Goal: Task Accomplishment & Management: Complete application form

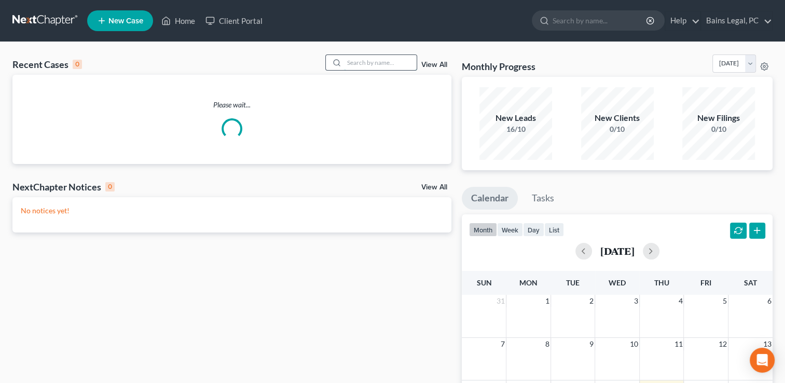
click at [356, 67] on input "search" at bounding box center [380, 62] width 73 height 15
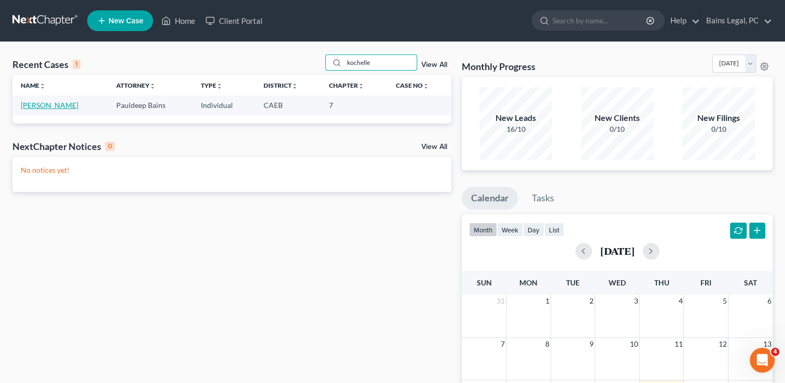
type input "kochelle"
click at [66, 105] on link "Simmons, Kochelle" at bounding box center [50, 105] width 58 height 9
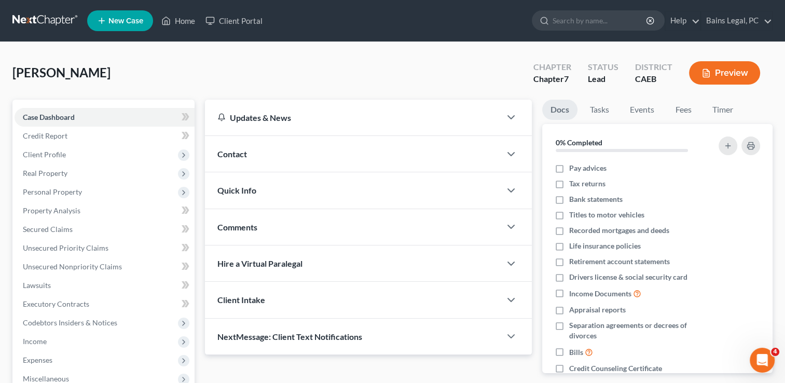
click at [203, 73] on div "Simmons, Kochelle Upgraded Chapter Chapter 7 Status Lead District CAEB Preview" at bounding box center [392, 76] width 760 height 45
click at [77, 215] on link "Property Analysis" at bounding box center [105, 210] width 180 height 19
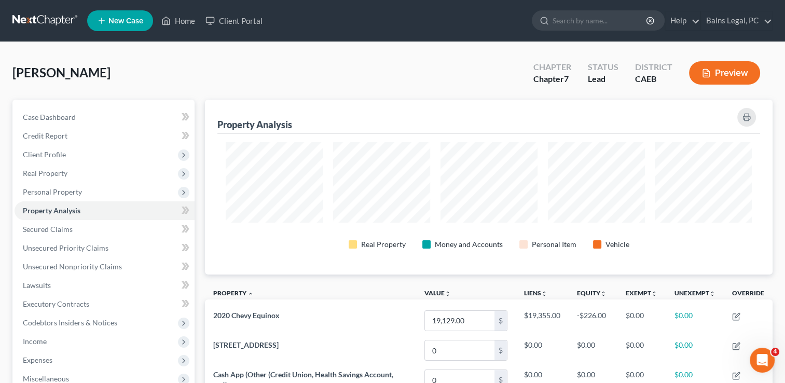
scroll to position [174, 567]
click at [326, 55] on div "Simmons, Kochelle Upgraded Chapter Chapter 7 Status Lead District CAEB Preview" at bounding box center [392, 76] width 760 height 45
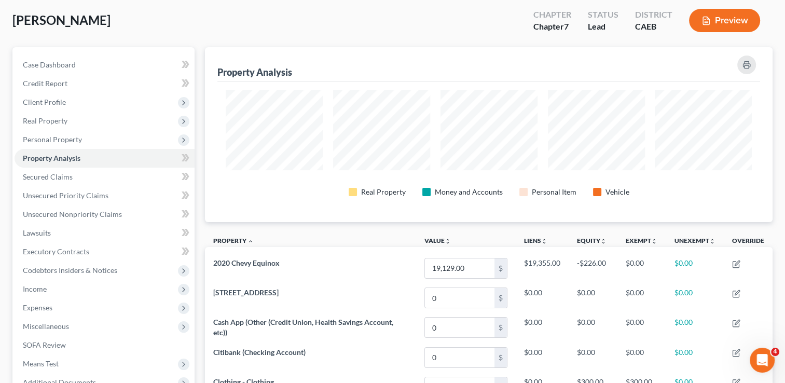
scroll to position [0, 0]
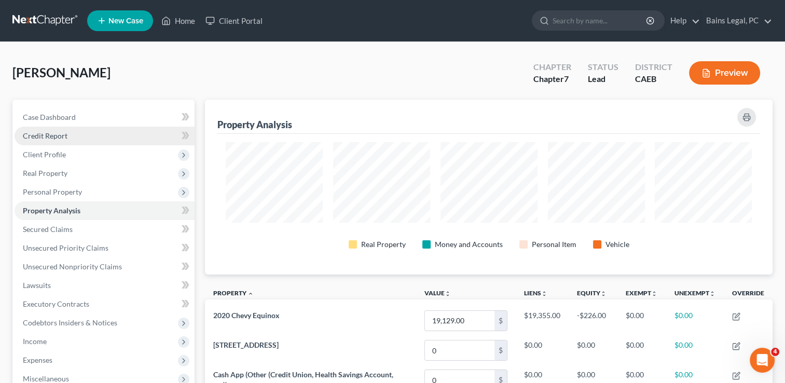
click at [103, 130] on link "Credit Report" at bounding box center [105, 136] width 180 height 19
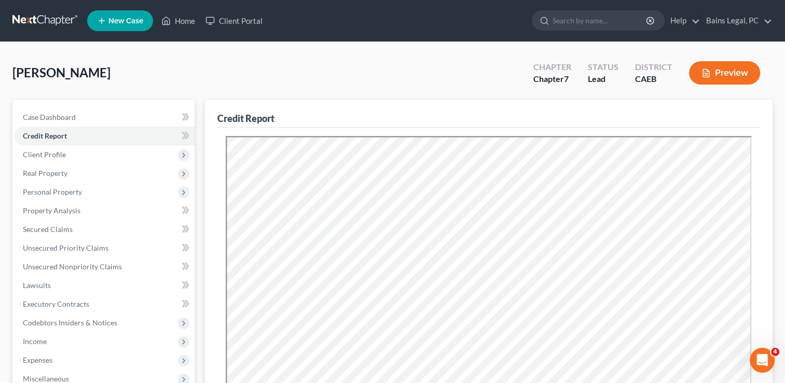
click at [203, 84] on div "Simmons, Kochelle Upgraded Chapter Chapter 7 Status Lead District CAEB Preview" at bounding box center [392, 76] width 760 height 45
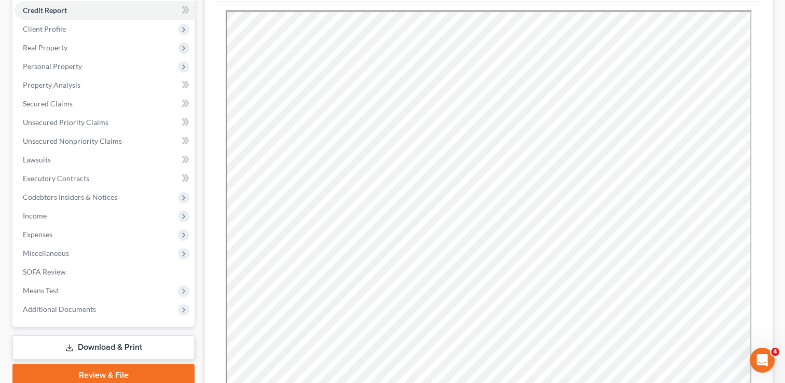
scroll to position [125, 0]
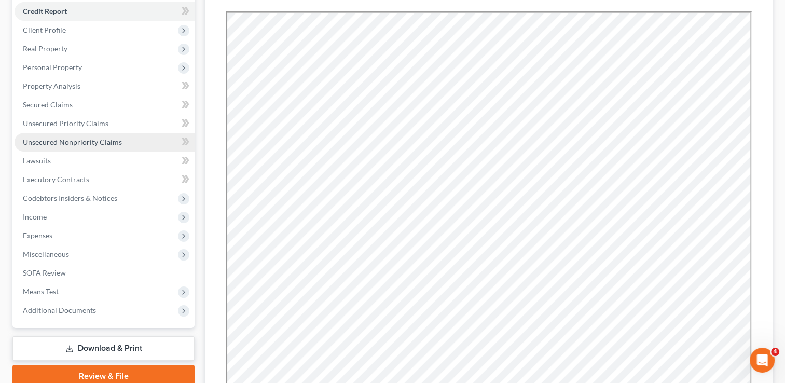
click at [90, 142] on span "Unsecured Nonpriority Claims" at bounding box center [72, 141] width 99 height 9
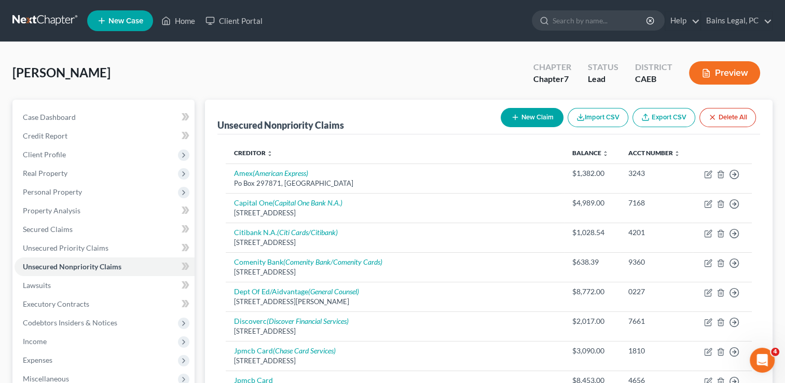
click at [247, 75] on div "Simmons, Kochelle Upgraded Chapter Chapter 7 Status Lead District CAEB Preview" at bounding box center [392, 76] width 760 height 45
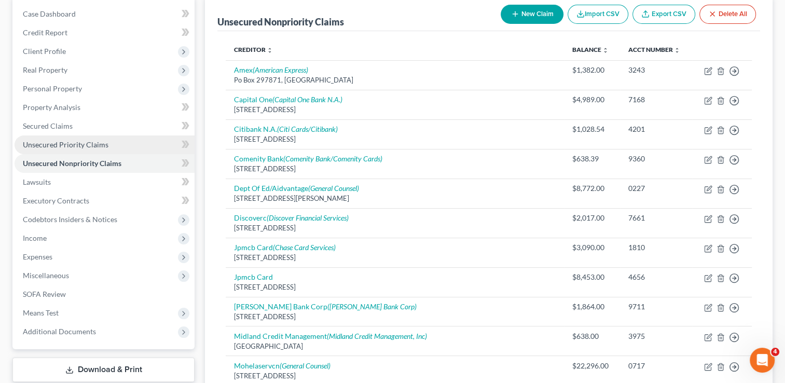
scroll to position [130, 0]
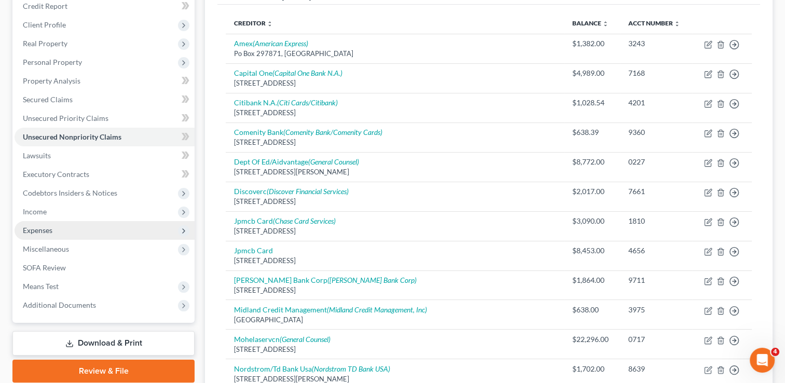
click at [55, 234] on span "Expenses" at bounding box center [105, 230] width 180 height 19
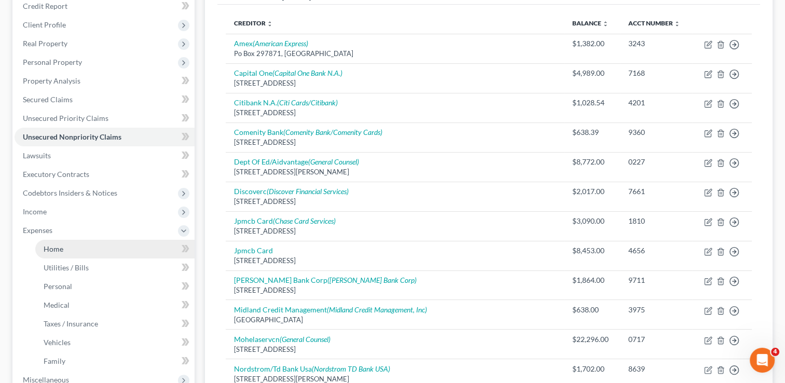
click at [59, 254] on link "Home" at bounding box center [114, 249] width 159 height 19
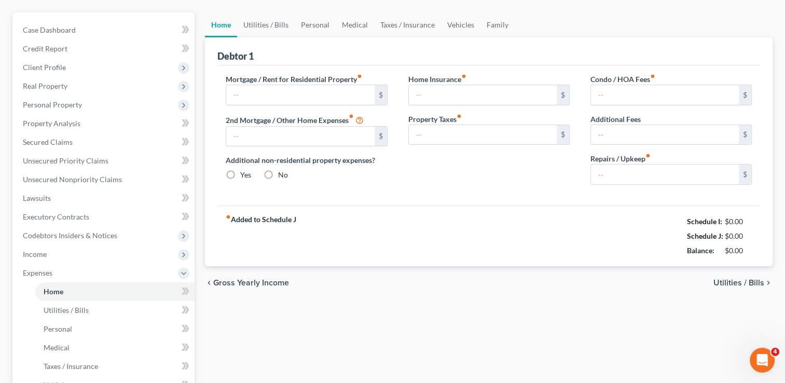
scroll to position [19, 0]
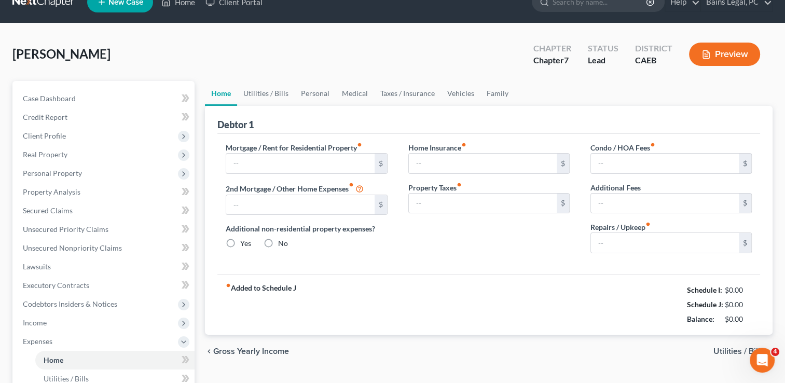
type input "1,050.00"
type input "0.00"
radio input "true"
type input "0.00"
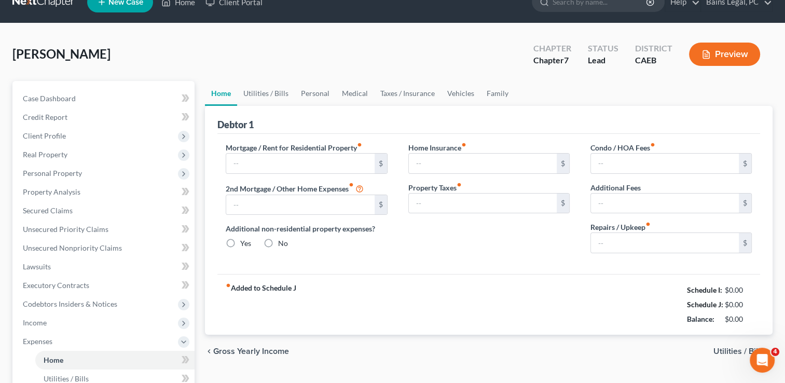
type input "0.00"
type input "40.00"
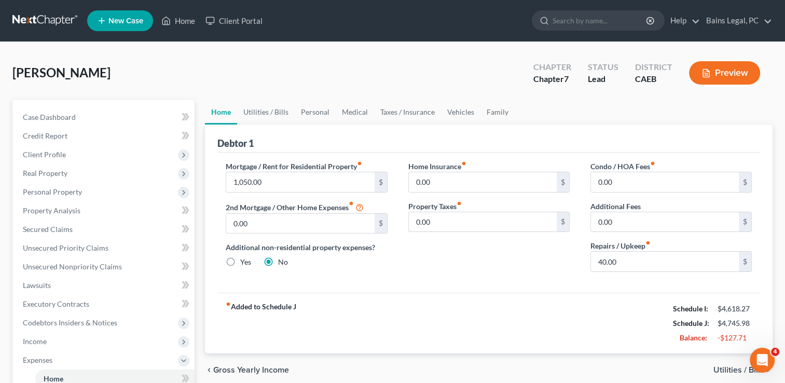
click at [344, 75] on div "Simmons, Kochelle Upgraded Chapter Chapter 7 Status Lead District CAEB Preview" at bounding box center [392, 76] width 760 height 45
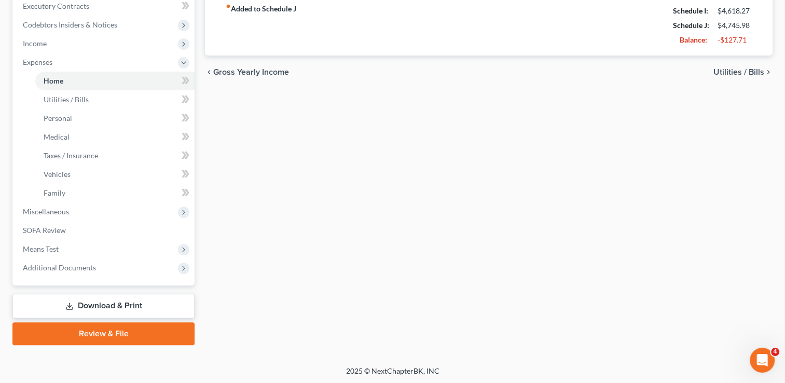
scroll to position [298, 0]
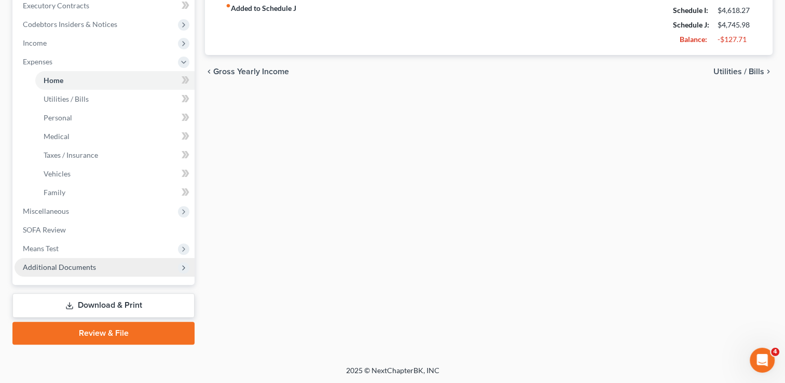
click at [96, 269] on span "Additional Documents" at bounding box center [105, 267] width 180 height 19
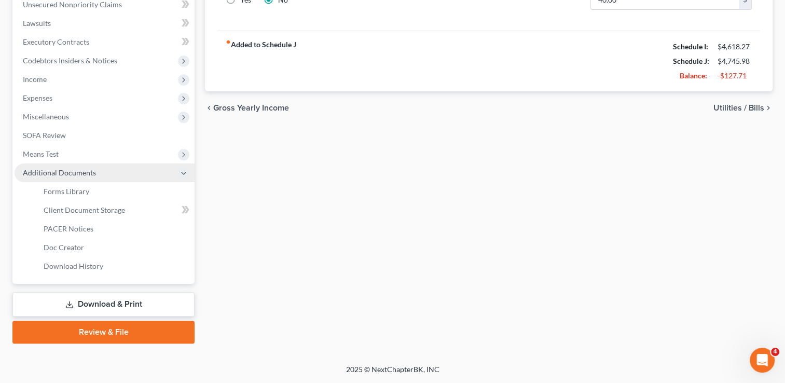
scroll to position [261, 0]
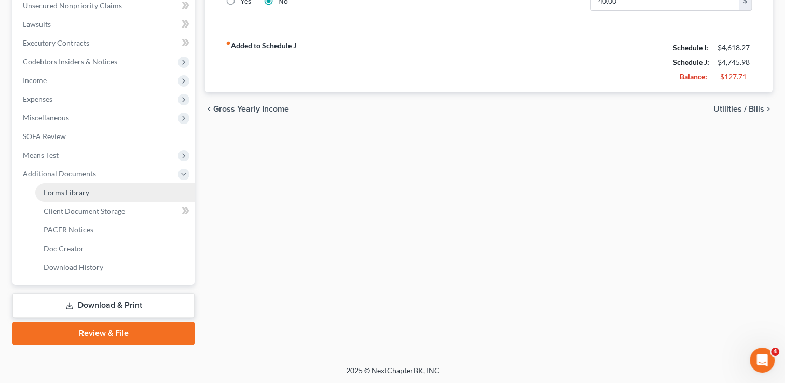
click at [67, 190] on span "Forms Library" at bounding box center [67, 192] width 46 height 9
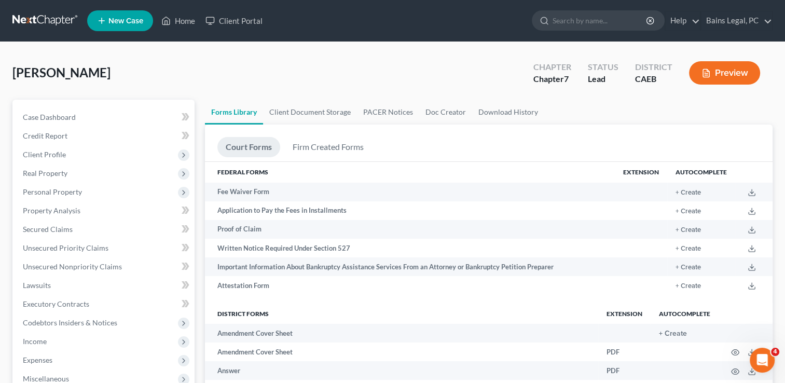
scroll to position [1623, 0]
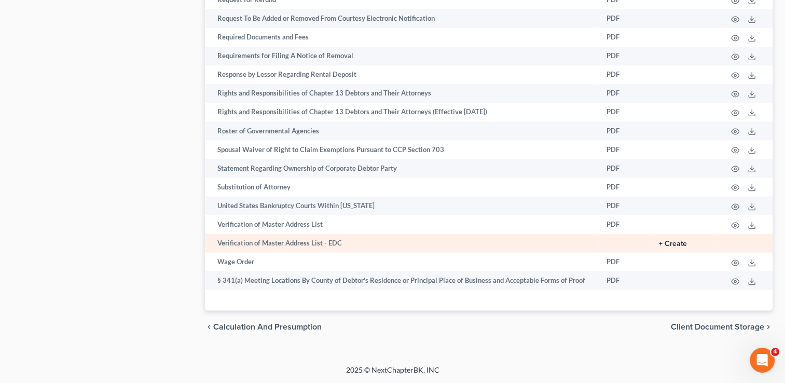
click at [662, 245] on button "+ Create" at bounding box center [673, 243] width 28 height 7
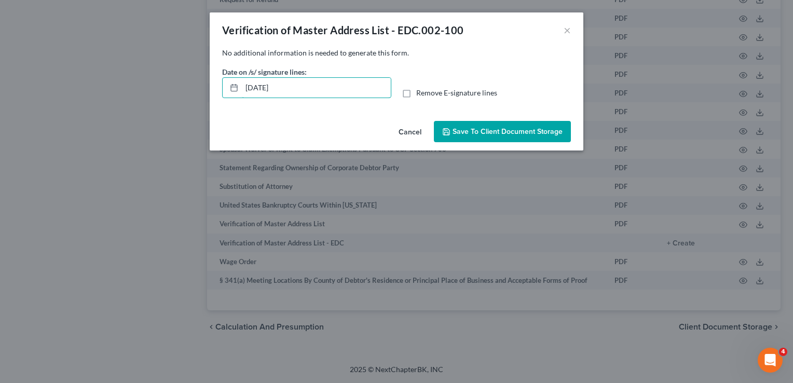
drag, startPoint x: 315, startPoint y: 88, endPoint x: 156, endPoint y: 125, distance: 163.4
click at [156, 125] on div "Verification of Master Address List - EDC.002-100 × No additional information i…" at bounding box center [396, 191] width 793 height 383
type input "09/17/2025"
click at [522, 133] on span "Save to Client Document Storage" at bounding box center [507, 131] width 110 height 9
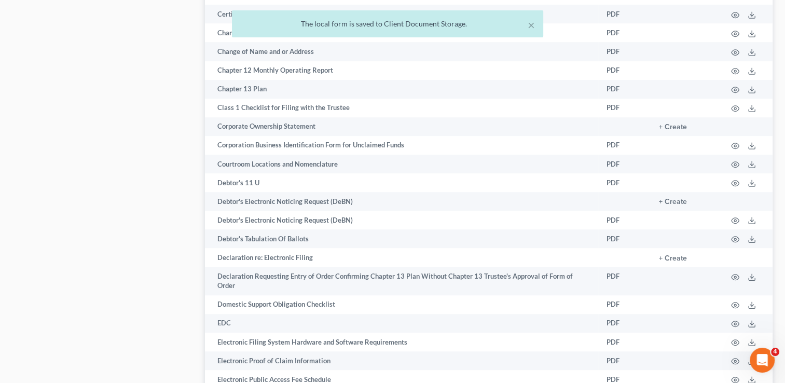
scroll to position [283, 0]
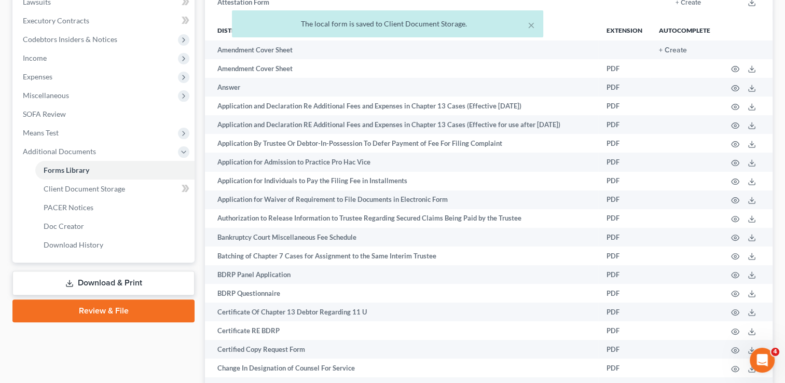
click at [121, 285] on link "Download & Print" at bounding box center [103, 283] width 182 height 24
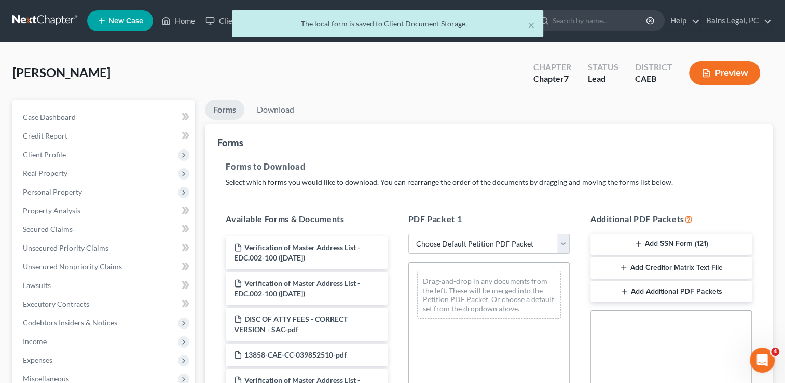
click at [529, 247] on select "Choose Default Petition PDF Packet Complete Bankruptcy Petition (all forms and …" at bounding box center [488, 243] width 161 height 21
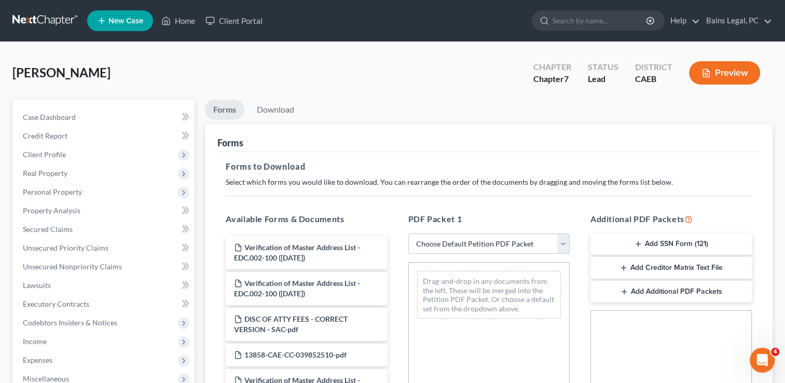
select select "0"
click at [408, 233] on select "Choose Default Petition PDF Packet Complete Bankruptcy Petition (all forms and …" at bounding box center [488, 243] width 161 height 21
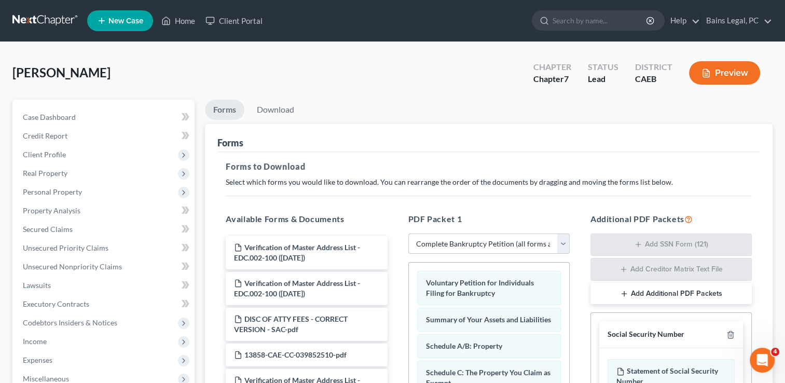
click at [496, 132] on div "Forms" at bounding box center [488, 138] width 543 height 28
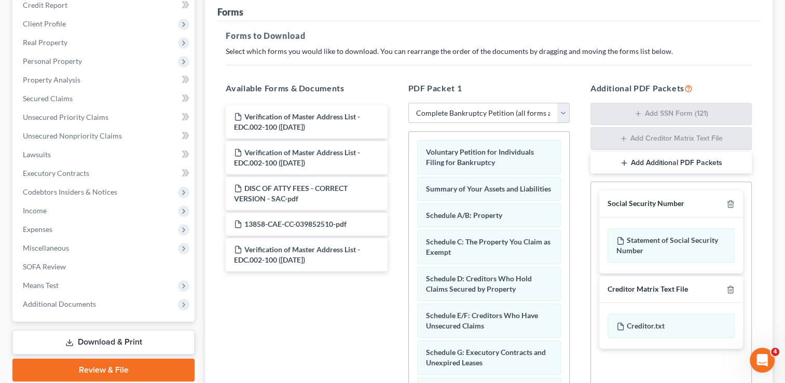
scroll to position [145, 0]
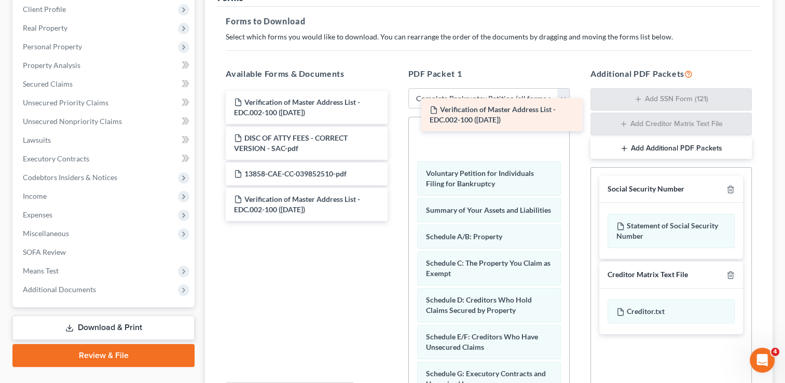
drag, startPoint x: 308, startPoint y: 108, endPoint x: 503, endPoint y: 117, distance: 195.8
click at [395, 117] on div "Verification of Master Address List - EDC.002-100 (09/18/2025) Verification of …" at bounding box center [306, 156] width 178 height 130
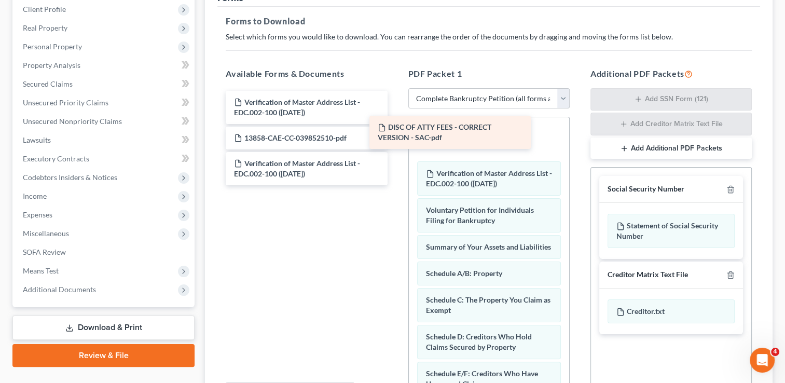
drag, startPoint x: 342, startPoint y: 141, endPoint x: 486, endPoint y: 131, distance: 144.0
click at [395, 131] on div "DISC OF ATTY FEES - CORRECT VERSION - SAC-pdf Verification of Master Address Li…" at bounding box center [306, 138] width 178 height 94
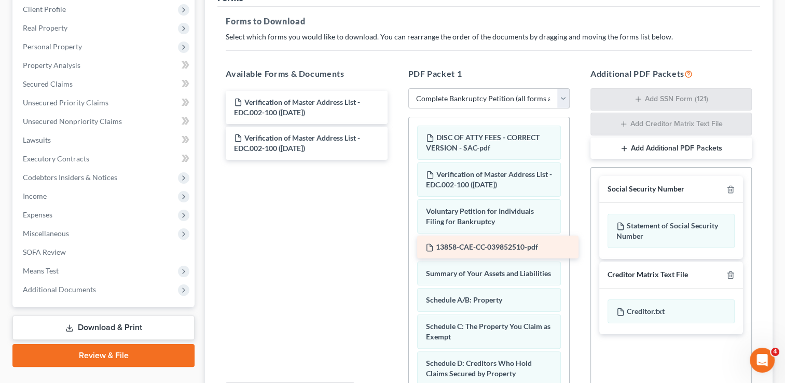
drag, startPoint x: 347, startPoint y: 138, endPoint x: 538, endPoint y: 248, distance: 220.8
click at [395, 160] on div "13858-CAE-CC-039852510-pdf Verification of Master Address List - EDC.002-100 (0…" at bounding box center [306, 125] width 178 height 69
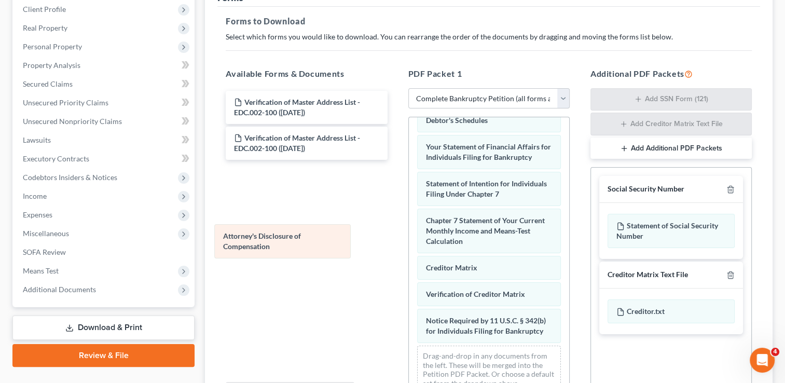
drag, startPoint x: 472, startPoint y: 327, endPoint x: 270, endPoint y: 243, distance: 219.3
click at [409, 243] on div "Attorney's Disclosure of Compensation DISC OF ATTY FEES - CORRECT VERSION - SAC…" at bounding box center [489, 37] width 160 height 728
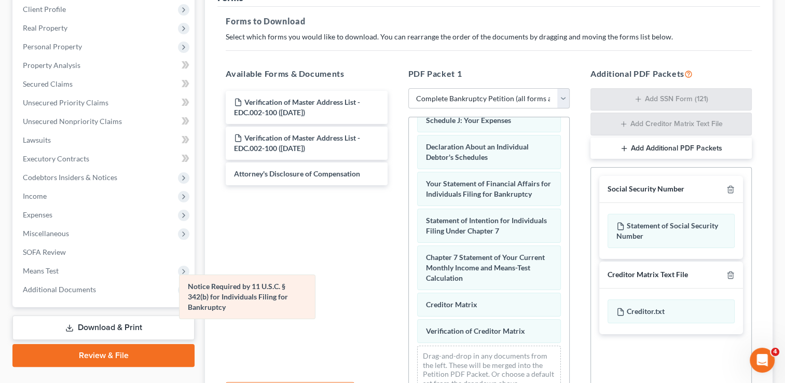
drag, startPoint x: 502, startPoint y: 305, endPoint x: 261, endPoint y: 280, distance: 241.5
click at [409, 280] on div "Notice Required by 11 U.S.C. § 342(b) for Individuals Filing for Bankruptcy DIS…" at bounding box center [489, 56] width 160 height 692
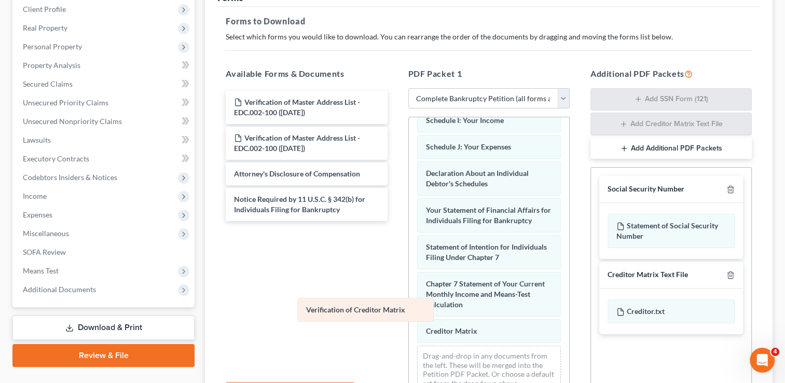
drag, startPoint x: 479, startPoint y: 328, endPoint x: 338, endPoint y: 294, distance: 145.3
click at [409, 294] on div "Verification of Creditor Matrix DISC OF ATTY FEES - CORRECT VERSION - SAC-pdf V…" at bounding box center [489, 68] width 160 height 665
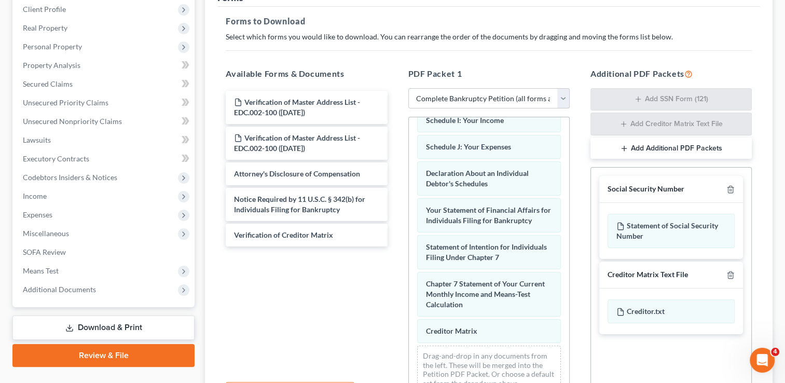
click at [409, 289] on div "DISC OF ATTY FEES - CORRECT VERSION - SAC-pdf Verification of Master Address Li…" at bounding box center [489, 68] width 160 height 665
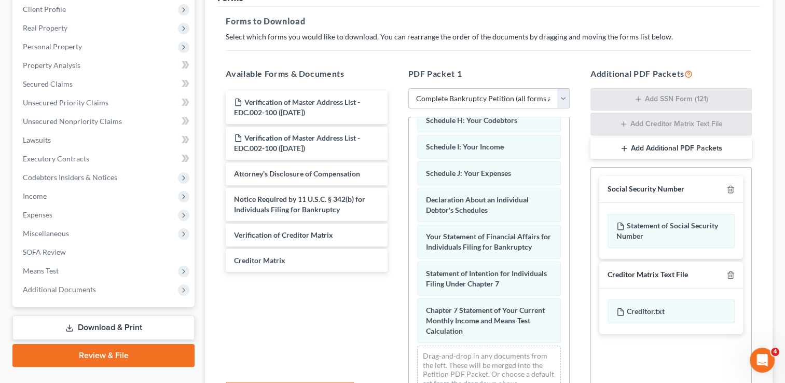
scroll to position [257, 0]
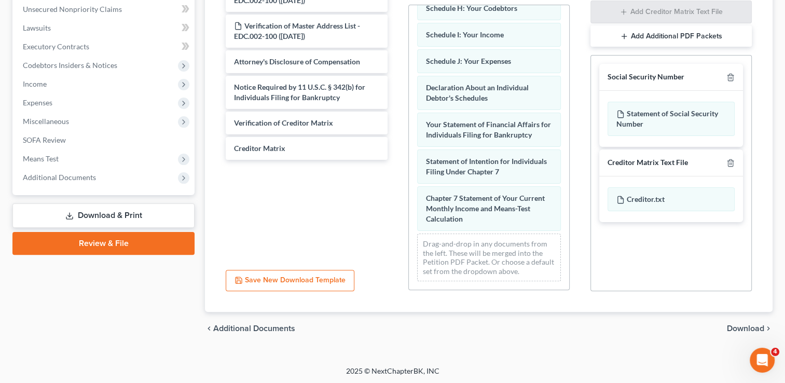
click at [748, 328] on span "Download" at bounding box center [745, 328] width 37 height 8
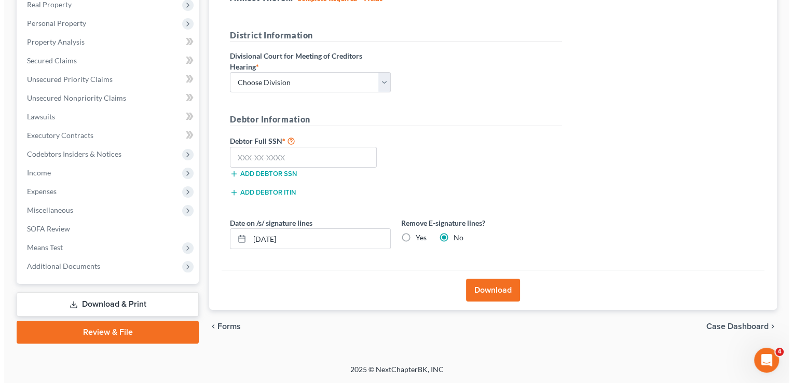
scroll to position [168, 0]
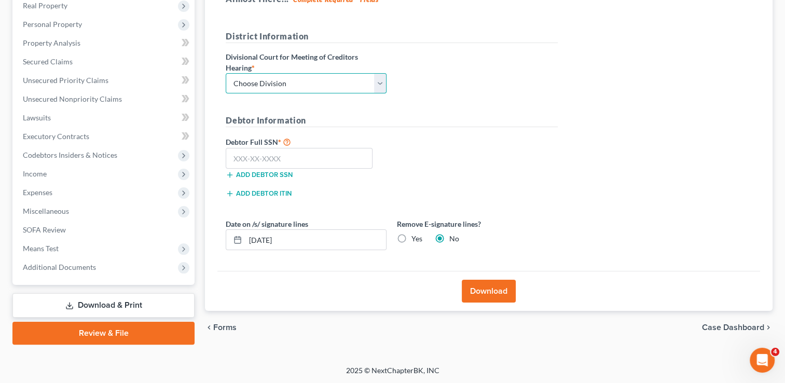
click at [299, 86] on select "Choose Division Fresno Modesto Sacramento" at bounding box center [306, 83] width 161 height 21
select select "2"
click at [226, 73] on select "Choose Division Fresno Modesto Sacramento" at bounding box center [306, 83] width 161 height 21
click at [277, 146] on label "Debtor Full SSN *" at bounding box center [305, 141] width 171 height 12
click at [280, 157] on input "text" at bounding box center [299, 158] width 147 height 21
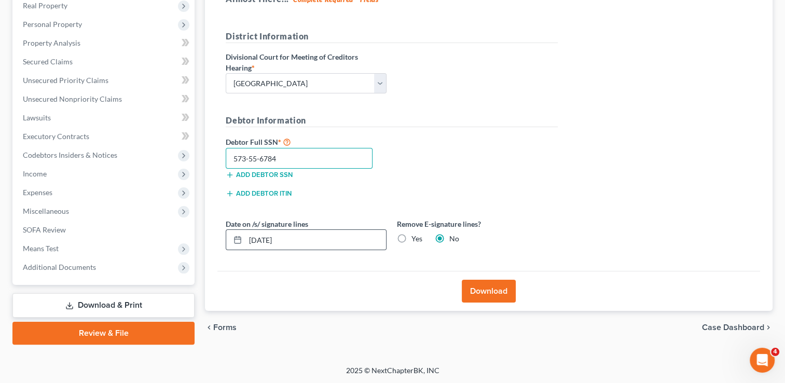
type input "573-55-6784"
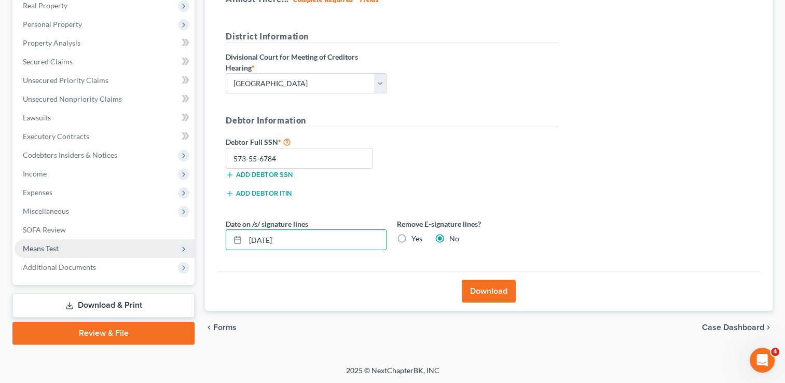
drag, startPoint x: 319, startPoint y: 240, endPoint x: 171, endPoint y: 251, distance: 148.3
click at [171, 251] on div "Petition Navigation Case Dashboard Payments Invoices Payments Payments Credit R…" at bounding box center [392, 138] width 770 height 412
type input "09/17/2025"
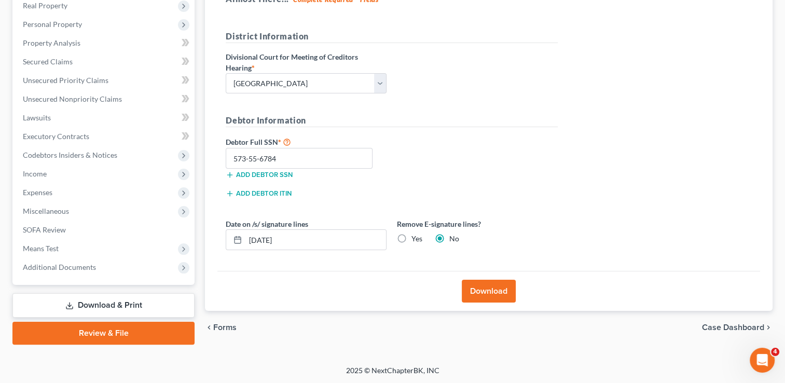
click at [495, 292] on button "Download" at bounding box center [489, 291] width 54 height 23
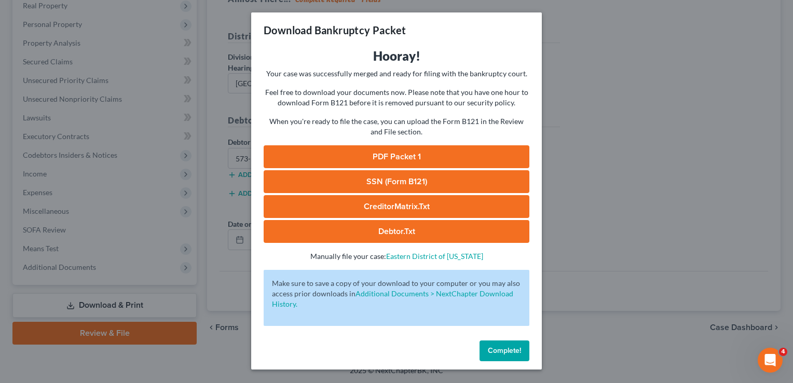
click at [461, 161] on link "PDF Packet 1" at bounding box center [397, 156] width 266 height 23
click at [417, 177] on link "SSN (Form B121)" at bounding box center [397, 181] width 266 height 23
click at [412, 209] on link "CreditorMatrix.txt" at bounding box center [397, 206] width 266 height 23
click at [415, 224] on link "Debtor.txt" at bounding box center [397, 231] width 266 height 23
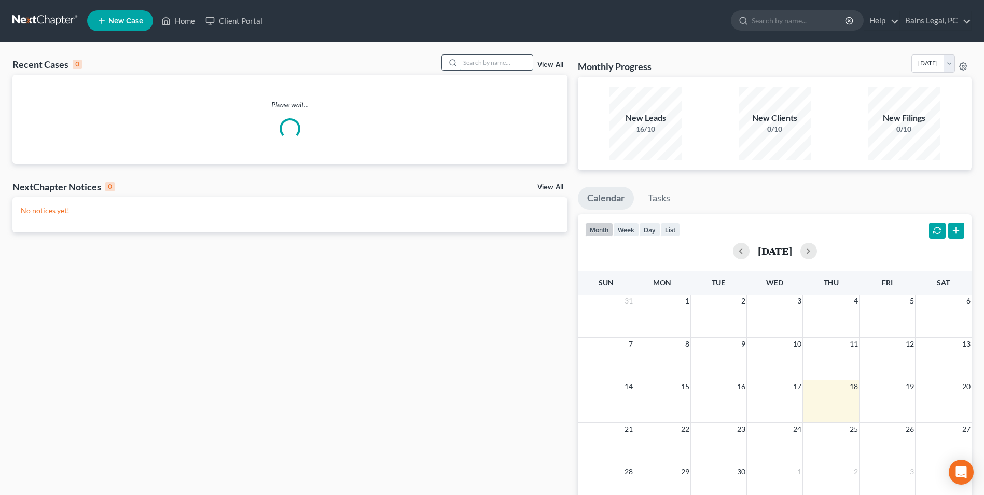
click at [484, 56] on input "search" at bounding box center [496, 62] width 73 height 15
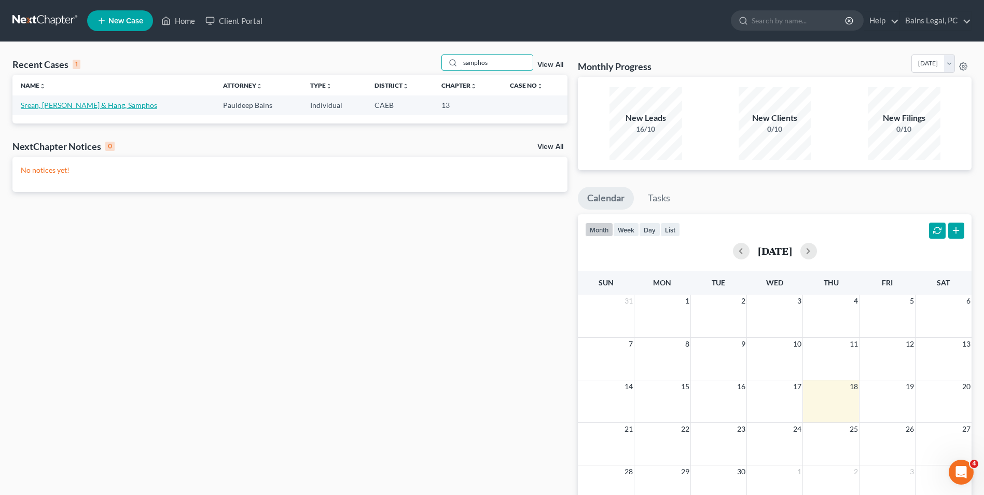
type input "samphos"
click at [75, 104] on link "Srean, [PERSON_NAME] & Hang, Samphos" at bounding box center [89, 105] width 136 height 9
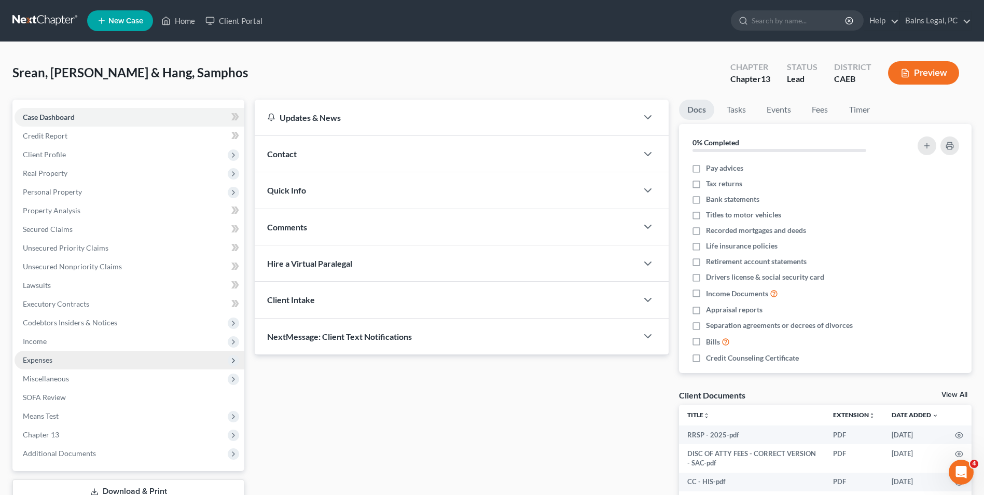
click at [63, 354] on span "Expenses" at bounding box center [130, 360] width 230 height 19
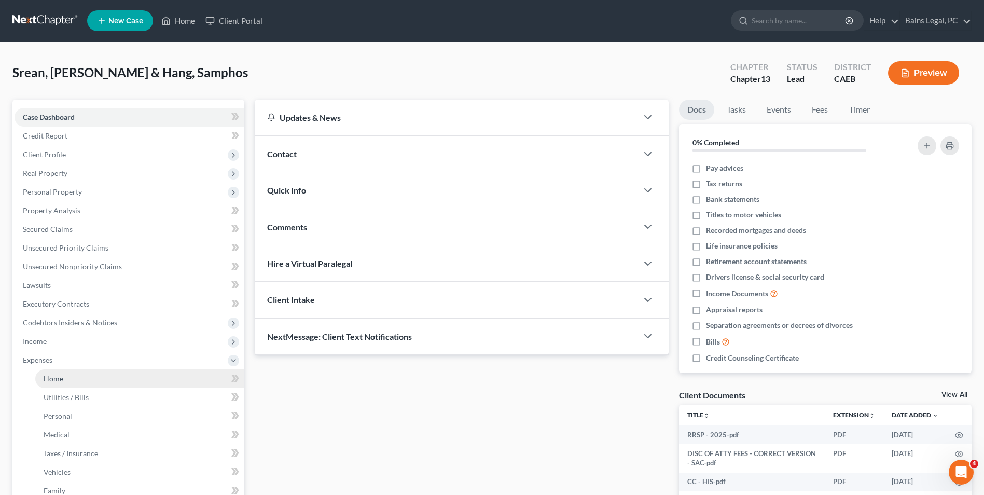
click at [68, 380] on link "Home" at bounding box center [139, 378] width 209 height 19
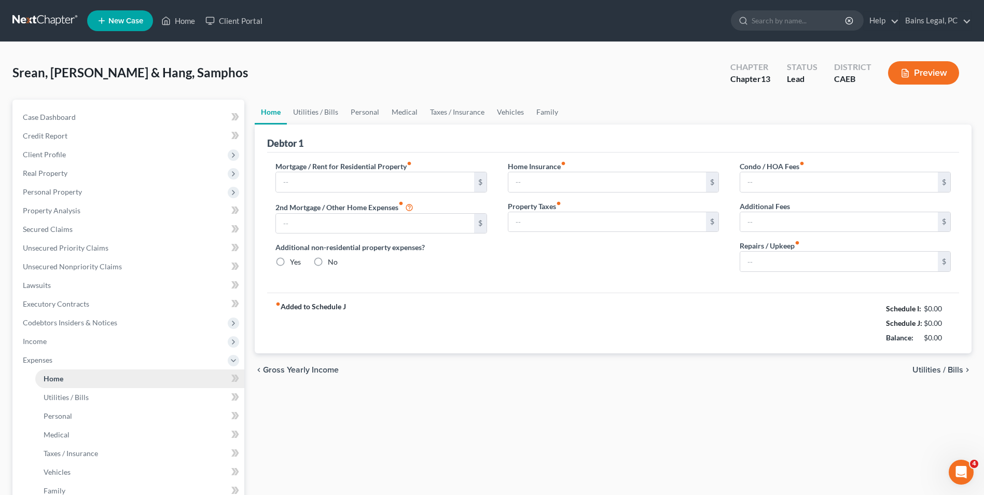
type input "0.00"
radio input "true"
type input "0.00"
type input "79.00"
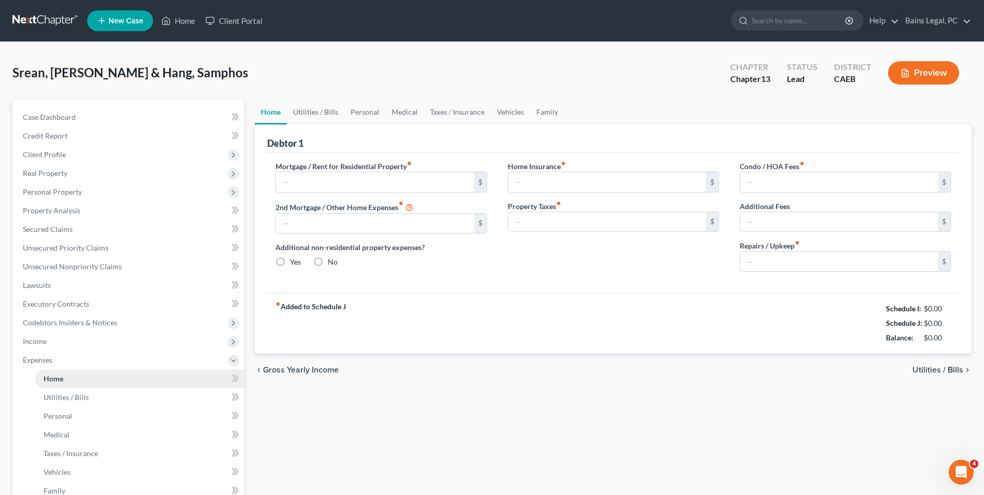
type input "0.00"
click at [104, 204] on link "Property Analysis" at bounding box center [130, 210] width 230 height 19
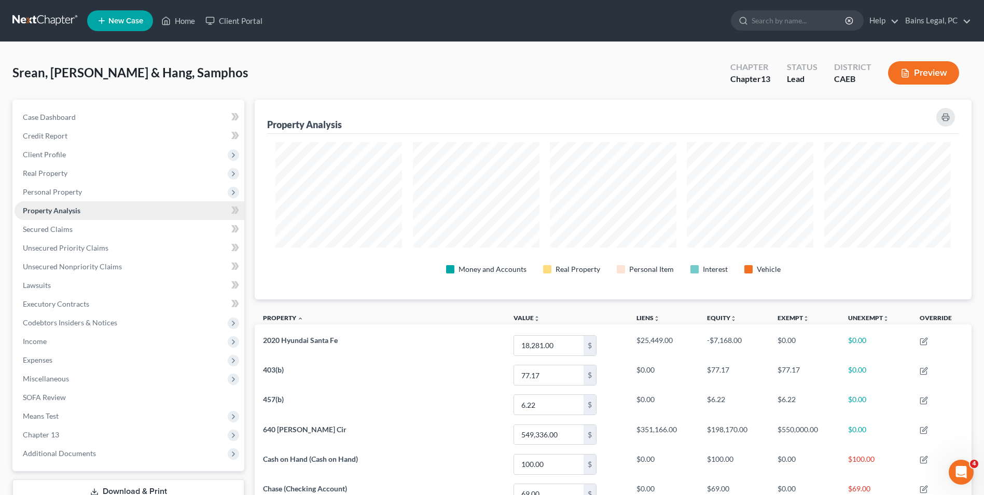
scroll to position [200, 717]
click at [75, 355] on span "Expenses" at bounding box center [130, 360] width 230 height 19
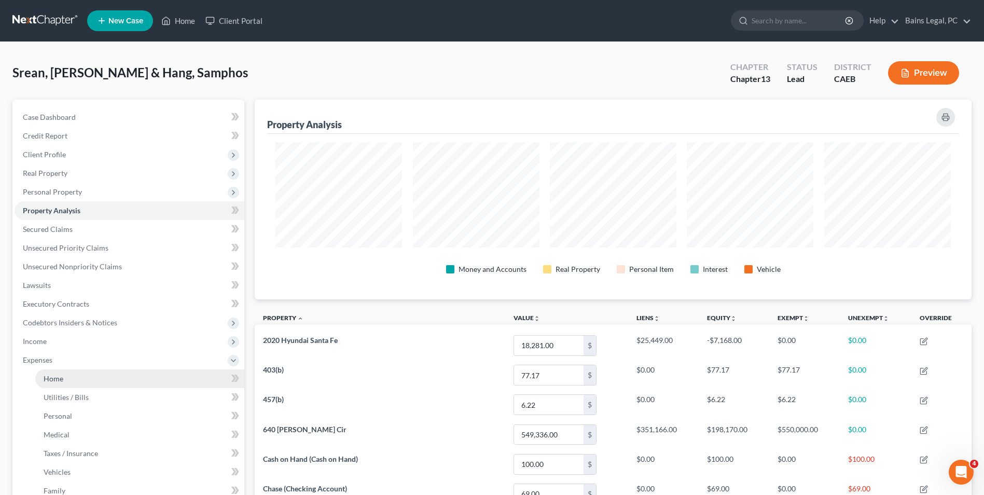
click at [78, 380] on link "Home" at bounding box center [139, 378] width 209 height 19
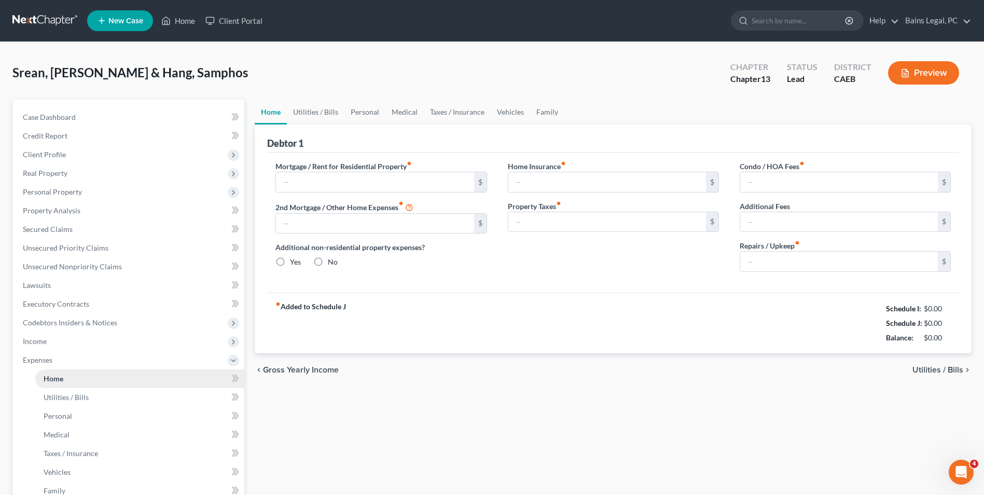
type input "0.00"
radio input "true"
type input "0.00"
type input "79.00"
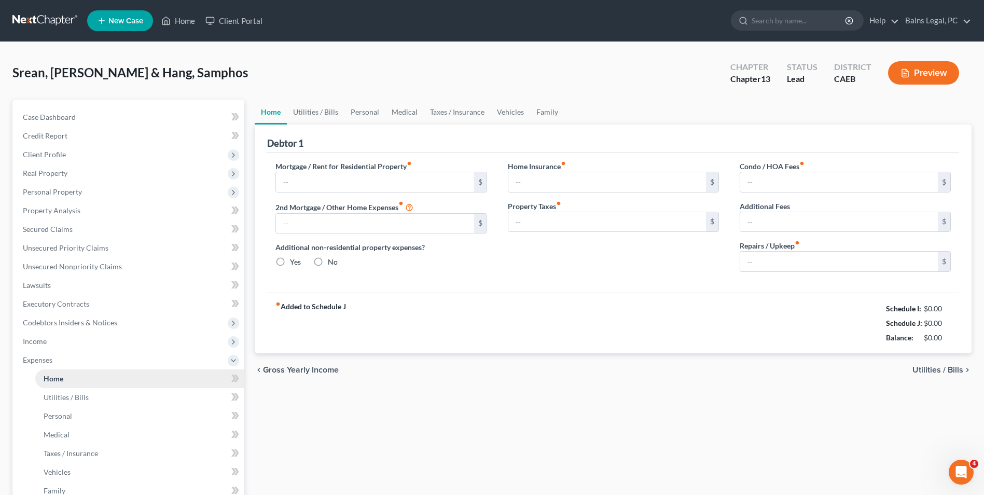
type input "0.00"
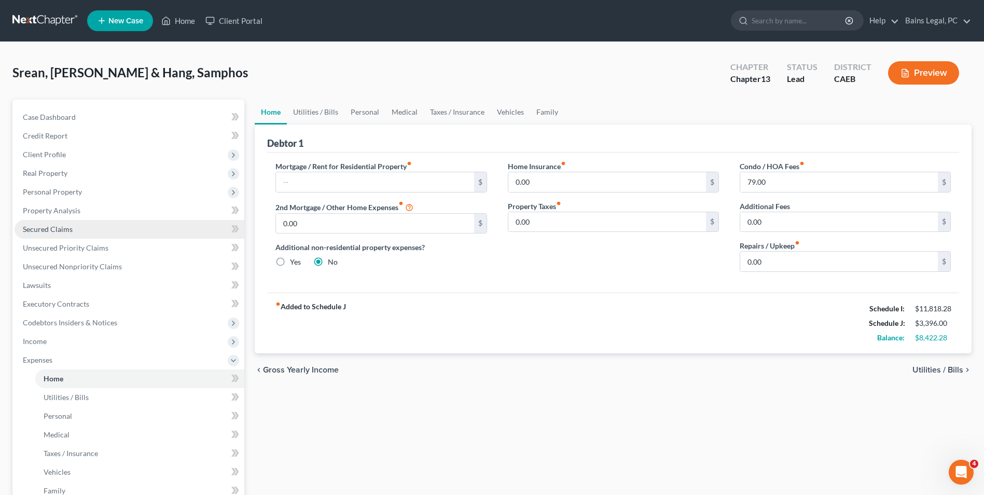
click at [65, 230] on span "Secured Claims" at bounding box center [48, 229] width 50 height 9
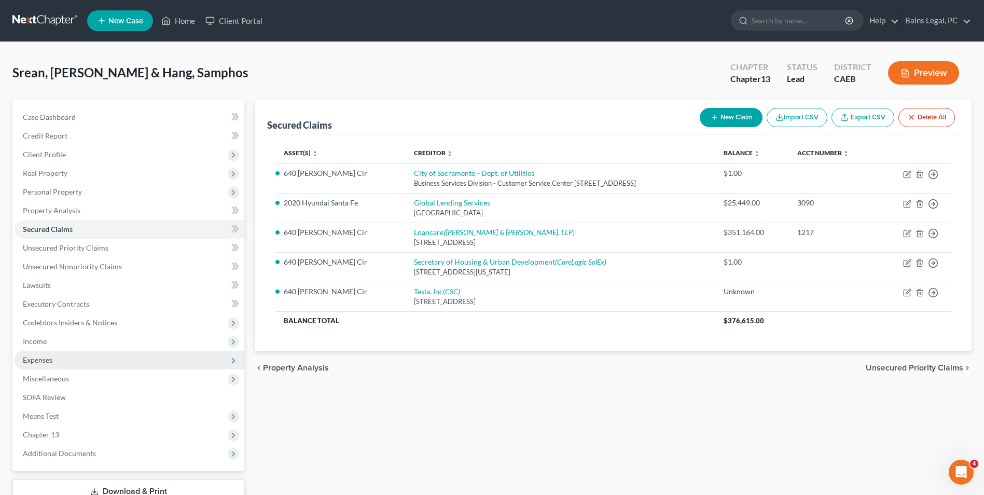
click at [45, 357] on span "Expenses" at bounding box center [38, 359] width 30 height 9
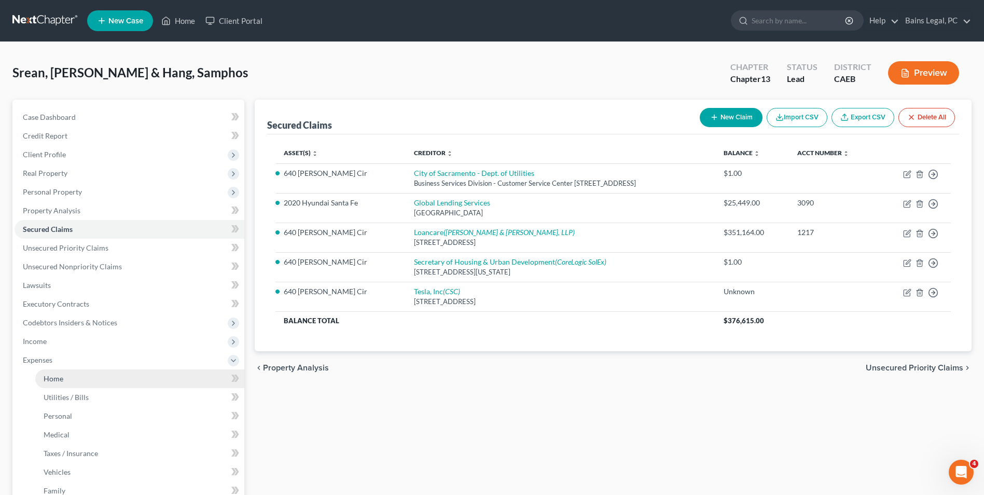
click at [54, 381] on span "Home" at bounding box center [54, 378] width 20 height 9
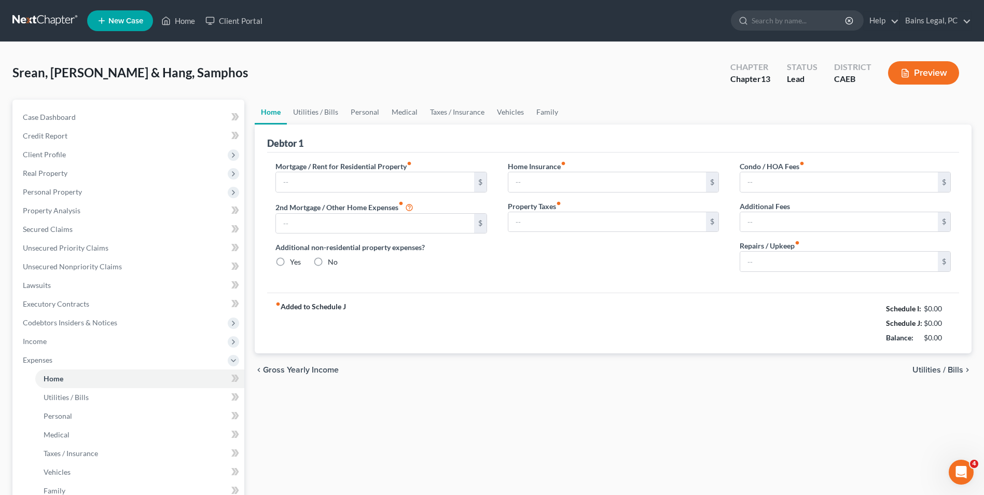
type input "0.00"
radio input "true"
type input "0.00"
type input "79.00"
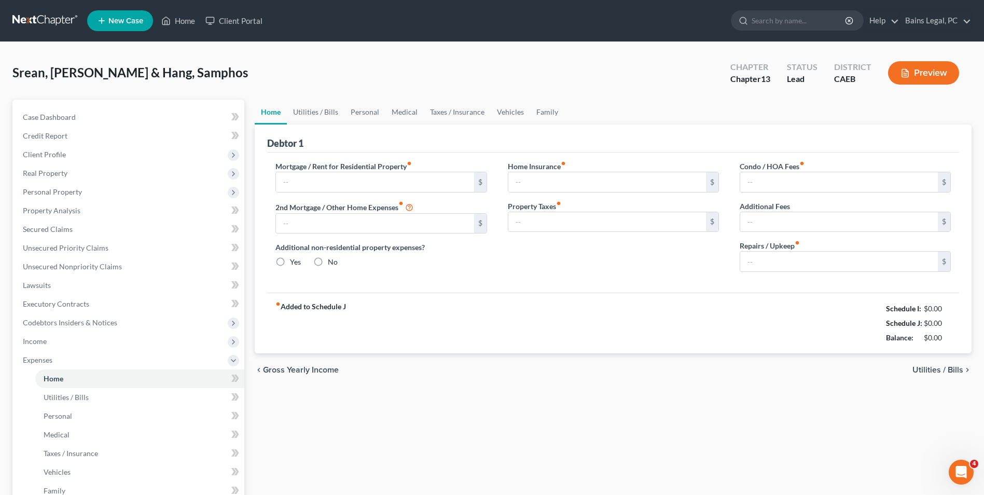
type input "0.00"
click at [781, 251] on div "0.00 $" at bounding box center [845, 261] width 211 height 21
click at [783, 256] on input "0.00" at bounding box center [839, 262] width 198 height 20
type input "400"
click at [334, 119] on link "Utilities / Bills" at bounding box center [316, 112] width 58 height 25
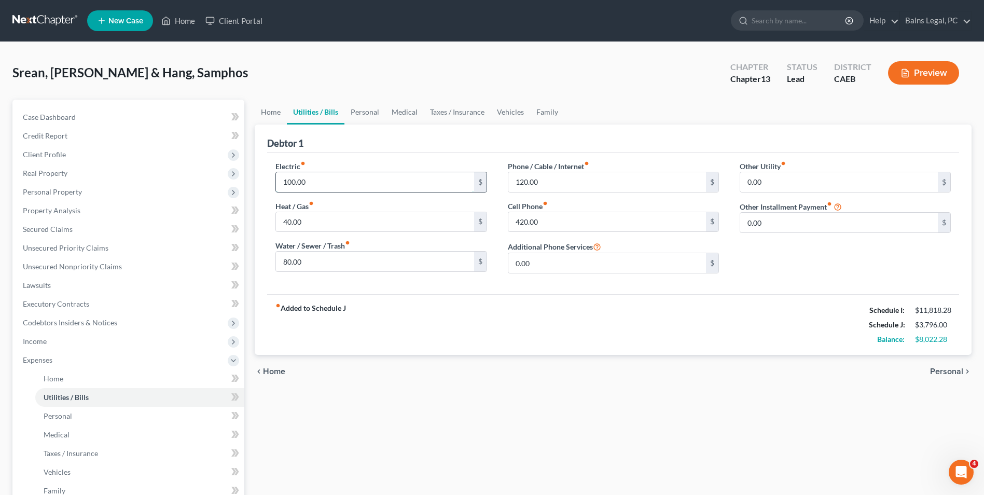
click at [332, 174] on input "100.00" at bounding box center [375, 182] width 198 height 20
type input "250"
type input "100"
click at [363, 105] on link "Personal" at bounding box center [364, 112] width 41 height 25
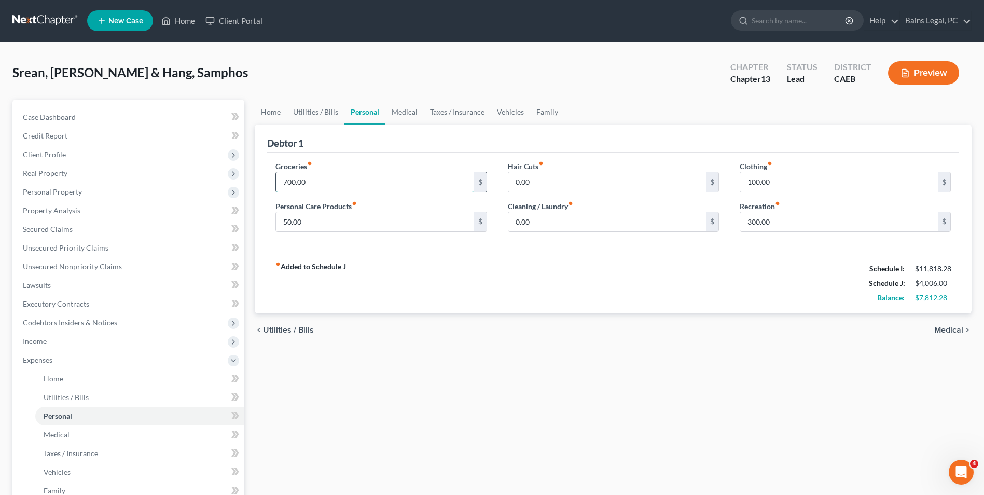
click at [347, 173] on input "700.00" at bounding box center [375, 182] width 198 height 20
type input "1,250"
type input "1"
type input "200"
type input "2"
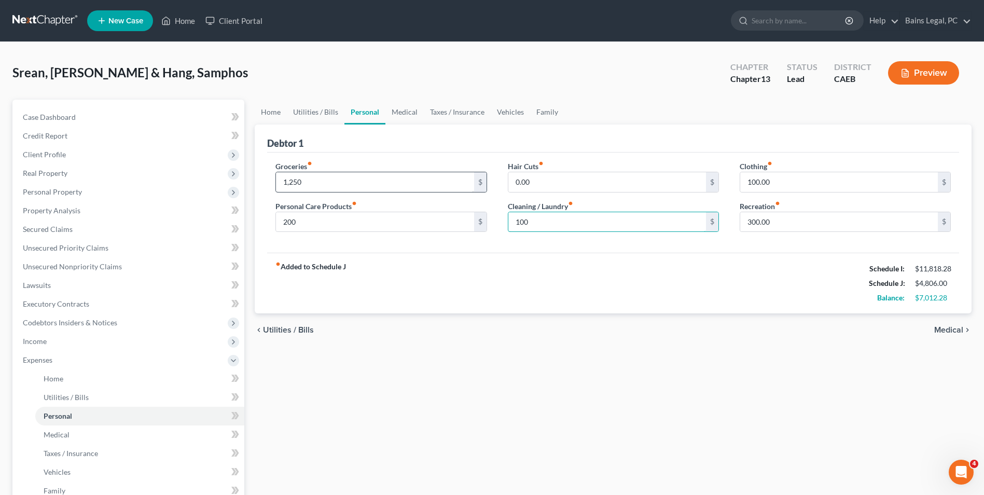
type input "100"
click at [400, 106] on link "Medical" at bounding box center [404, 112] width 38 height 25
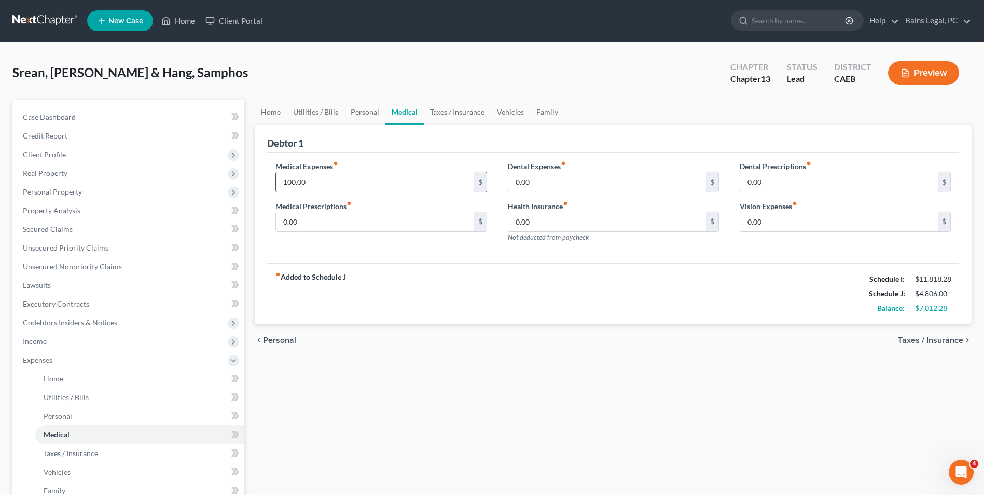
click at [370, 172] on div "100.00 $" at bounding box center [380, 182] width 211 height 21
click at [369, 182] on input "100.00" at bounding box center [375, 182] width 198 height 20
type input "225"
click at [447, 113] on link "Taxes / Insurance" at bounding box center [457, 112] width 67 height 25
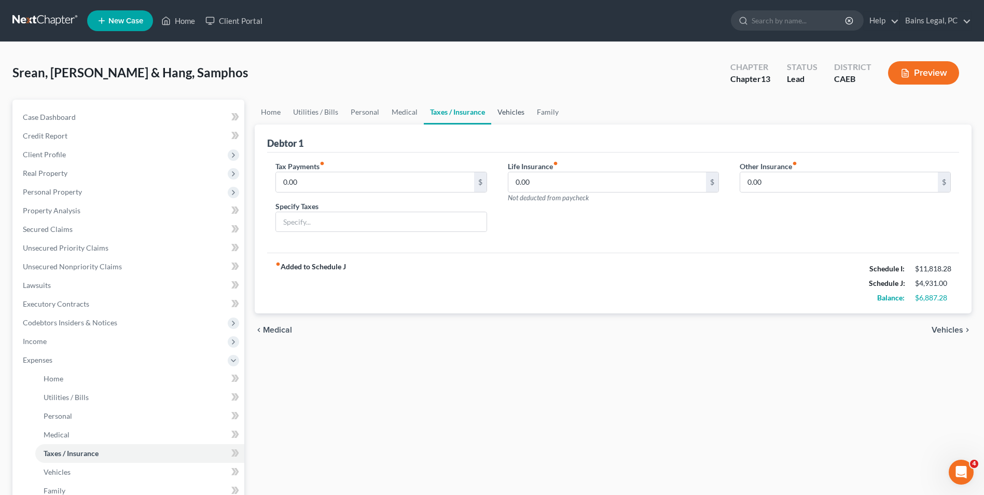
click at [505, 114] on link "Vehicles" at bounding box center [510, 112] width 39 height 25
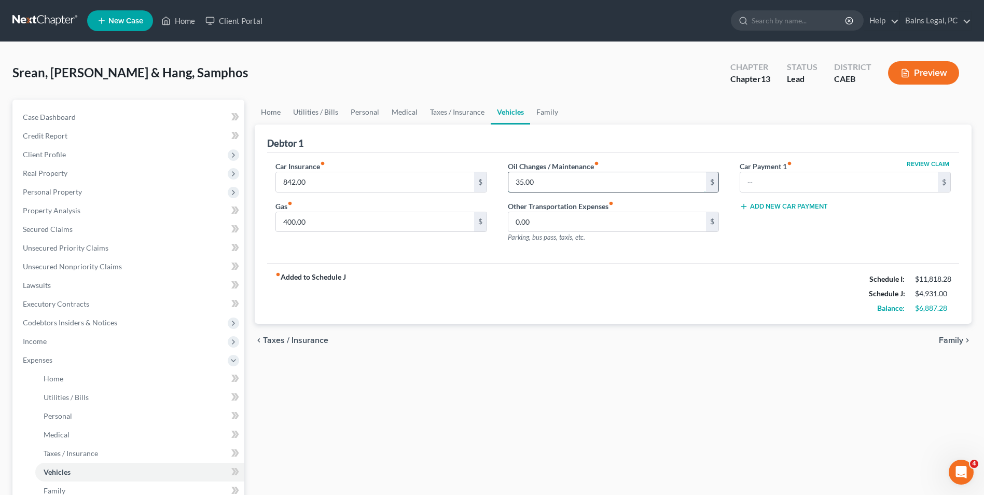
click at [564, 185] on input "35.00" at bounding box center [607, 182] width 198 height 20
type input "220"
click at [551, 110] on link "Family" at bounding box center [547, 112] width 34 height 25
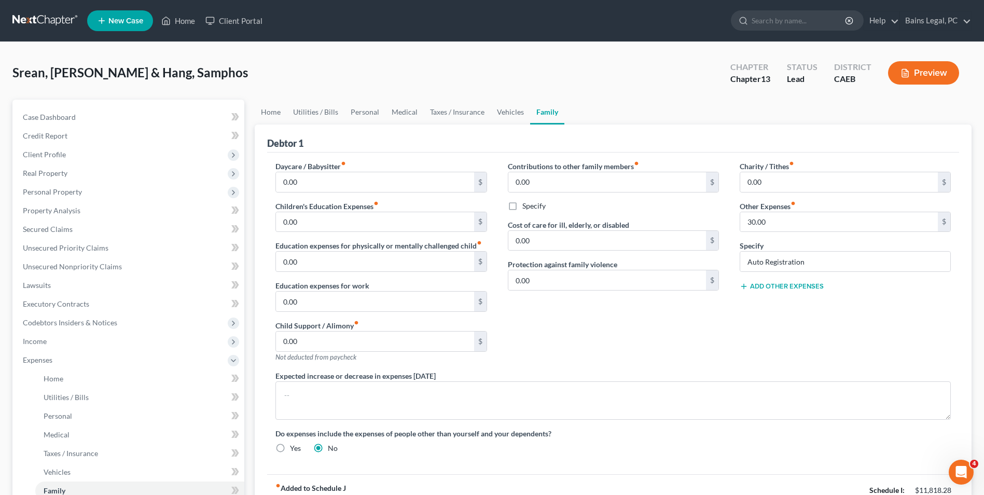
click at [779, 288] on button "Add Other Expenses" at bounding box center [782, 286] width 84 height 8
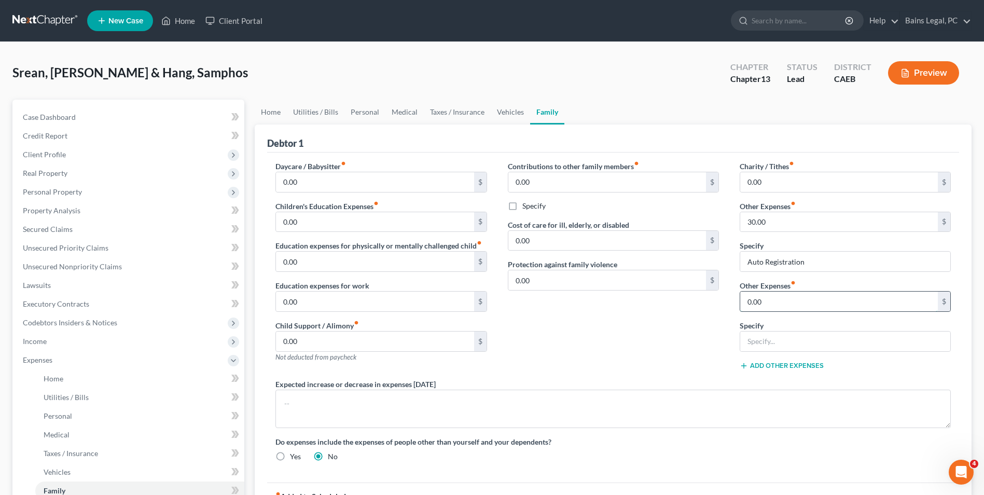
click at [779, 307] on input "0.00" at bounding box center [839, 302] width 198 height 20
type input "100"
type input "Replacement of used household goods"
click at [556, 325] on div "Contributions to other family members fiber_manual_record 0.00 $ Specify Cost o…" at bounding box center [614, 270] width 232 height 218
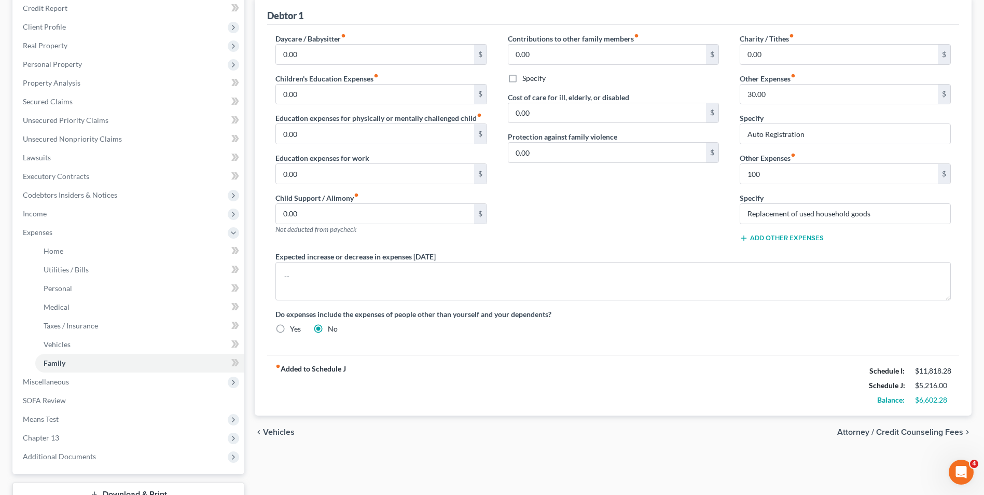
scroll to position [145, 0]
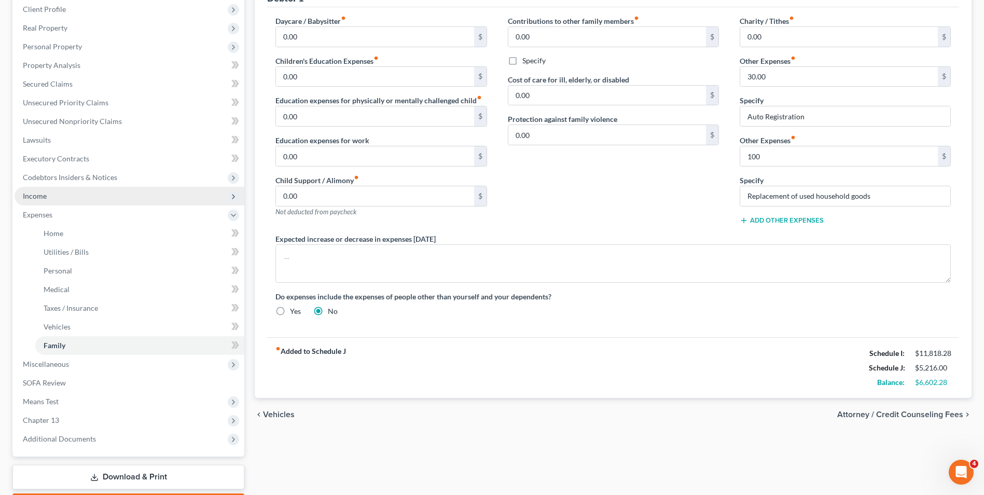
click at [37, 191] on span "Income" at bounding box center [35, 195] width 24 height 9
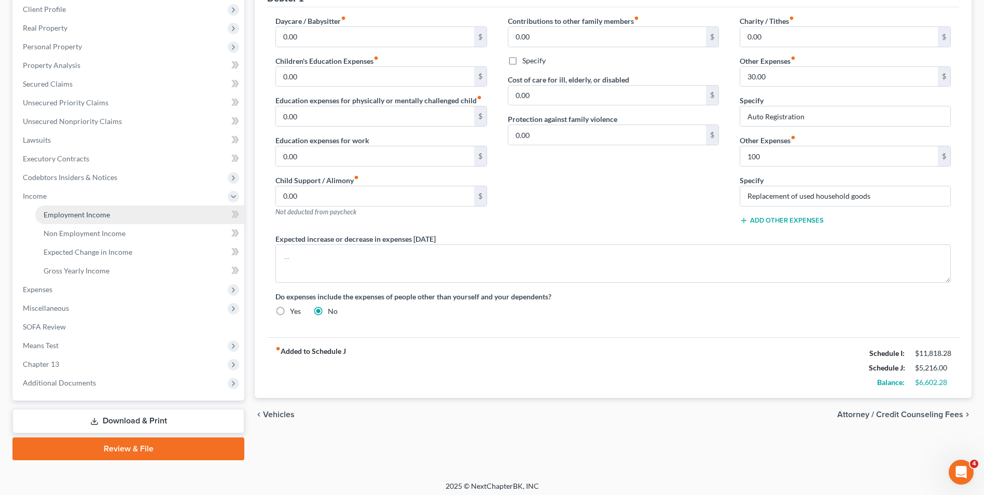
click at [57, 211] on span "Employment Income" at bounding box center [77, 214] width 66 height 9
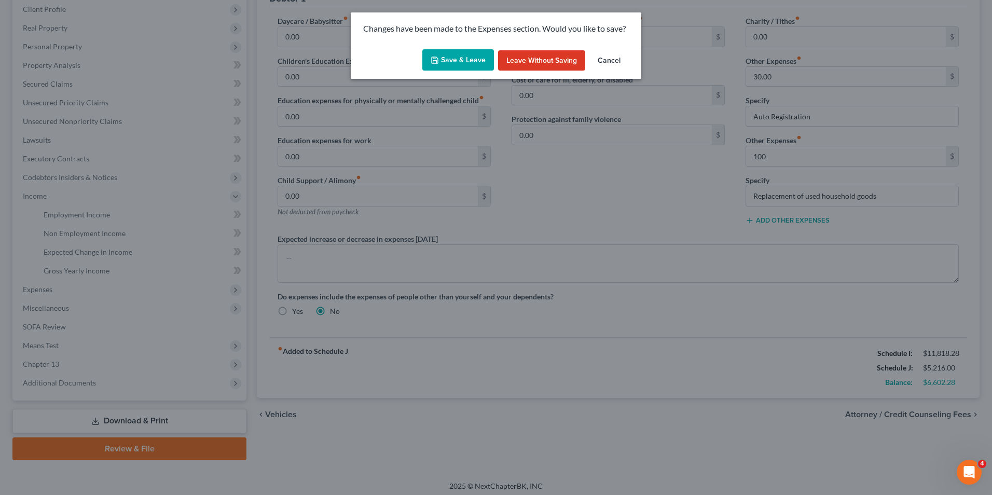
click at [460, 52] on button "Save & Leave" at bounding box center [458, 60] width 72 height 22
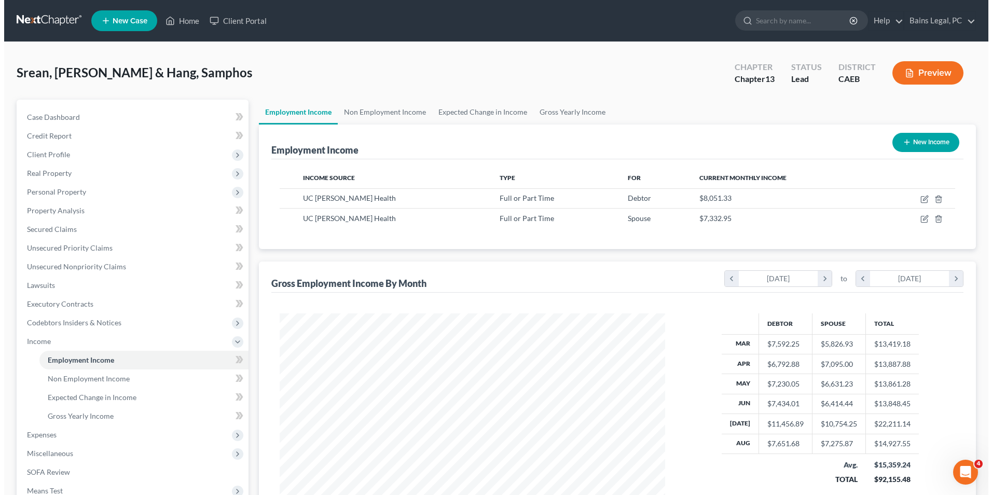
scroll to position [192, 406]
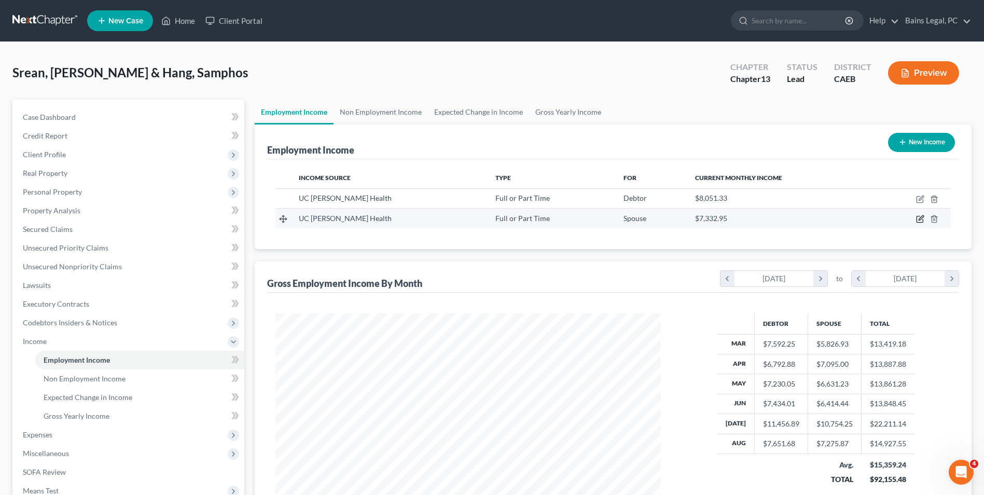
click at [921, 217] on icon "button" at bounding box center [921, 218] width 5 height 5
select select "0"
select select "4"
select select "2"
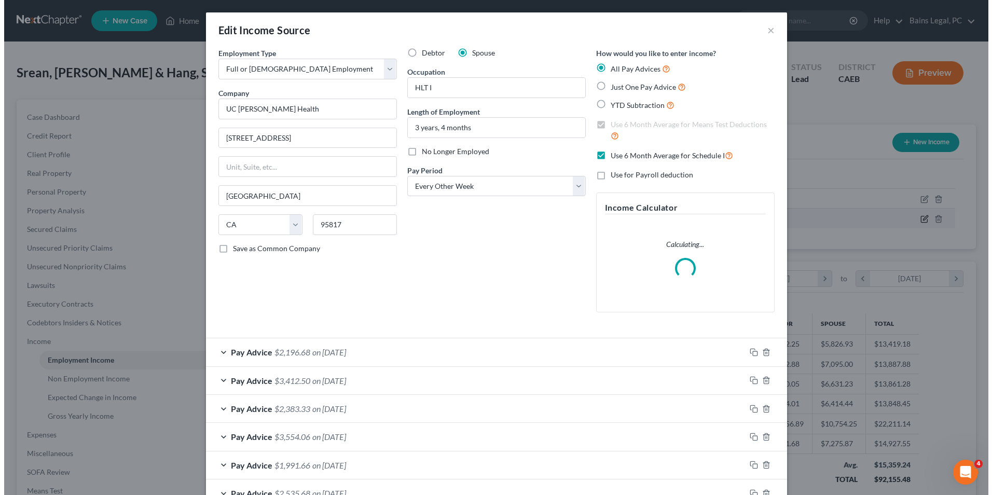
scroll to position [194, 410]
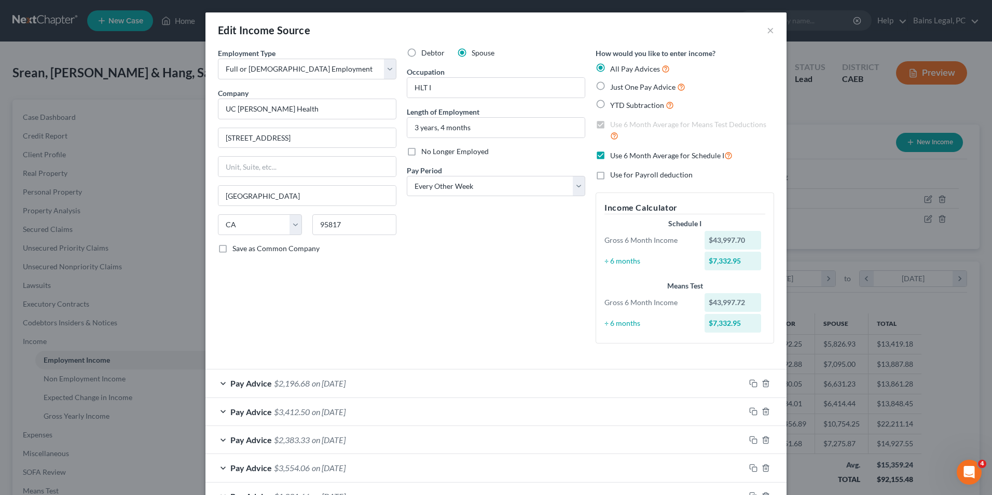
click at [341, 275] on div "Employment Type * Select Full or Part Time Employment Self Employment Company *…" at bounding box center [307, 200] width 189 height 304
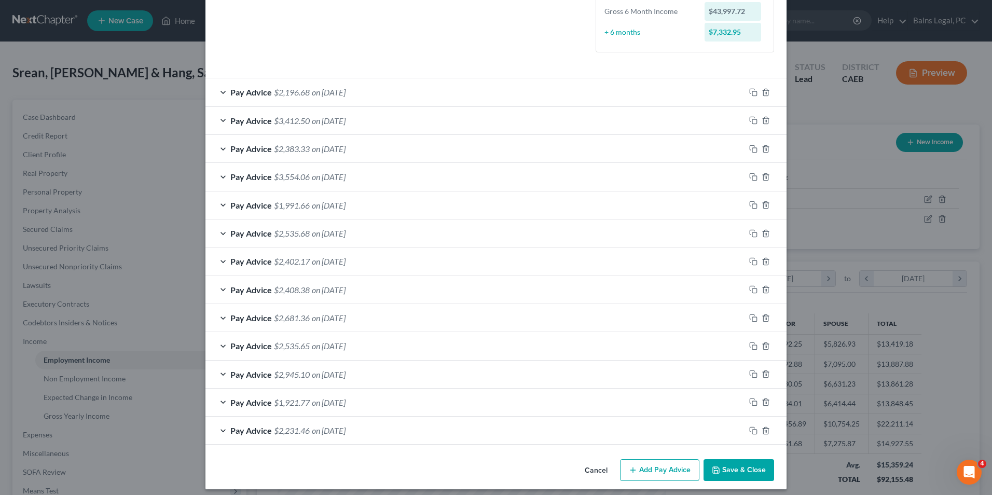
scroll to position [298, 0]
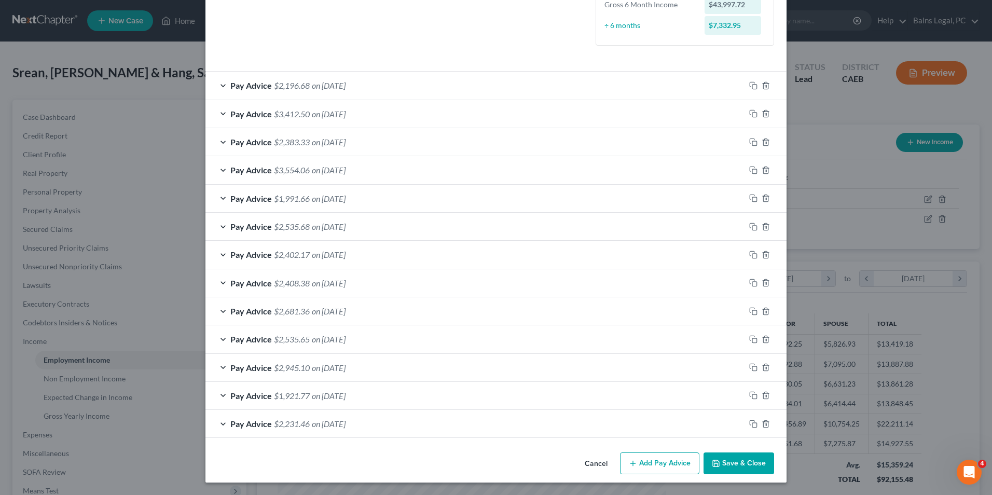
click at [669, 458] on button "Add Pay Advice" at bounding box center [659, 463] width 79 height 22
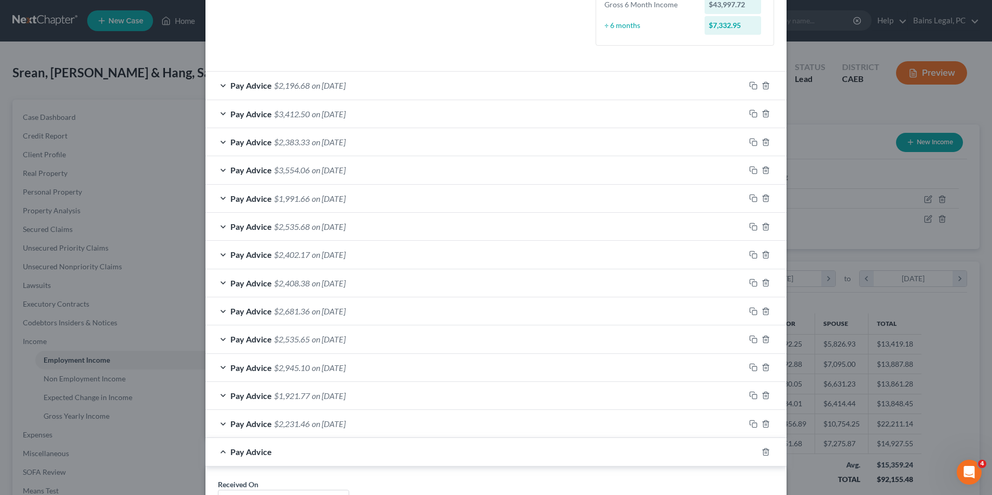
scroll to position [593, 0]
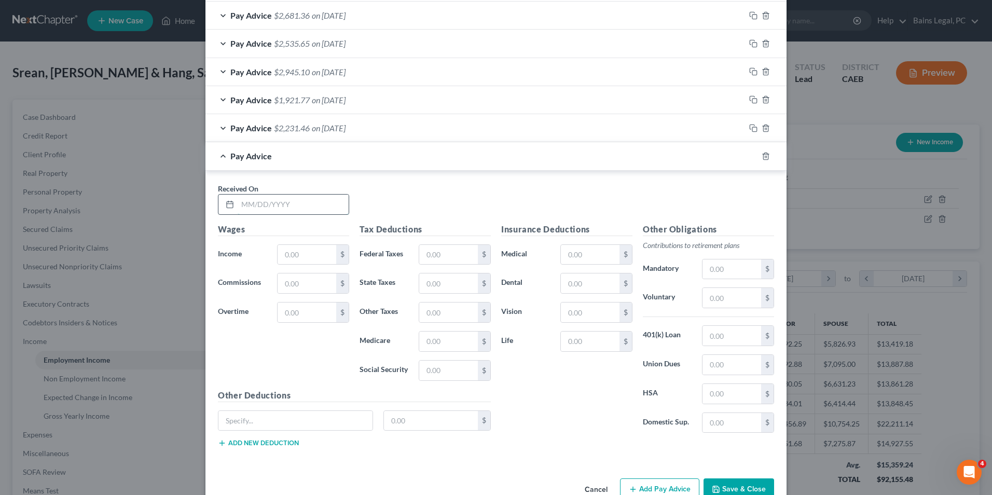
click at [282, 202] on input "text" at bounding box center [293, 205] width 111 height 20
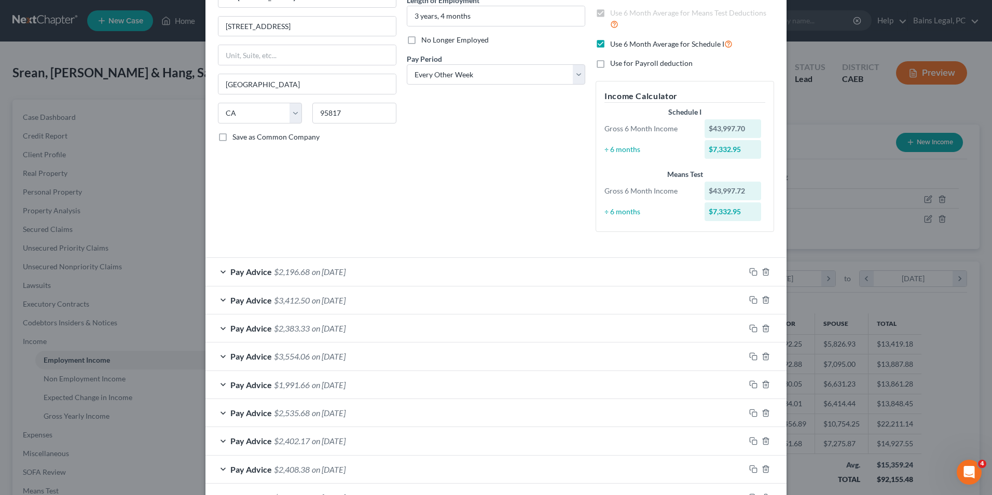
scroll to position [103, 0]
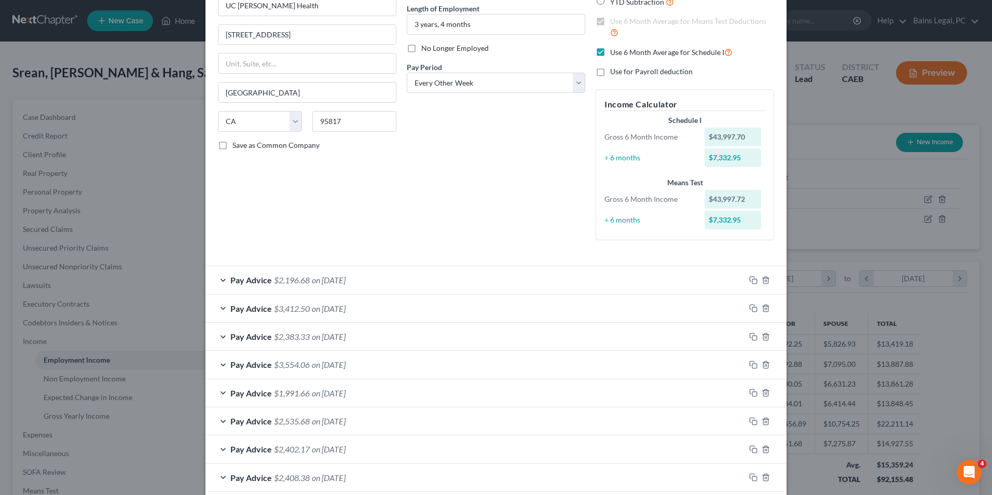
click at [610, 53] on label "Use 6 Month Average for Schedule I" at bounding box center [671, 52] width 122 height 12
click at [614, 53] on input "Use 6 Month Average for Schedule I" at bounding box center [617, 49] width 7 height 7
checkbox input "false"
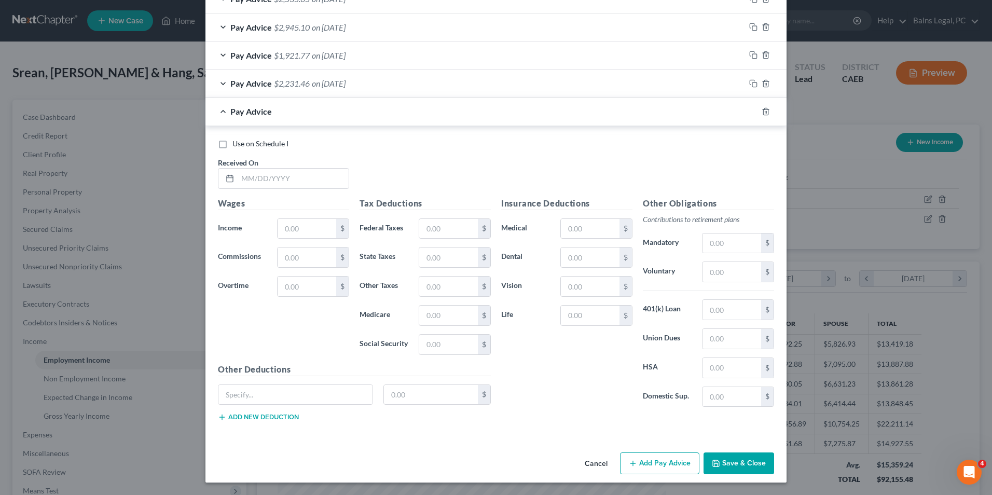
click at [232, 143] on label "Use on Schedule I" at bounding box center [260, 144] width 56 height 10
click at [237, 143] on input "Use on Schedule I" at bounding box center [240, 142] width 7 height 7
checkbox input "true"
click at [271, 172] on input "text" at bounding box center [293, 179] width 111 height 20
type input "01/01/2001"
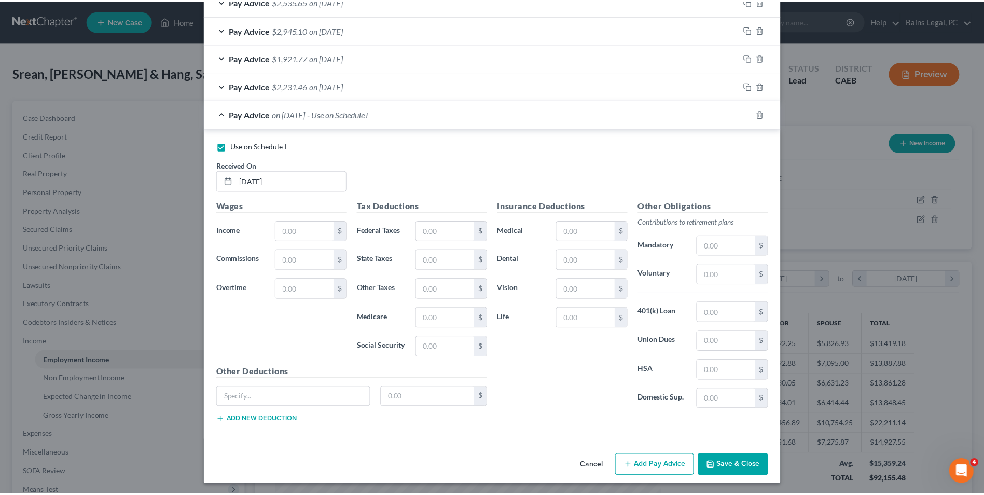
scroll to position [640, 0]
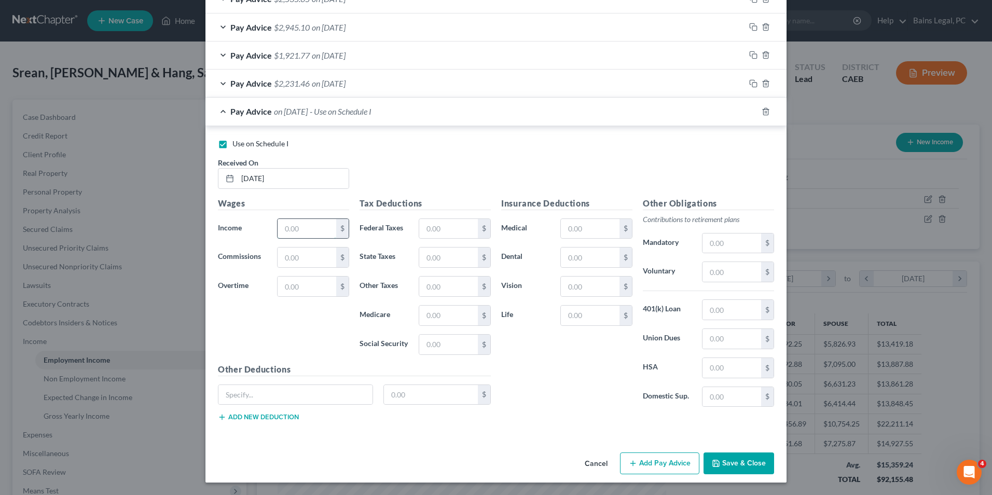
click at [308, 229] on input "text" at bounding box center [307, 229] width 59 height 20
type input "3,700"
type input "934"
type input "328.15"
click at [725, 314] on input "text" at bounding box center [731, 310] width 59 height 20
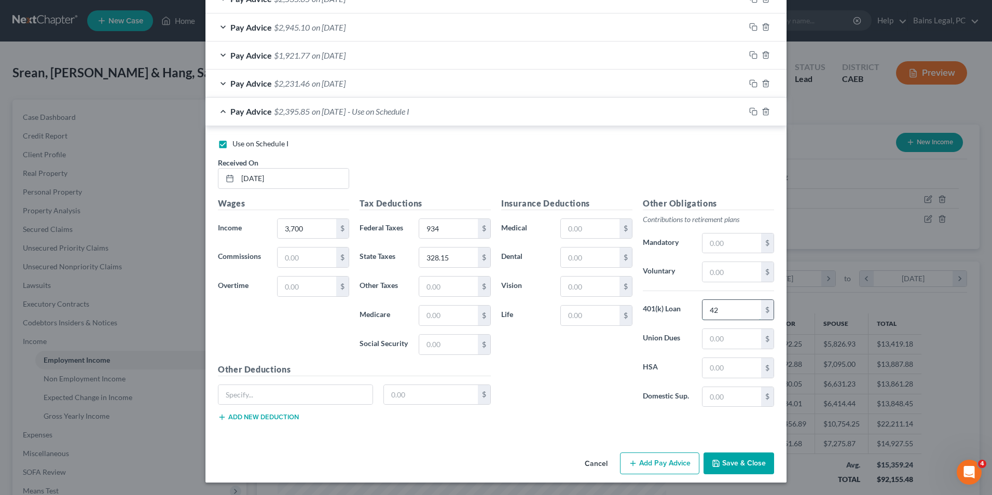
type input "4"
type input "72.34"
type input "1"
type input "153.47"
click at [726, 335] on input "text" at bounding box center [731, 339] width 59 height 20
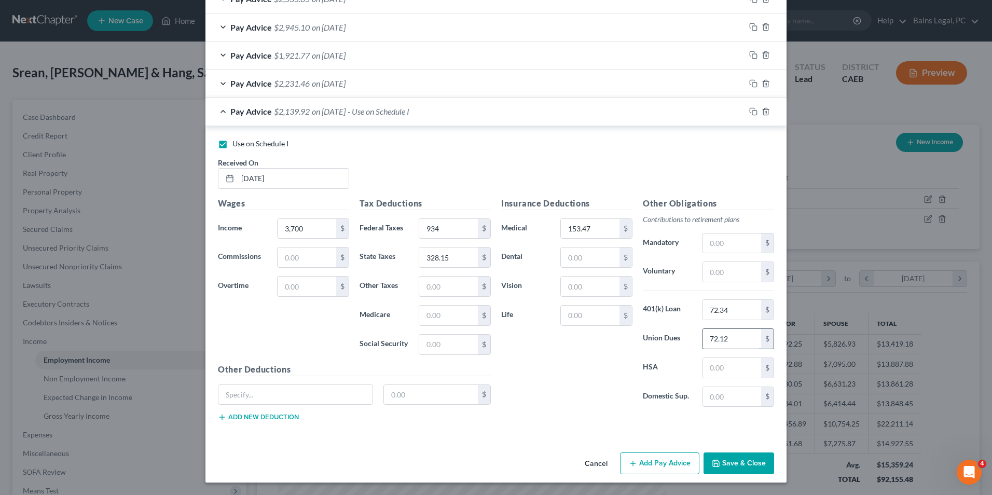
type input "72.12"
click at [744, 463] on button "Save & Close" at bounding box center [738, 463] width 71 height 22
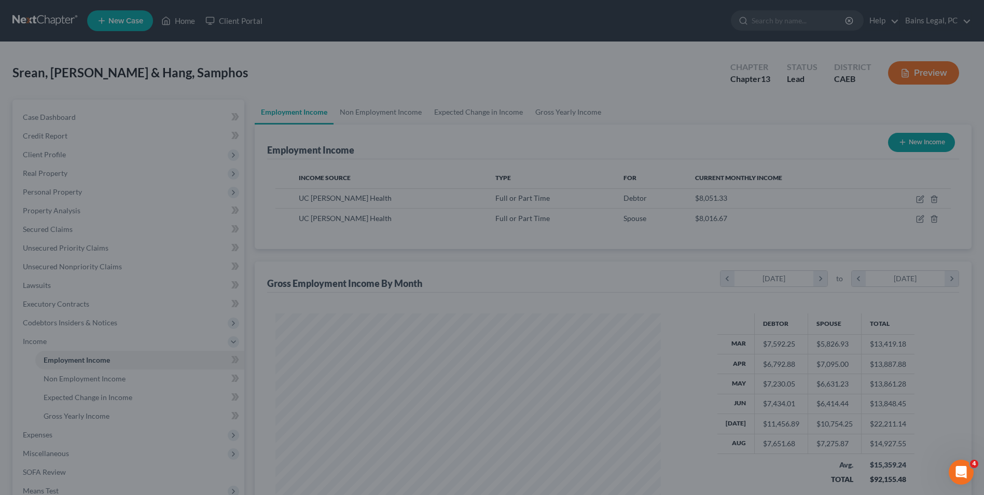
scroll to position [518597, 518383]
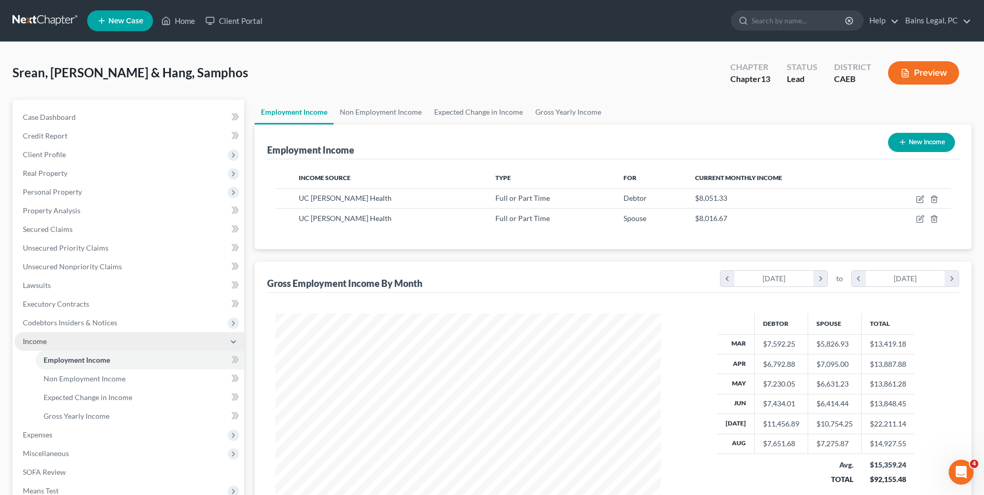
click at [62, 339] on span "Income" at bounding box center [130, 341] width 230 height 19
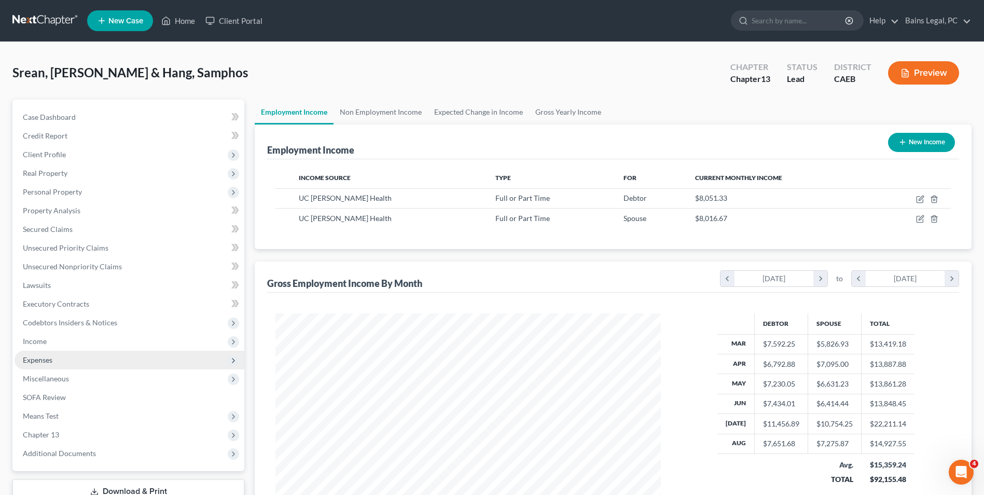
click at [63, 357] on span "Expenses" at bounding box center [130, 360] width 230 height 19
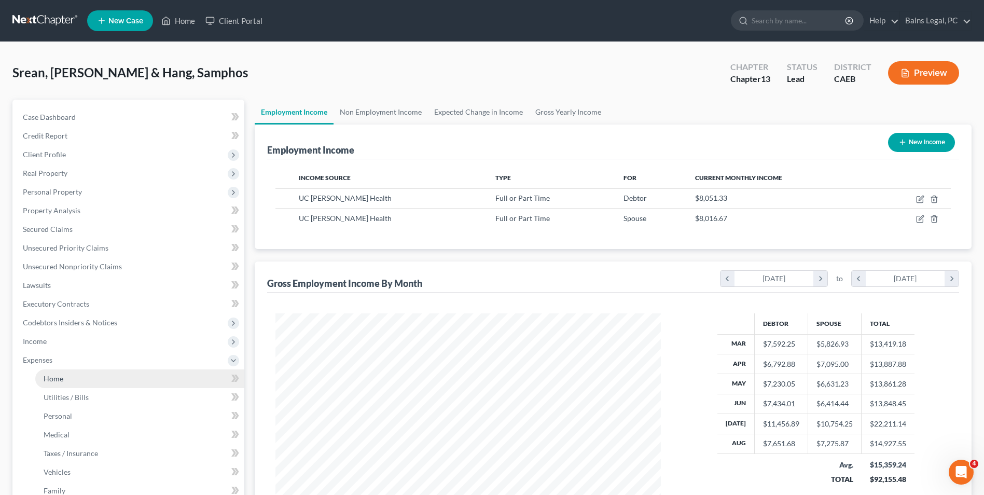
click at [65, 371] on link "Home" at bounding box center [139, 378] width 209 height 19
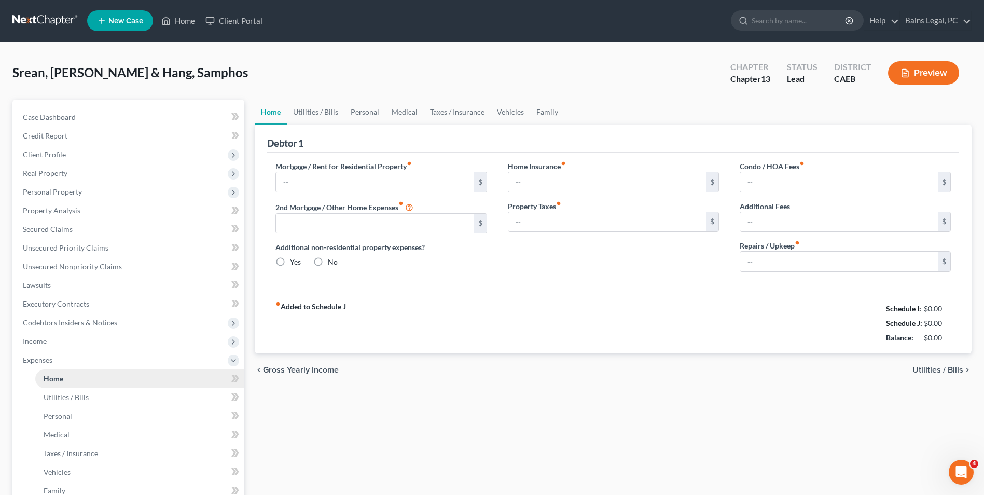
type input "0.00"
radio input "true"
type input "0.00"
type input "79.00"
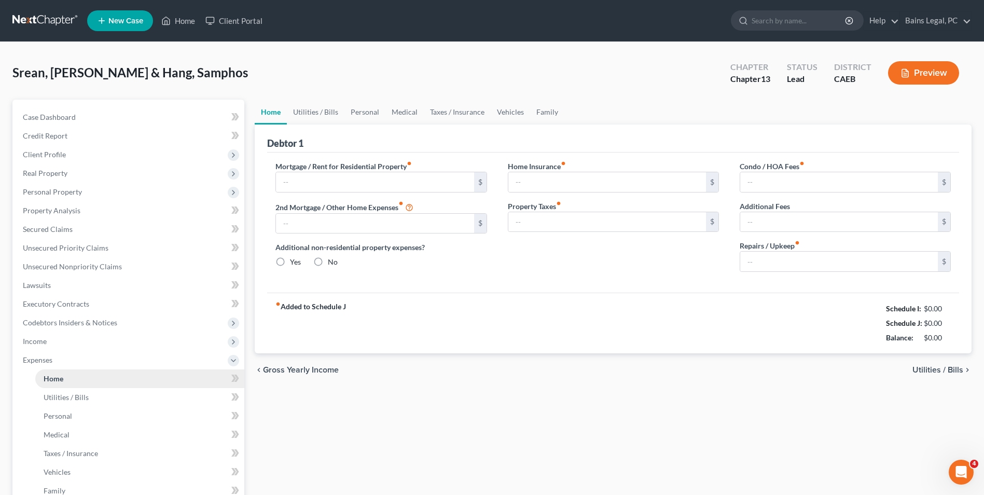
type input "0.00"
click at [430, 382] on div "chevron_left Gross Yearly Income Utilities / Bills chevron_right" at bounding box center [613, 369] width 717 height 33
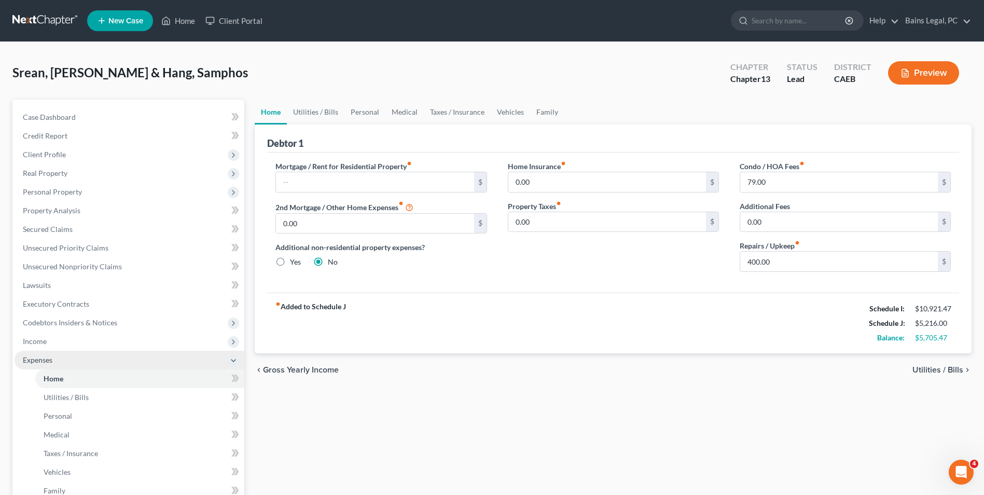
click at [90, 360] on span "Expenses" at bounding box center [130, 360] width 230 height 19
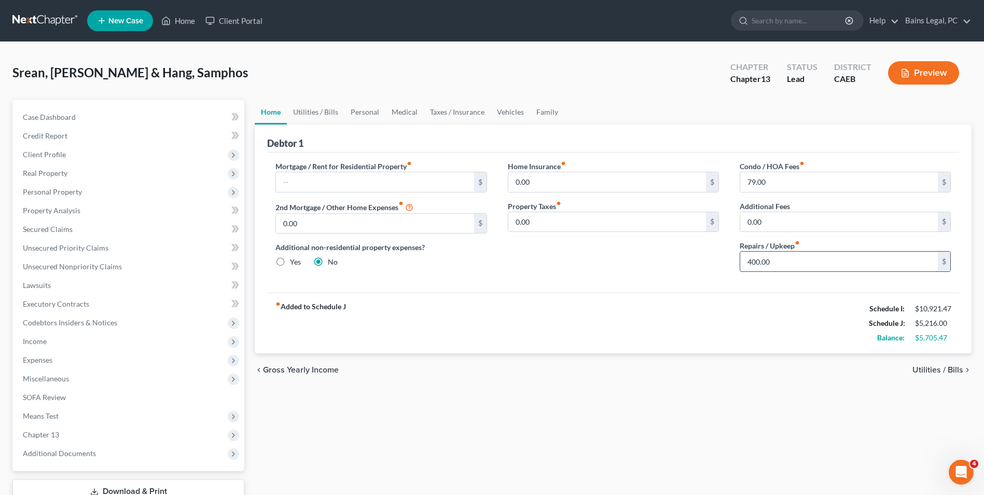
click at [806, 258] on input "400.00" at bounding box center [839, 262] width 198 height 20
type input "425"
click at [549, 109] on link "Family" at bounding box center [547, 112] width 34 height 25
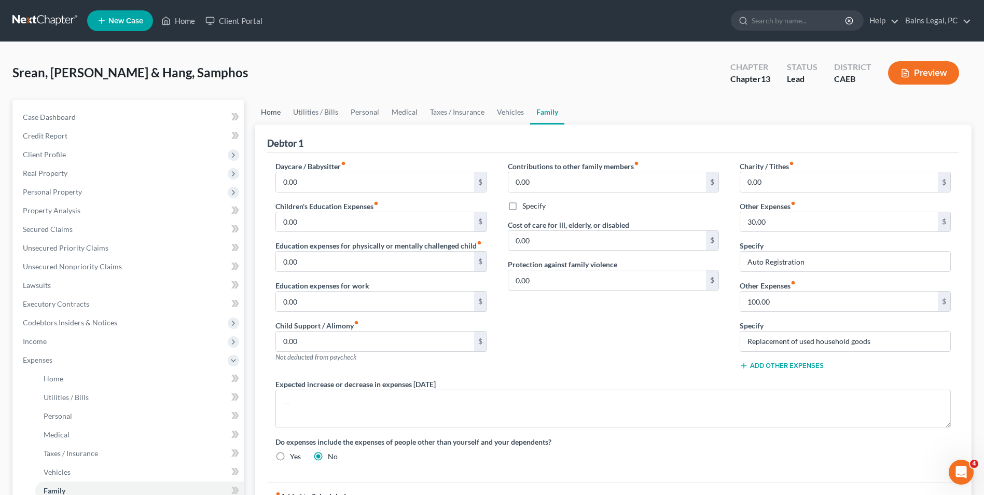
click at [272, 109] on link "Home" at bounding box center [271, 112] width 32 height 25
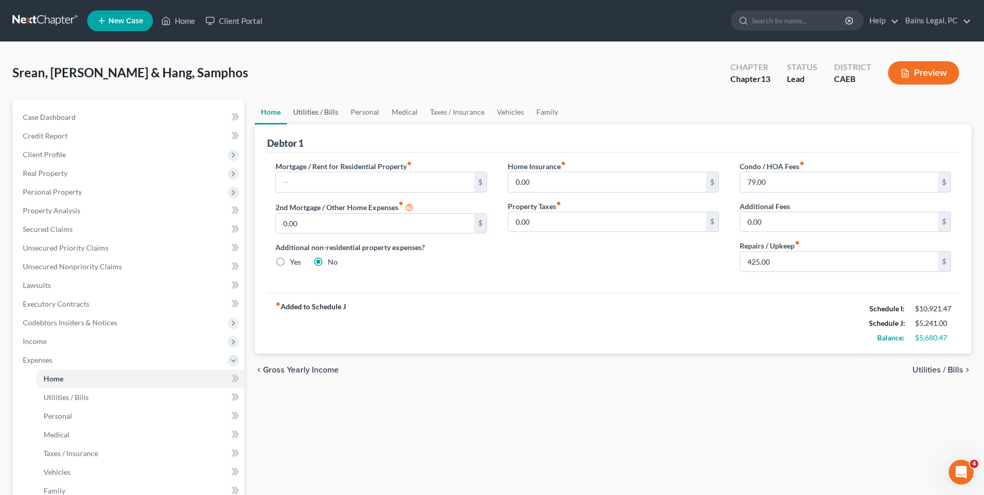
click at [331, 117] on link "Utilities / Bills" at bounding box center [316, 112] width 58 height 25
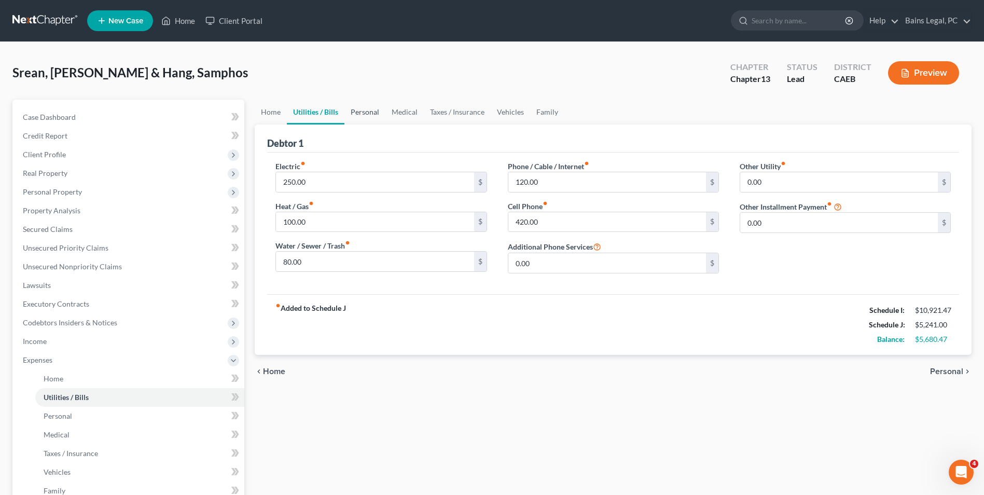
click at [373, 118] on link "Personal" at bounding box center [364, 112] width 41 height 25
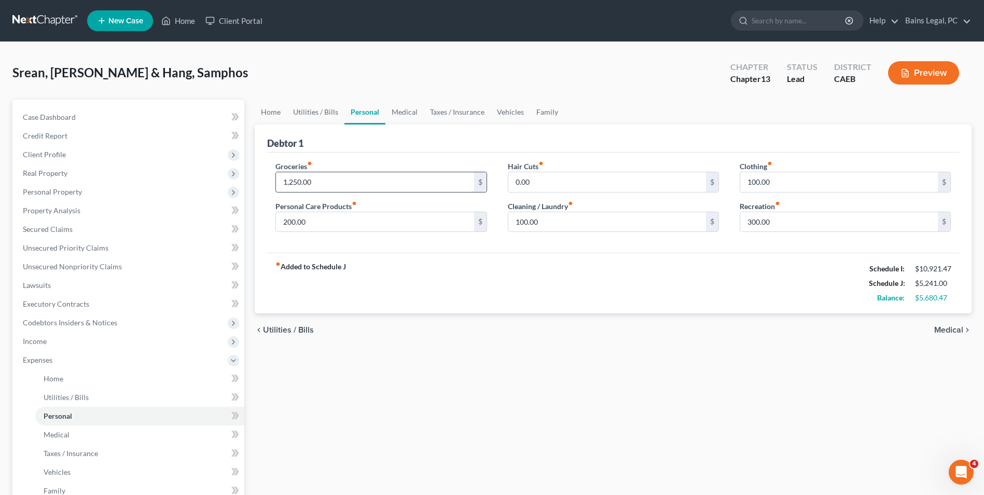
click at [364, 181] on input "1,250.00" at bounding box center [375, 182] width 198 height 20
type input "1,350"
click at [468, 305] on div "fiber_manual_record Added to Schedule J Schedule I: $10,921.47 Schedule J: $5,3…" at bounding box center [613, 283] width 692 height 61
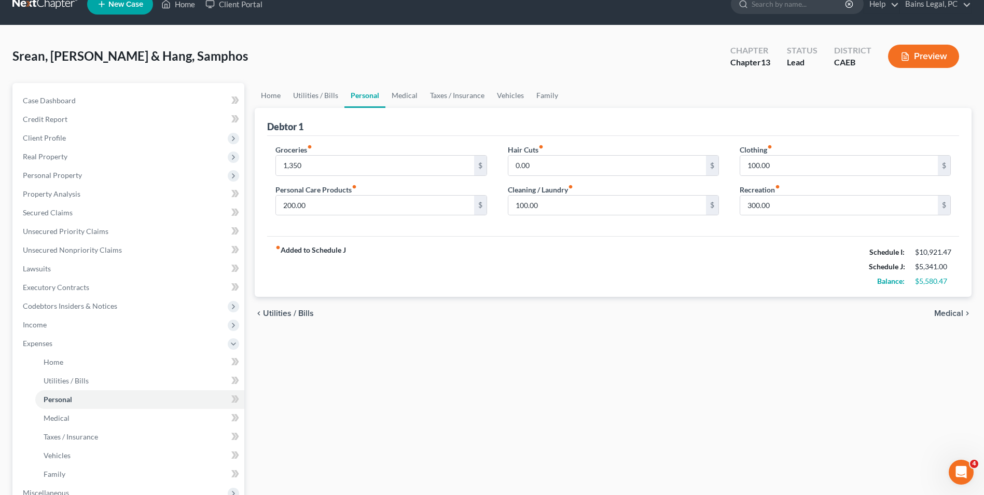
scroll to position [21, 0]
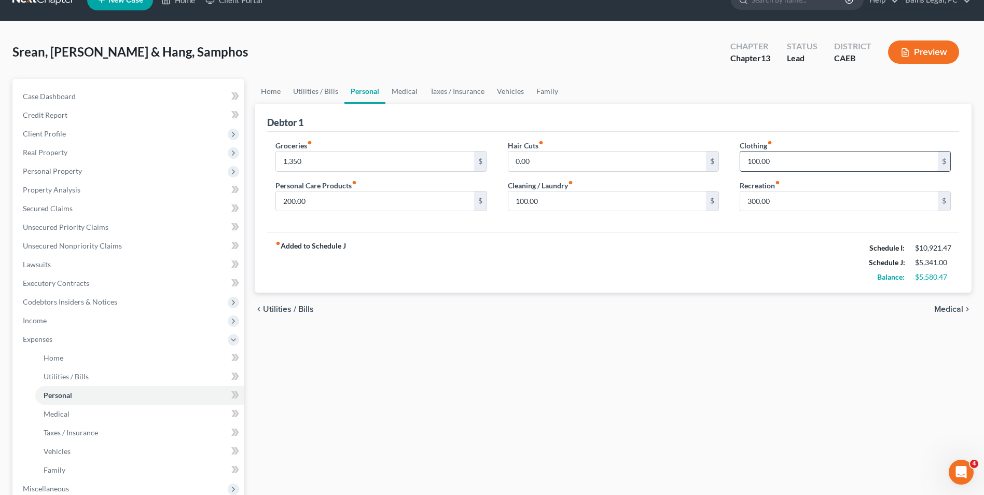
click at [820, 159] on input "100.00" at bounding box center [839, 161] width 198 height 20
type input "25"
click at [505, 427] on div "Home Utilities / Bills Personal Medical Taxes / Insurance Vehicles Family Debto…" at bounding box center [613, 360] width 727 height 562
click at [49, 336] on span "Expenses" at bounding box center [38, 339] width 30 height 9
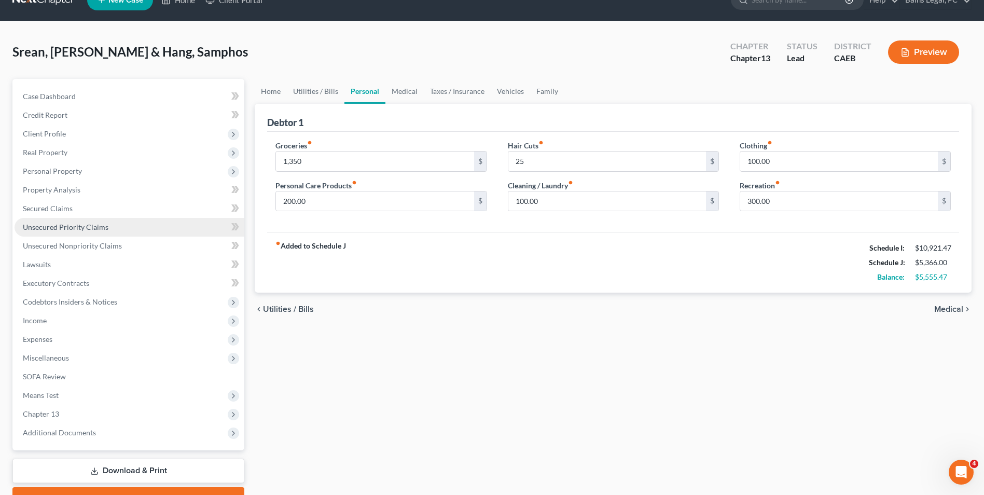
click at [71, 226] on span "Unsecured Priority Claims" at bounding box center [66, 227] width 86 height 9
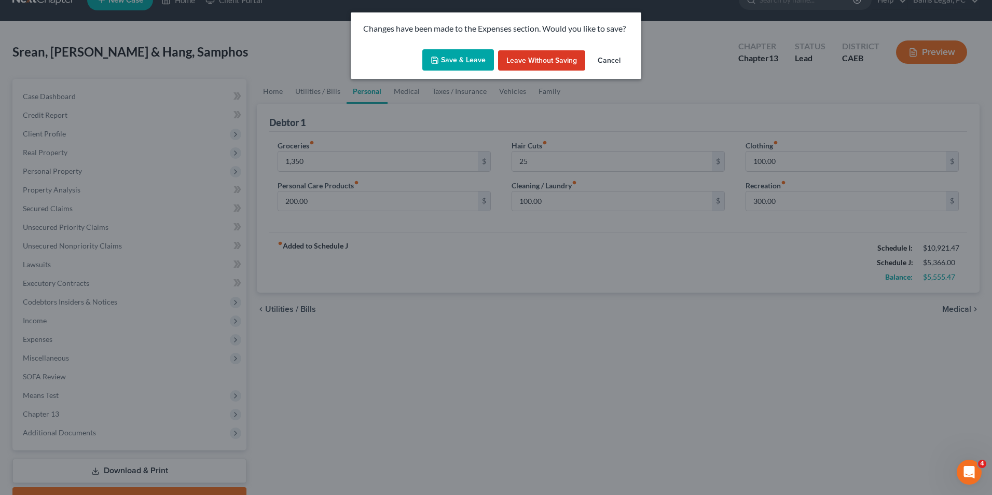
click at [457, 62] on button "Save & Leave" at bounding box center [458, 60] width 72 height 22
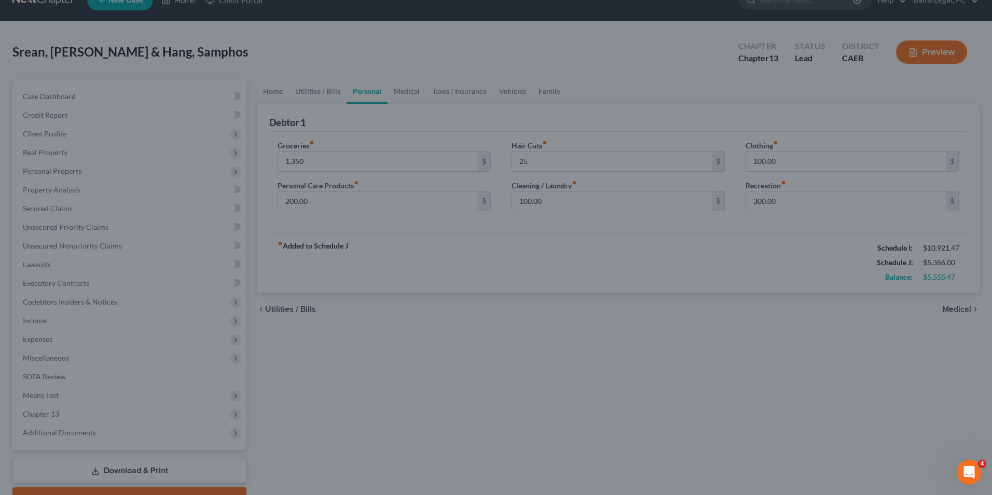
type input "1,350.00"
type input "25.00"
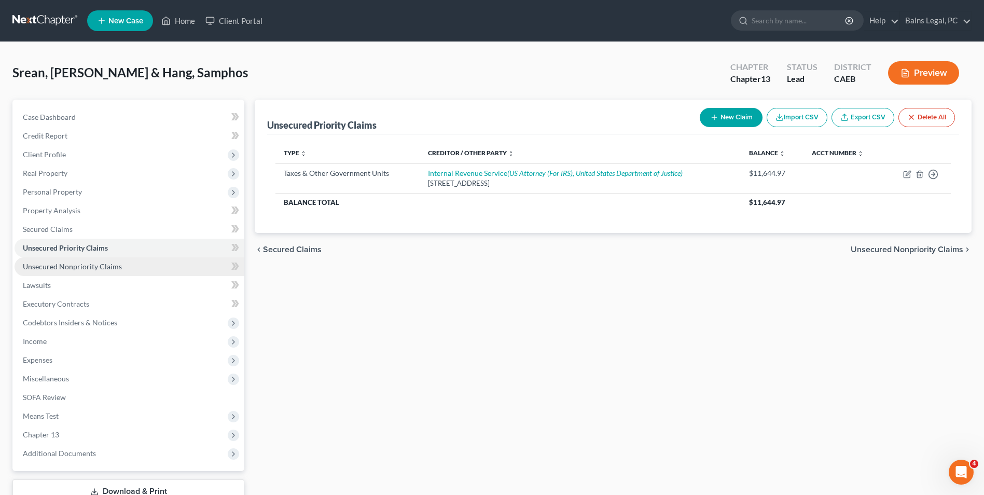
click at [73, 258] on link "Unsecured Nonpriority Claims" at bounding box center [130, 266] width 230 height 19
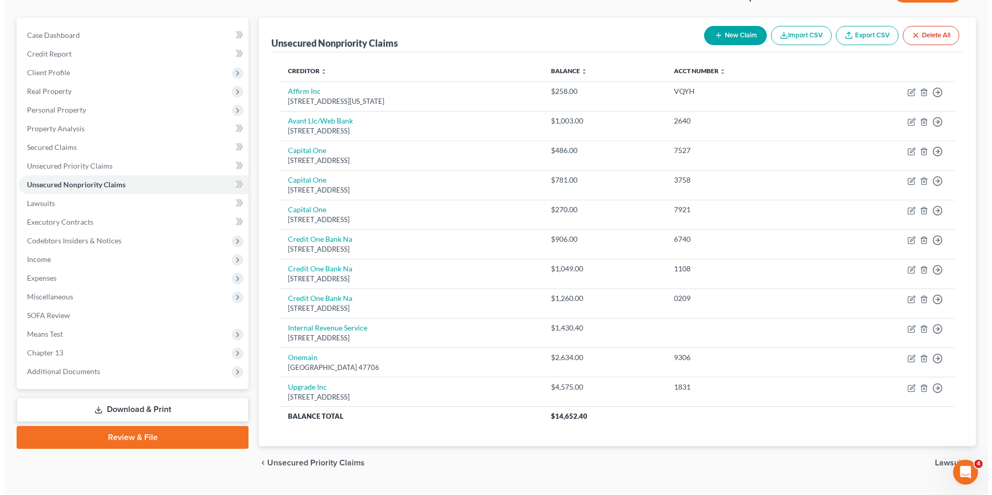
scroll to position [83, 0]
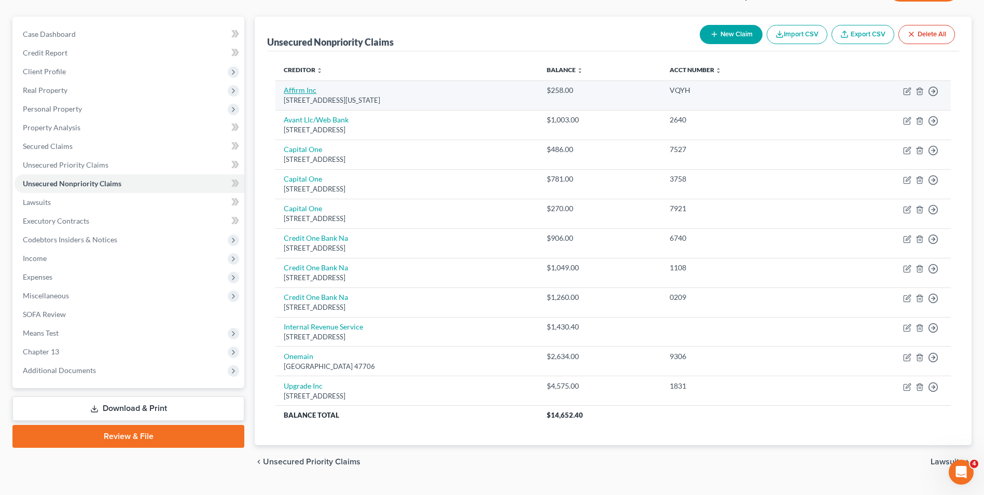
click at [303, 89] on link "Affirm Inc" at bounding box center [300, 90] width 33 height 9
select select "4"
select select "1"
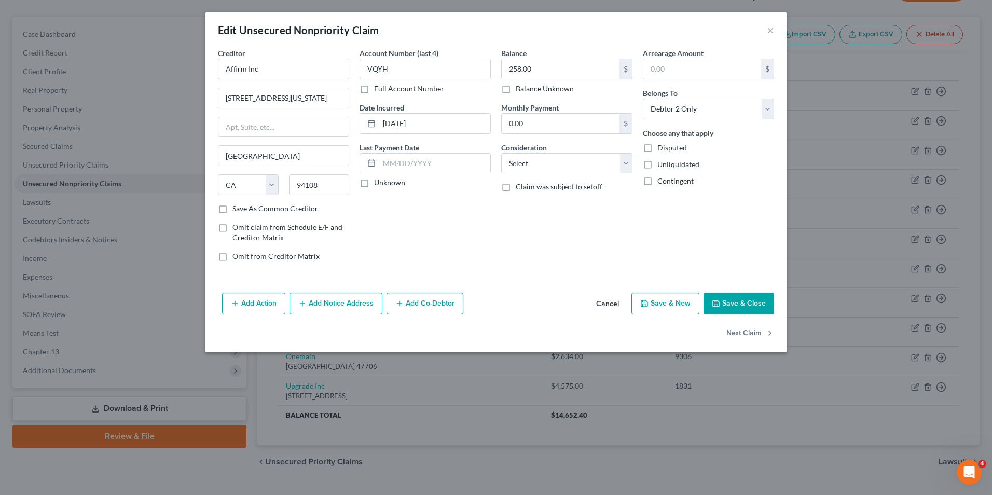
click at [329, 300] on button "Add Notice Address" at bounding box center [335, 304] width 93 height 22
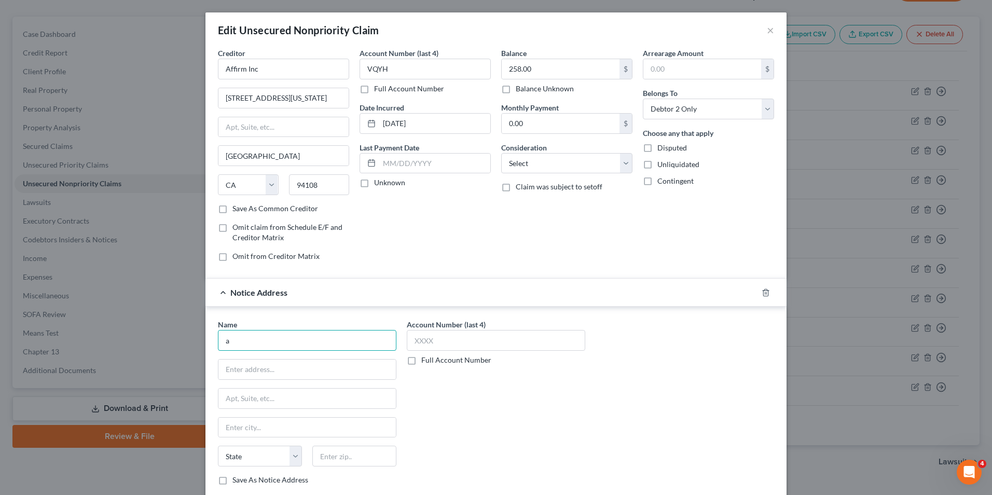
click at [310, 344] on input "a" at bounding box center [307, 340] width 178 height 21
click at [301, 367] on div "30 Isabella St Floor 4, Pittsburgh, PA 15212" at bounding box center [280, 368] width 108 height 9
type input "Affirm, Inc"
type input "30 Isabella St"
type input "Floor 4"
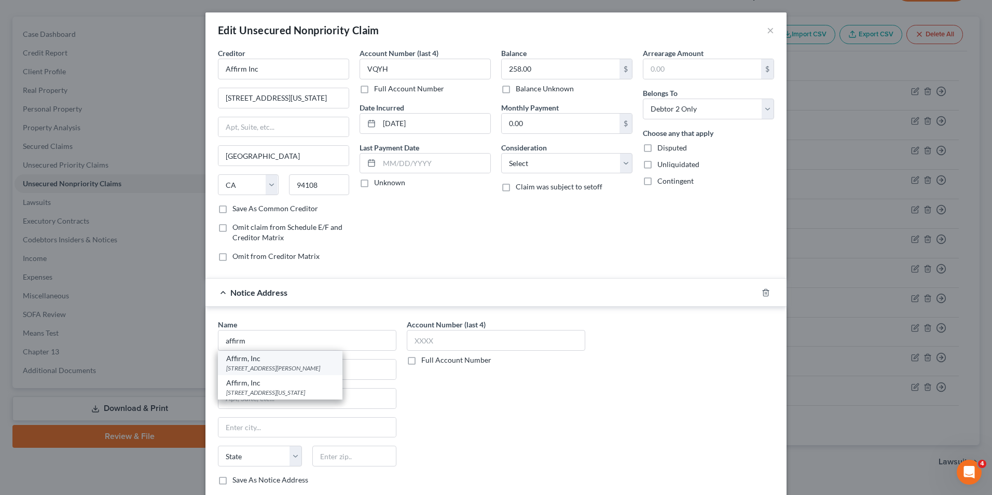
type input "Pittsburgh"
select select "39"
type input "15212"
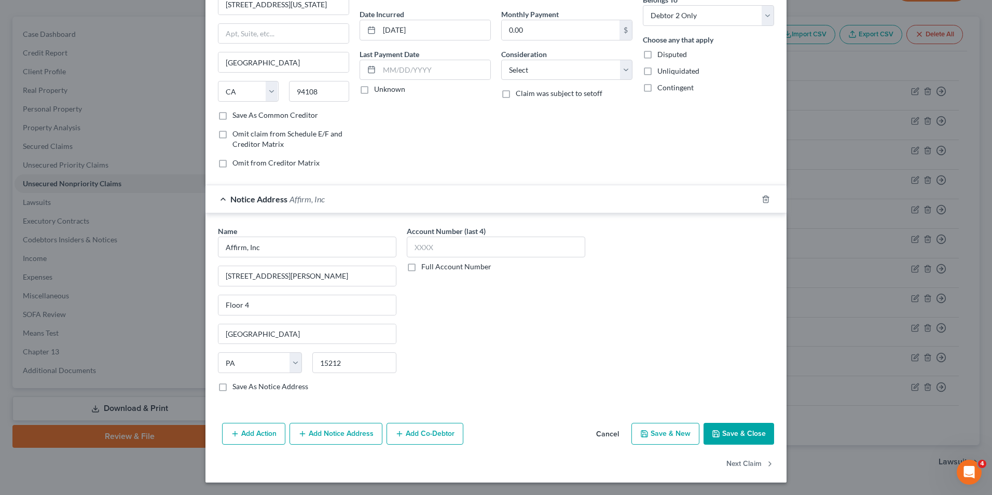
click at [712, 436] on icon "button" at bounding box center [716, 434] width 8 height 8
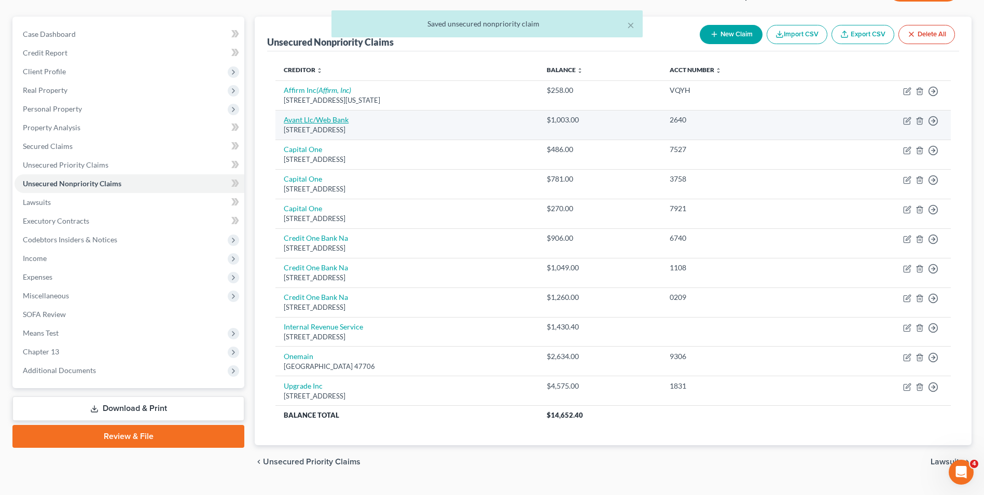
click at [305, 123] on link "Avant Llc/Web Bank" at bounding box center [316, 119] width 65 height 9
select select "14"
select select "2"
select select "0"
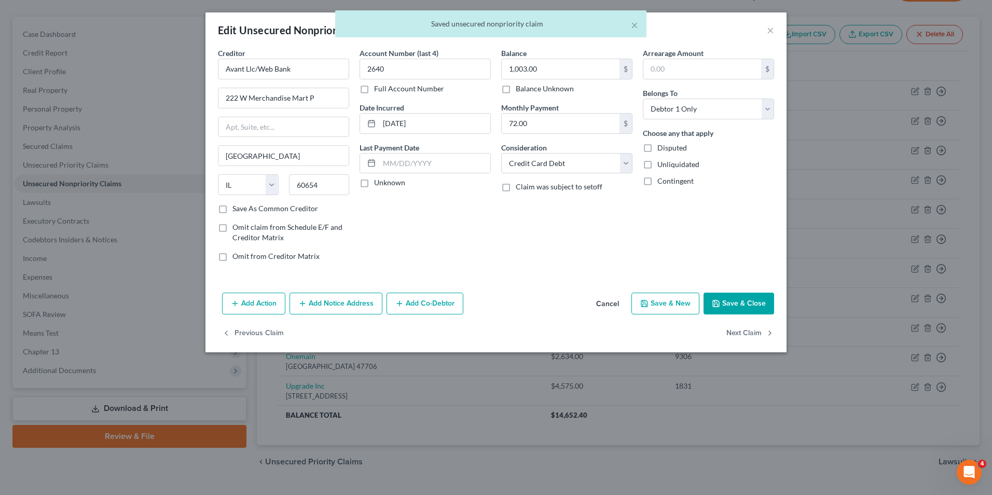
click at [307, 301] on icon "button" at bounding box center [302, 303] width 8 height 8
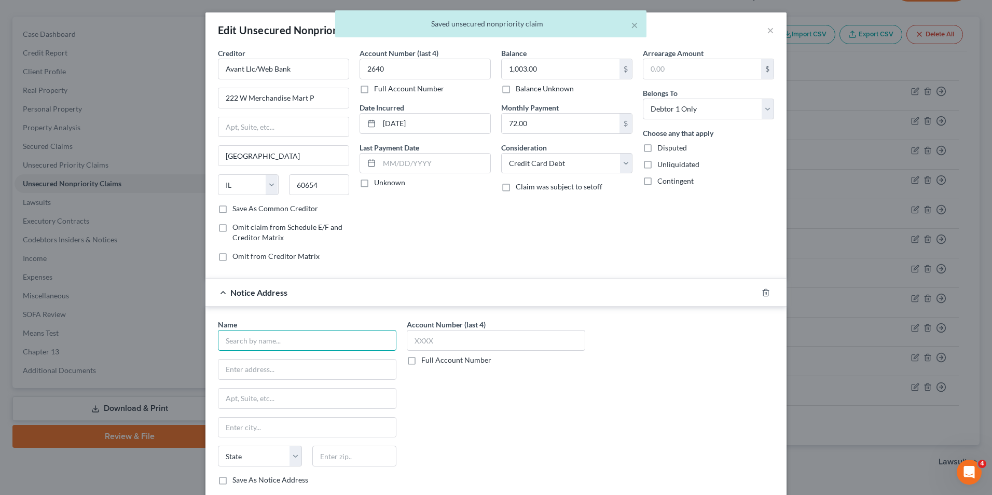
click at [311, 340] on input "text" at bounding box center [307, 340] width 178 height 21
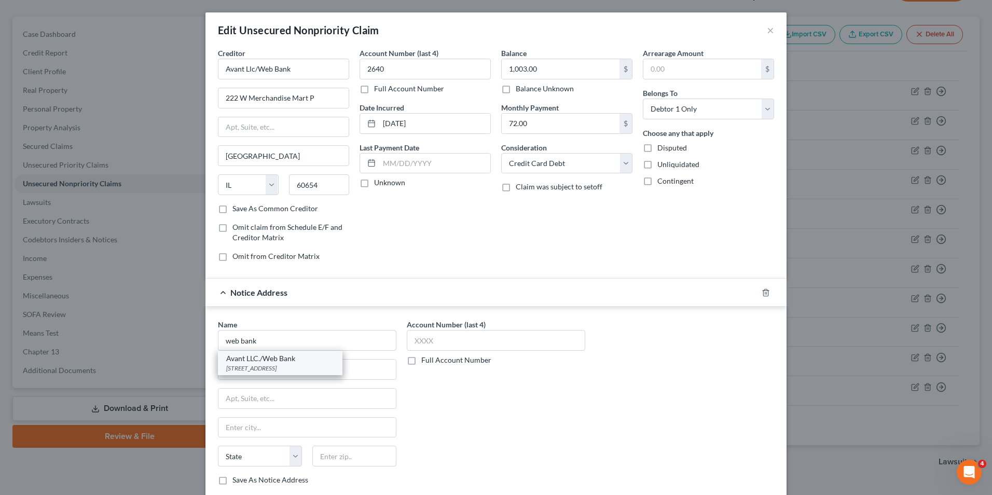
click at [295, 361] on div "Avant LLC./Web Bank" at bounding box center [280, 358] width 108 height 10
type input "Avant LLC./Web Bank"
type input "222 N Lasalle"
type input "Suite 1700"
type input "Chicago"
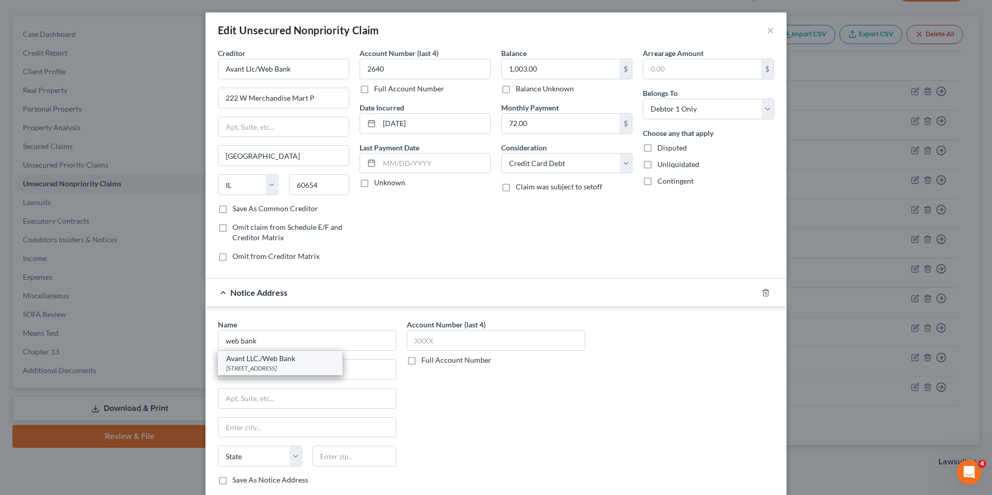
select select "14"
type input "60601"
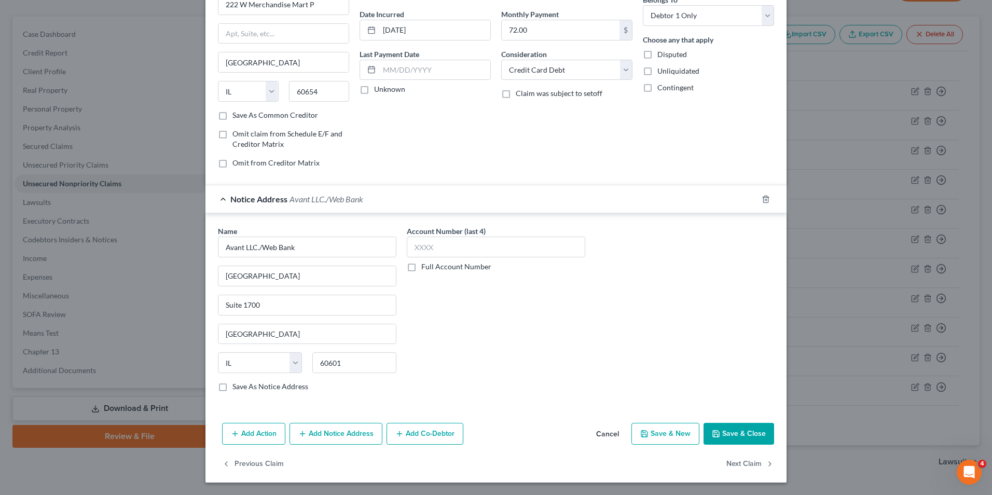
click at [730, 439] on button "Save & Close" at bounding box center [738, 434] width 71 height 22
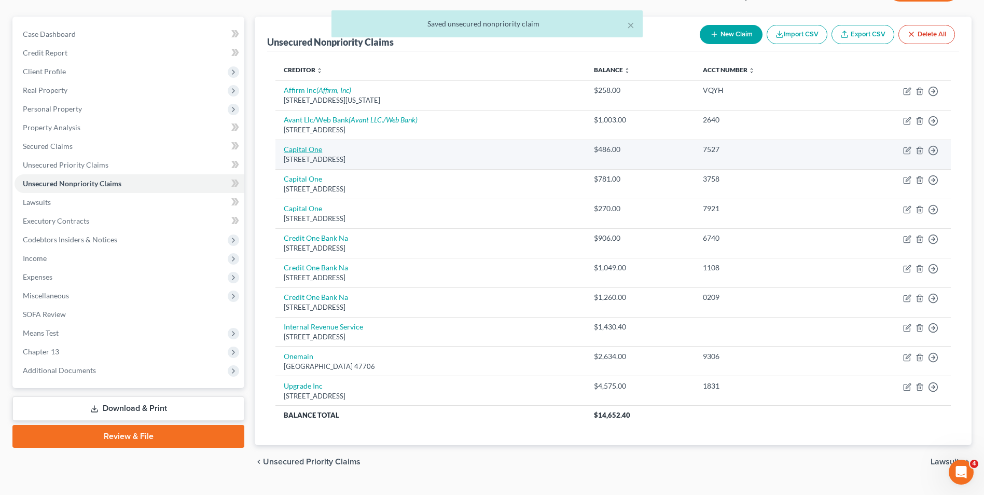
click at [304, 149] on link "Capital One" at bounding box center [303, 149] width 38 height 9
select select "46"
select select "2"
select select "0"
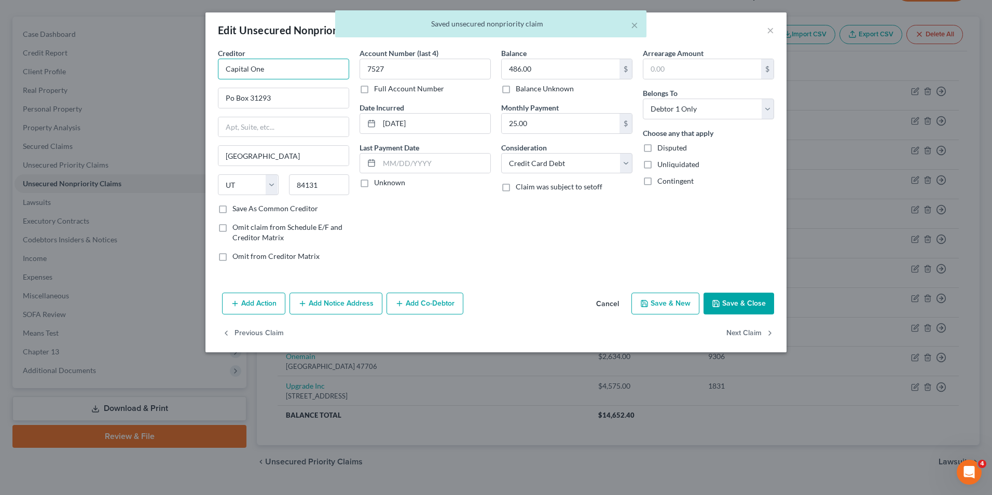
click at [285, 67] on input "Capital One" at bounding box center [283, 69] width 131 height 21
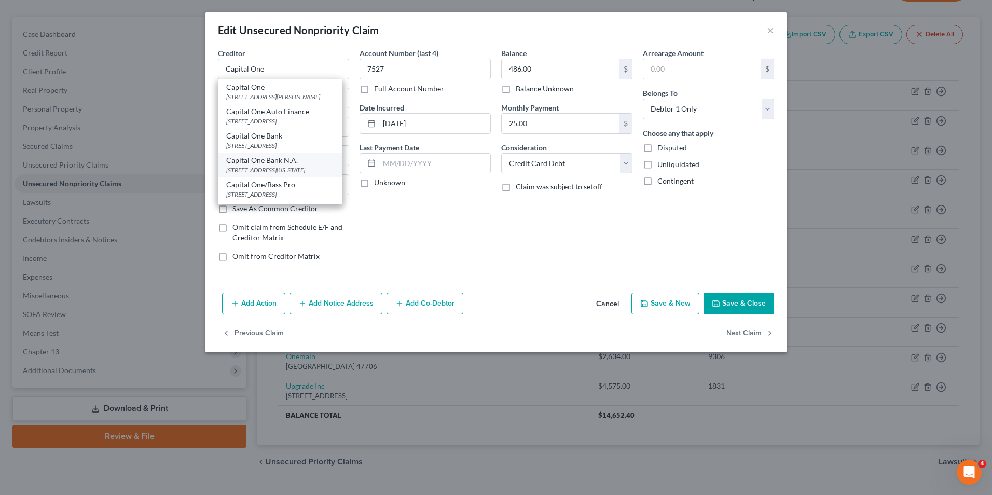
click at [283, 165] on div "Capital One Bank N.A." at bounding box center [280, 160] width 108 height 10
type input "Capital One Bank N.A."
type input "4515 N Santa Fe Ave"
type input "Oklahoma City"
select select "37"
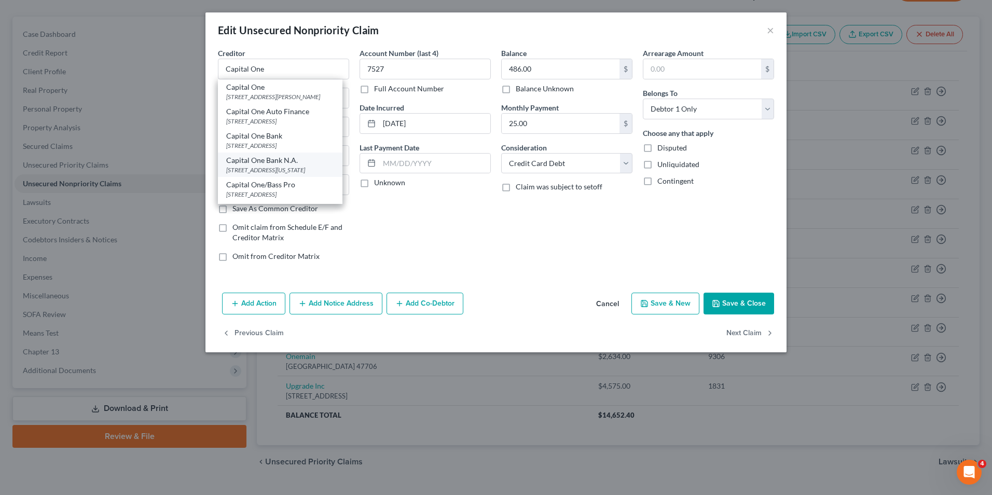
type input "73118"
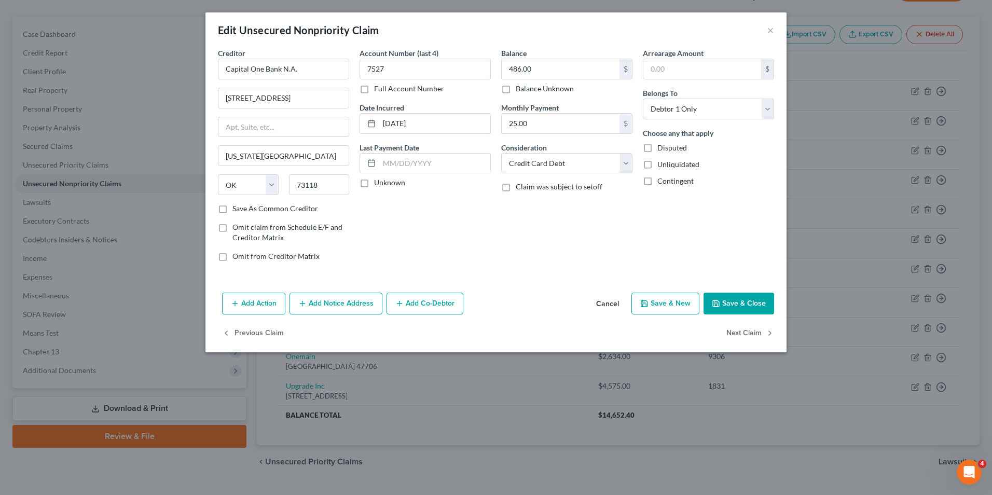
click at [758, 306] on button "Save & Close" at bounding box center [738, 304] width 71 height 22
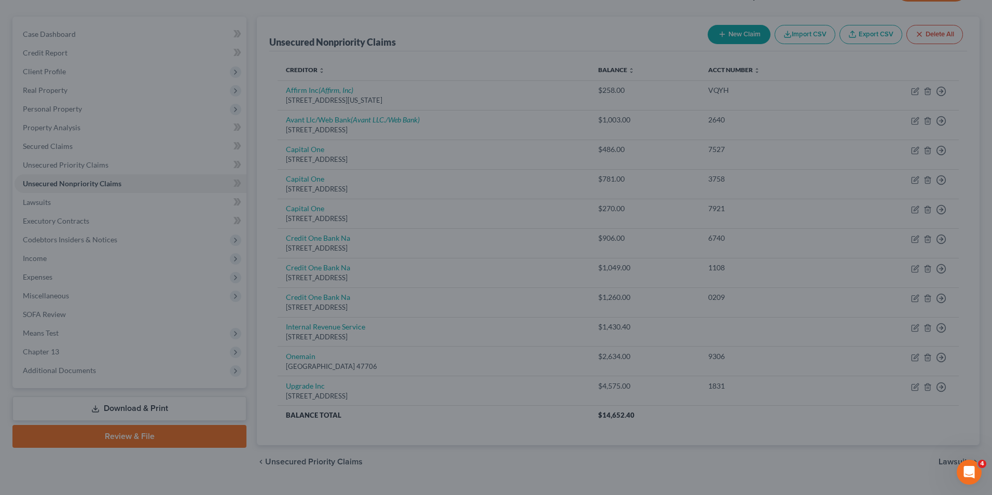
type input "0"
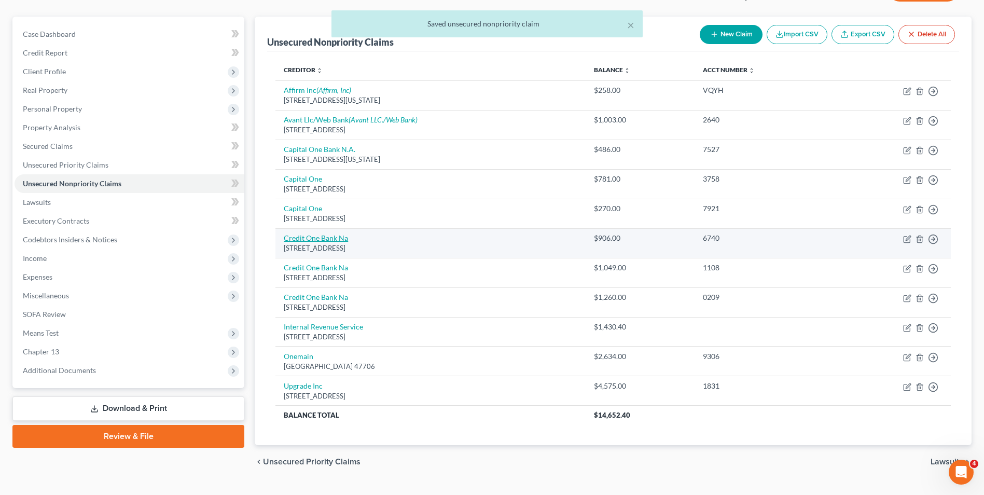
click at [322, 237] on link "Credit One Bank Na" at bounding box center [316, 237] width 64 height 9
select select "31"
select select "2"
select select "0"
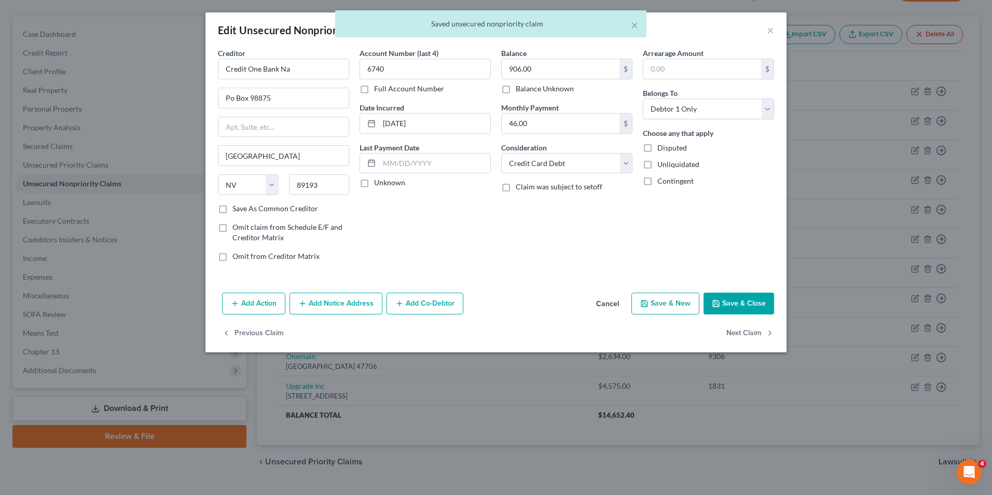
click at [333, 300] on button "Add Notice Address" at bounding box center [335, 304] width 93 height 22
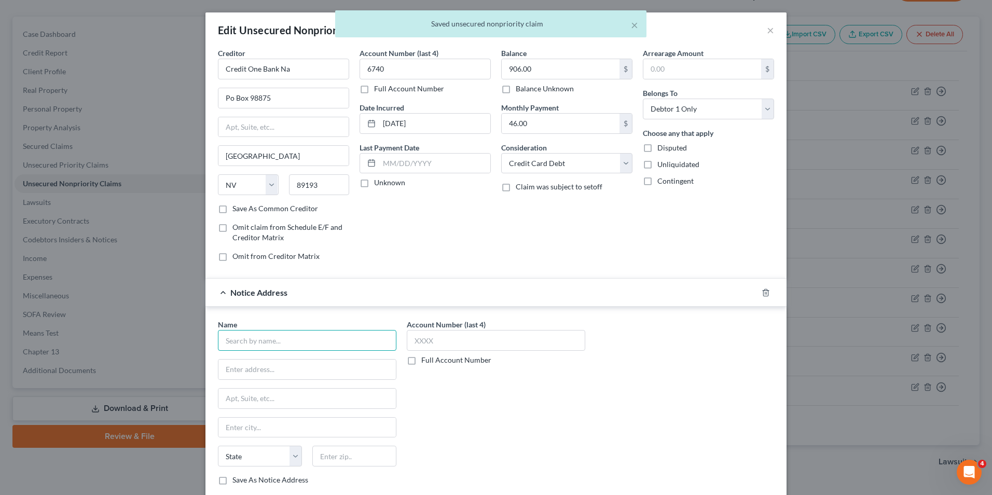
click at [318, 342] on input "text" at bounding box center [307, 340] width 178 height 21
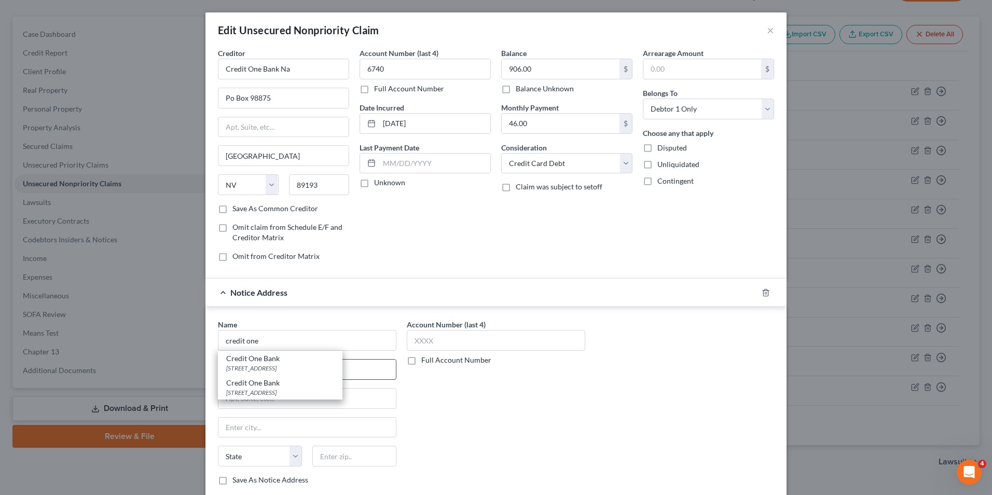
click at [295, 362] on div "Credit One Bank" at bounding box center [280, 358] width 108 height 10
type input "Credit One Bank"
type input "6801 S Cimarron Rd"
type input "Las Vegas"
select select "31"
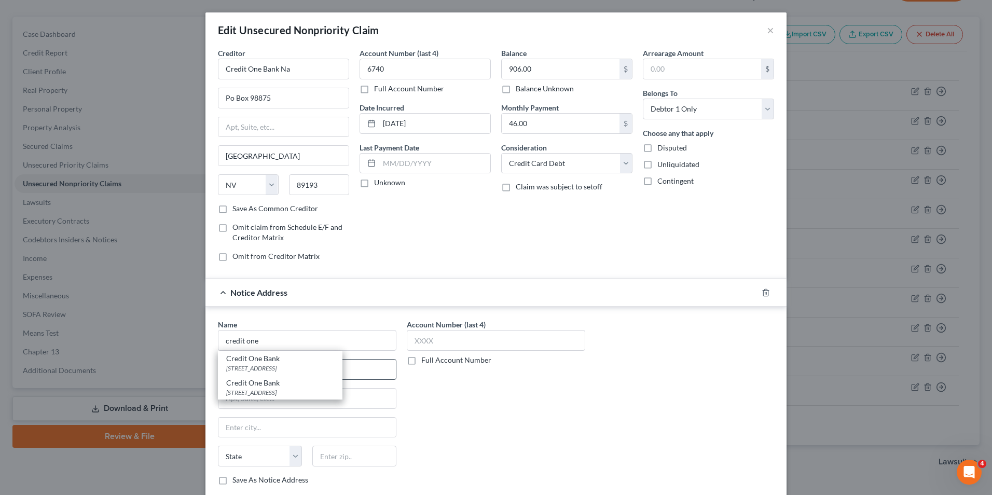
type input "89113"
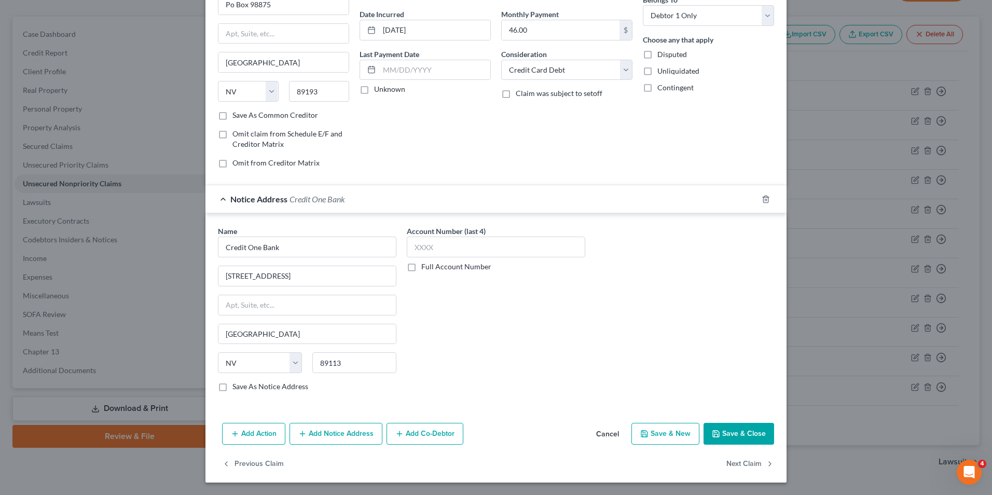
click at [714, 436] on icon "button" at bounding box center [716, 434] width 8 height 8
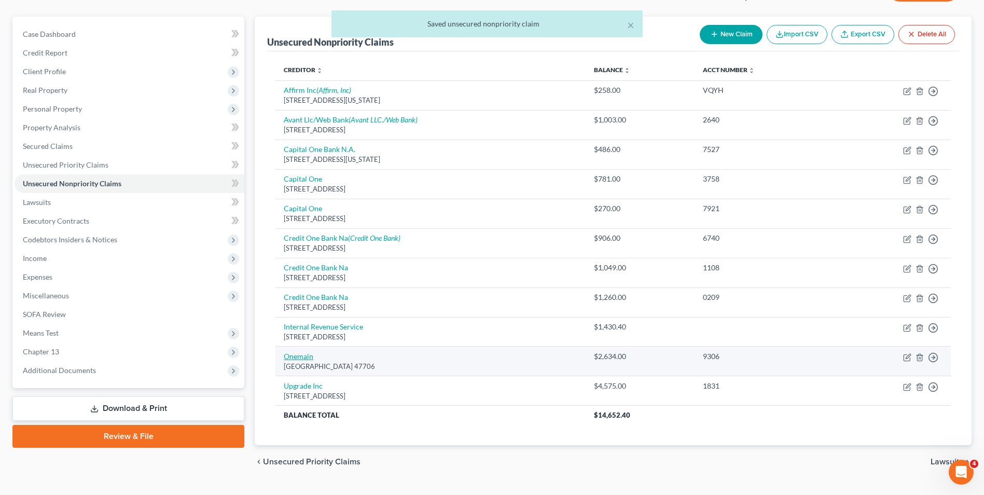
click at [307, 354] on link "Onemain" at bounding box center [299, 356] width 30 height 9
select select "15"
select select "0"
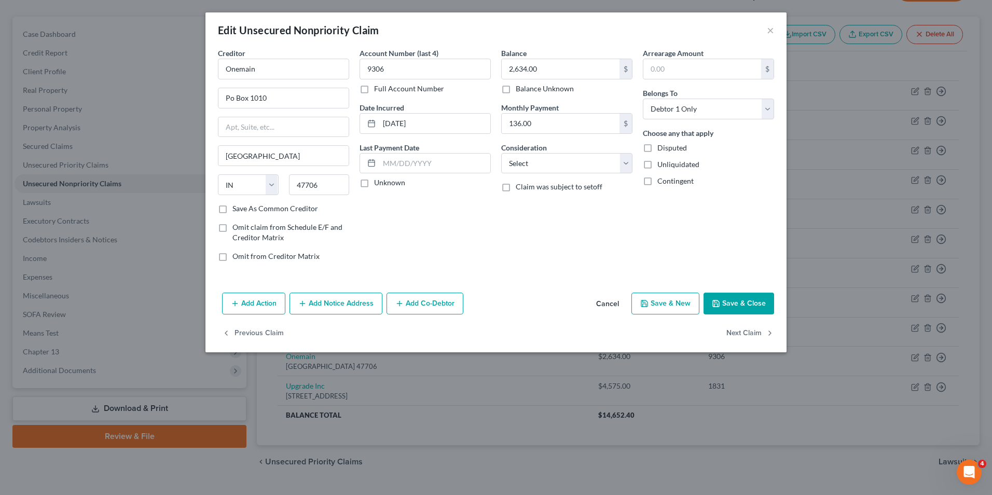
click at [350, 319] on div "Add Action Add Notice Address Add Co-Debtor Cancel Save & New Save & Close" at bounding box center [495, 305] width 581 height 34
click at [338, 305] on button "Add Notice Address" at bounding box center [335, 304] width 93 height 22
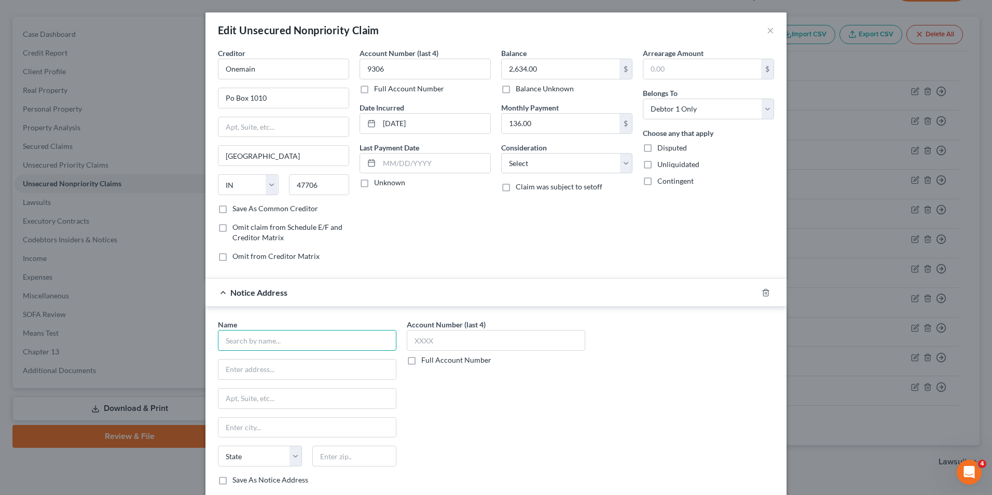
click at [330, 336] on input "text" at bounding box center [307, 340] width 178 height 21
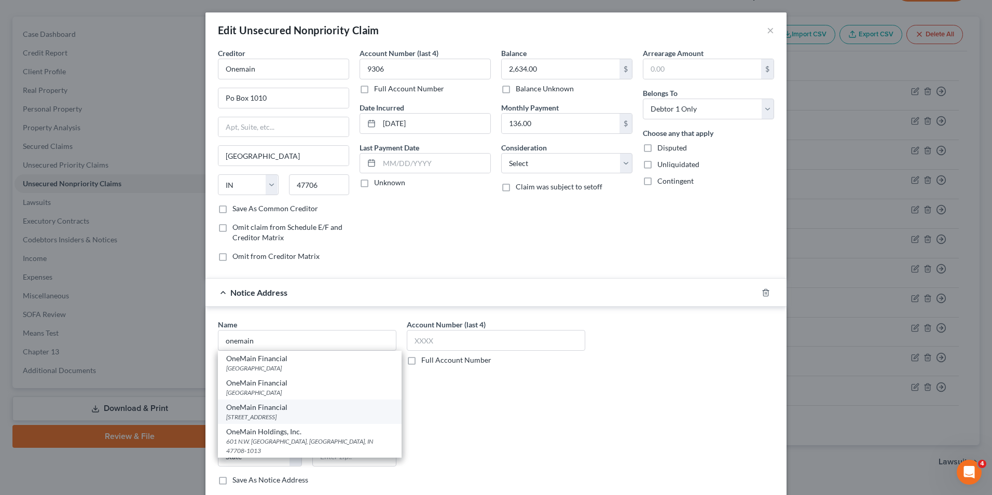
click at [291, 407] on div "OneMain Financial" at bounding box center [309, 407] width 167 height 10
type input "OneMain Financial"
type input "100 International Drive"
type input "15th Floor"
type input "Baltimore"
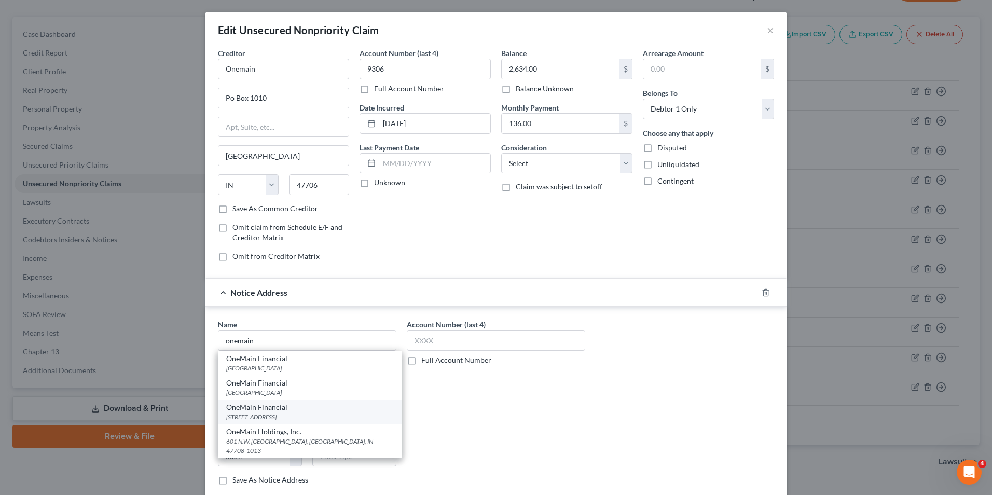
select select "21"
type input "21202"
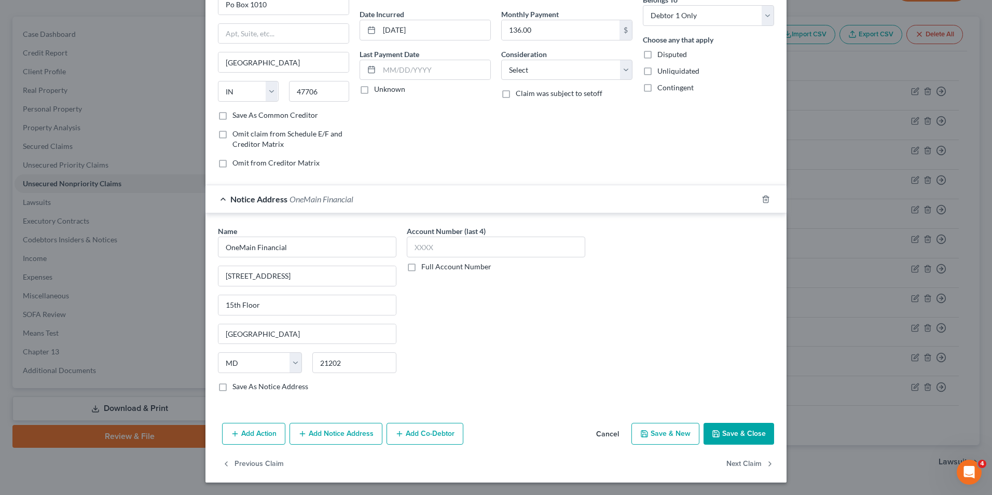
click at [744, 433] on button "Save & Close" at bounding box center [738, 434] width 71 height 22
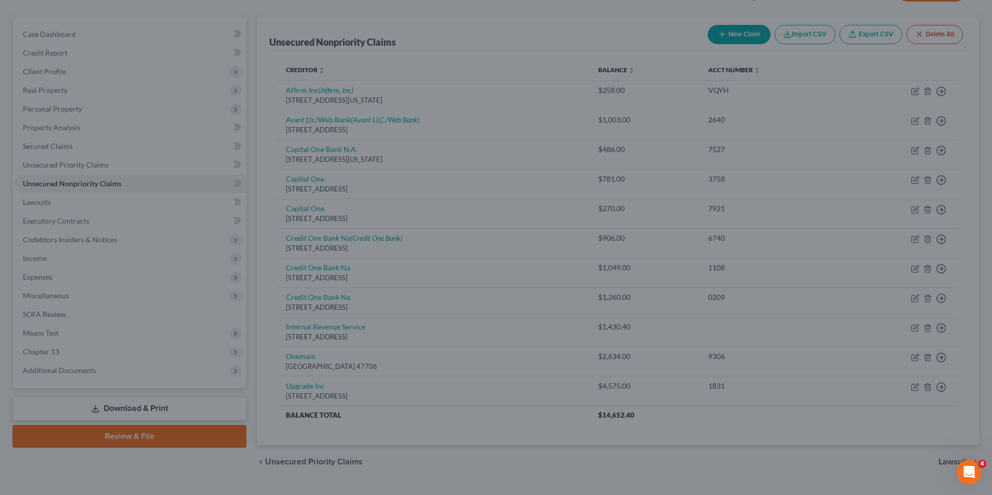
type input "0"
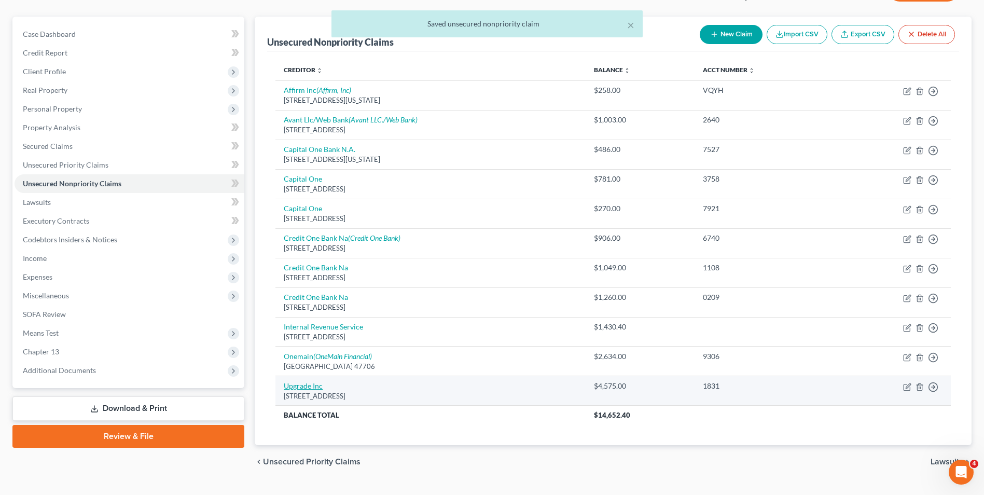
click at [303, 383] on link "Upgrade Inc" at bounding box center [303, 385] width 39 height 9
select select "4"
select select "1"
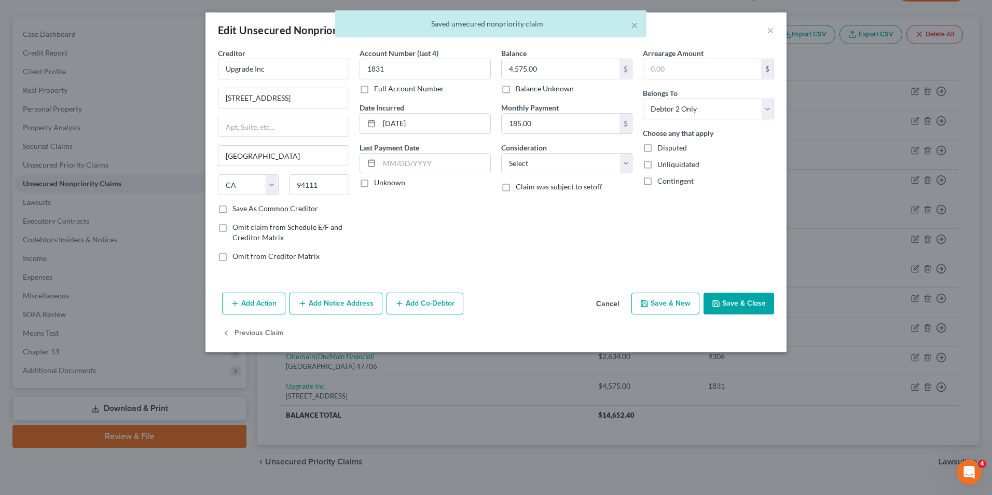
click at [347, 309] on button "Add Notice Address" at bounding box center [335, 304] width 93 height 22
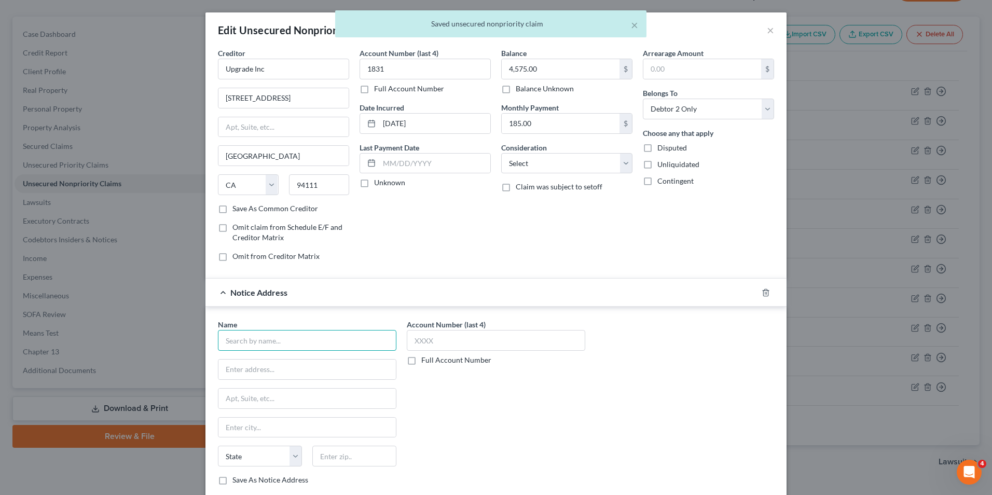
click at [351, 339] on input "text" at bounding box center [307, 340] width 178 height 21
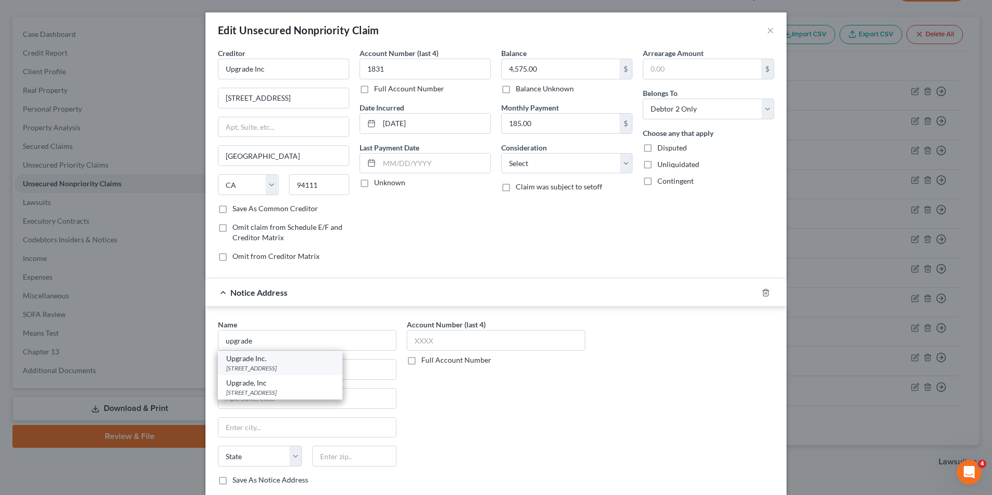
click at [300, 369] on div "2 N Central Ave Floor #10, Phoenix, AZ 85004" at bounding box center [280, 368] width 108 height 9
type input "Upgrade Inc."
type input "2 N Central Ave"
type input "Floor #10"
type input "Phoenix"
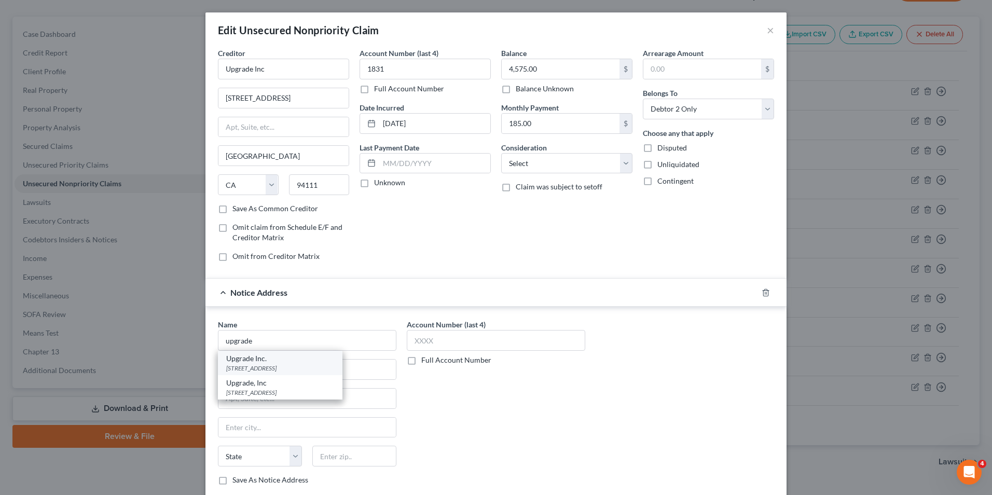
select select "3"
type input "85004"
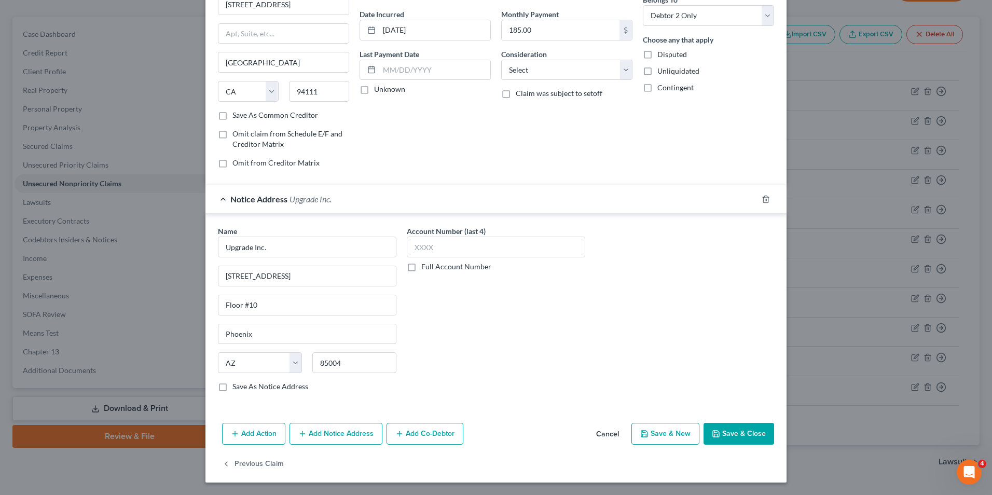
click at [730, 441] on button "Save & Close" at bounding box center [738, 434] width 71 height 22
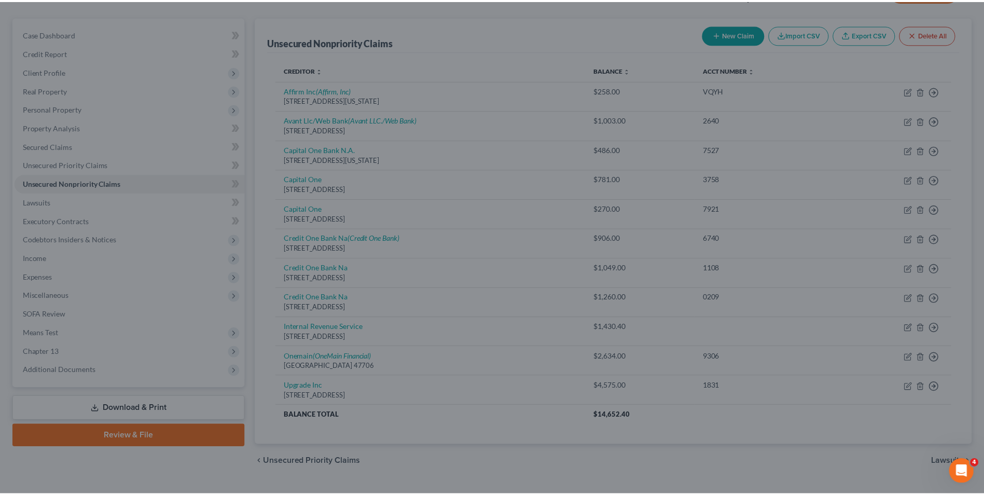
scroll to position [0, 0]
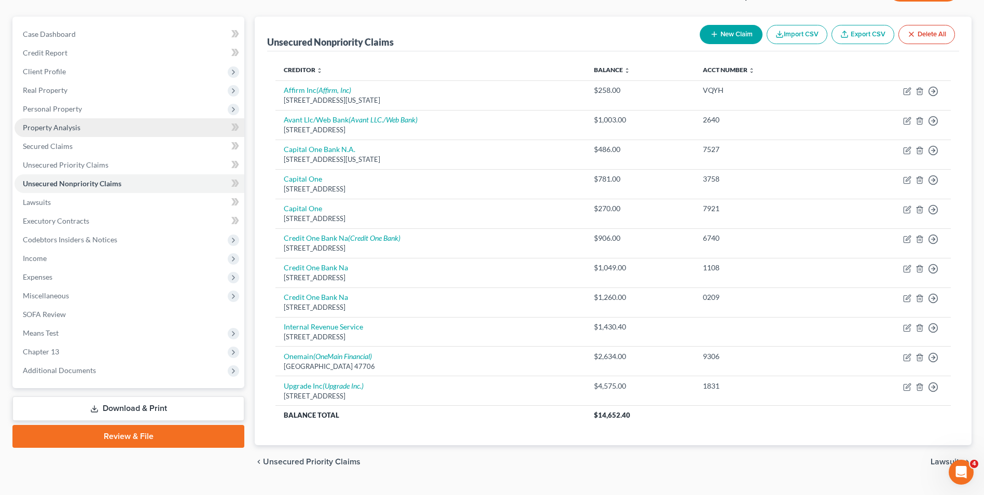
click at [59, 125] on span "Property Analysis" at bounding box center [52, 127] width 58 height 9
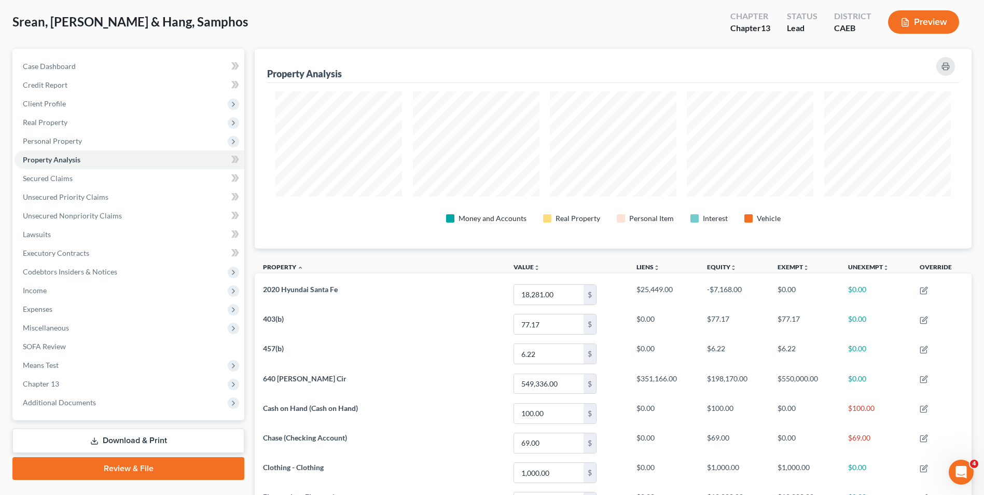
scroll to position [11, 0]
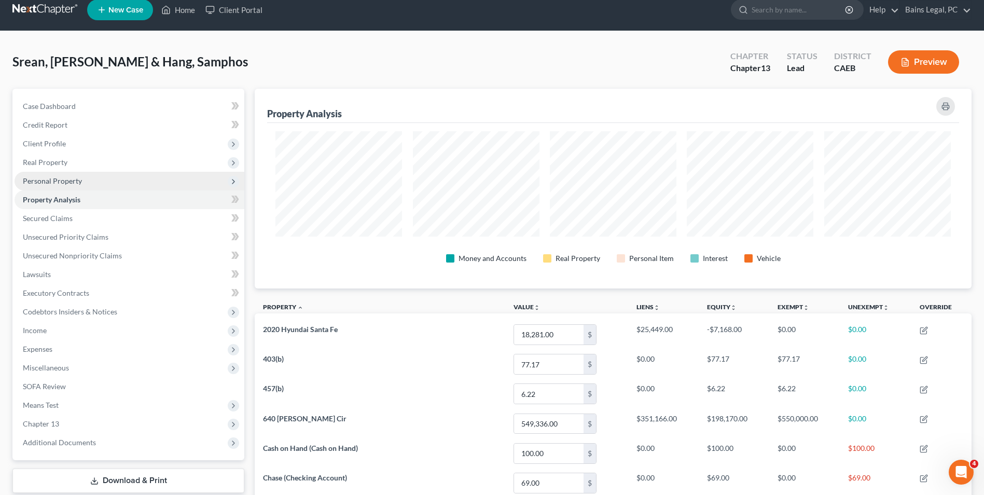
click at [58, 180] on span "Personal Property" at bounding box center [52, 180] width 59 height 9
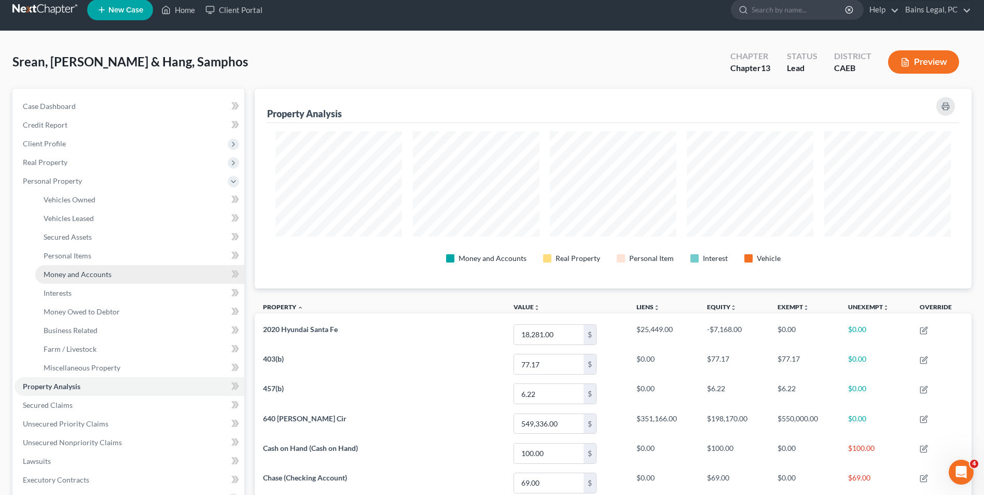
click at [86, 275] on span "Money and Accounts" at bounding box center [78, 274] width 68 height 9
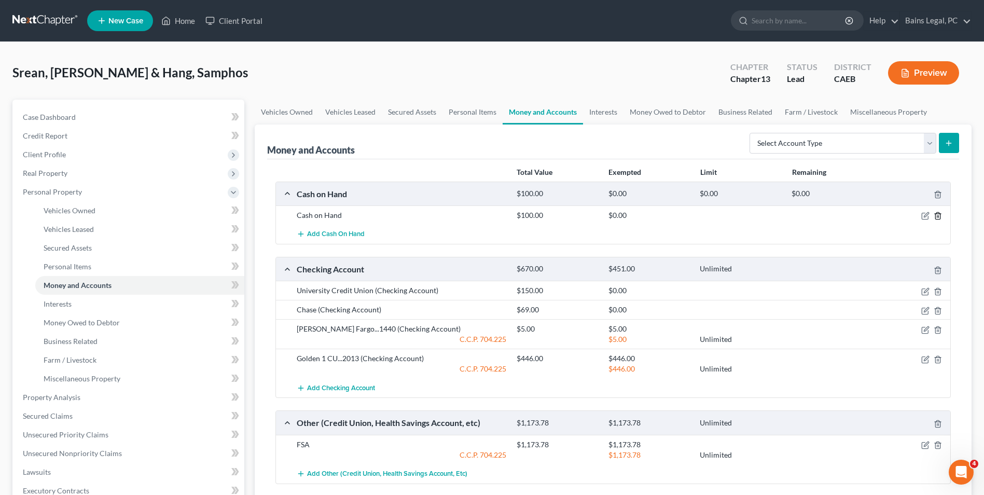
click at [937, 214] on polyline "button" at bounding box center [938, 214] width 6 height 0
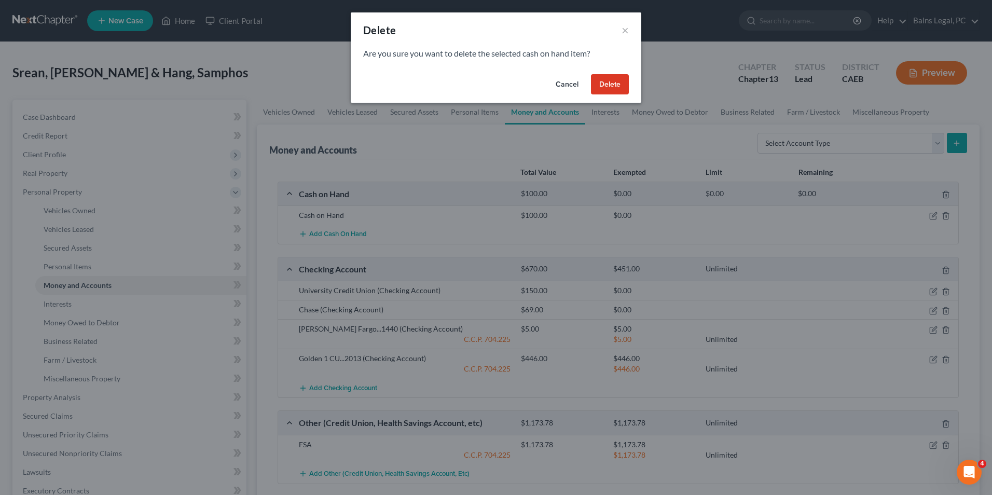
click at [616, 88] on button "Delete" at bounding box center [610, 84] width 38 height 21
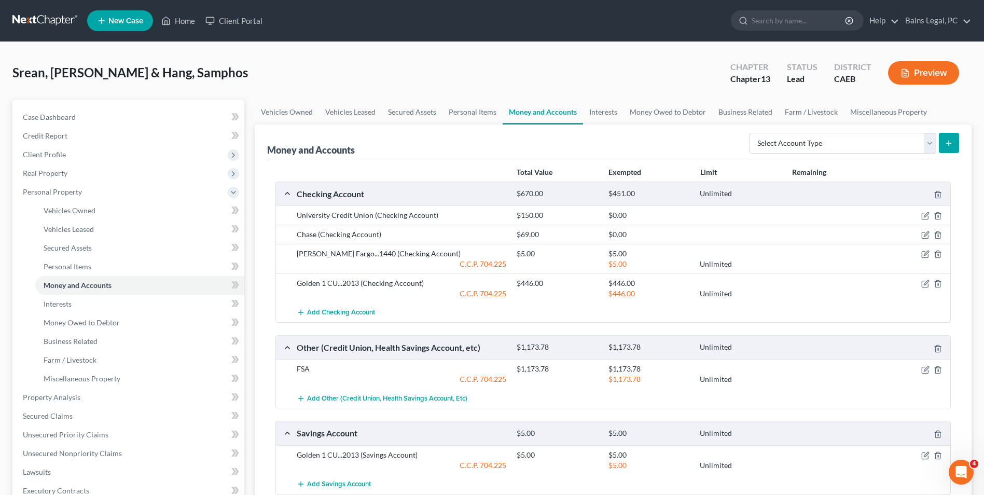
click at [930, 213] on div at bounding box center [914, 215] width 73 height 10
click at [926, 215] on icon "button" at bounding box center [926, 215] width 5 height 5
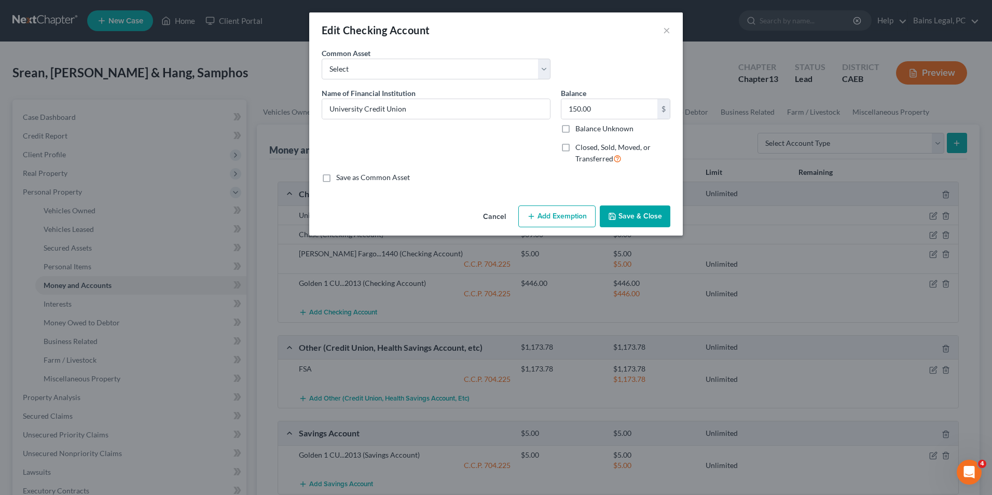
click at [572, 211] on button "Add Exemption" at bounding box center [556, 216] width 77 height 22
select select "2"
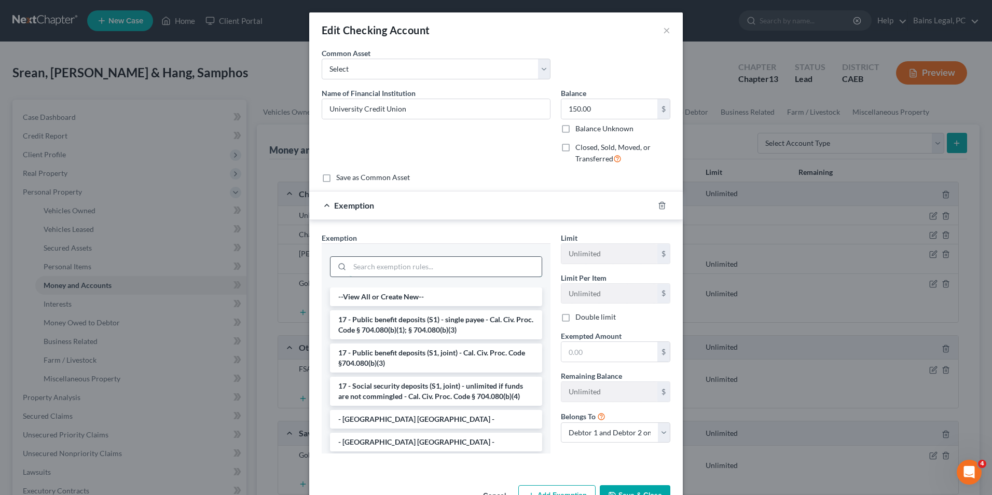
click at [485, 264] on input "search" at bounding box center [446, 267] width 192 height 20
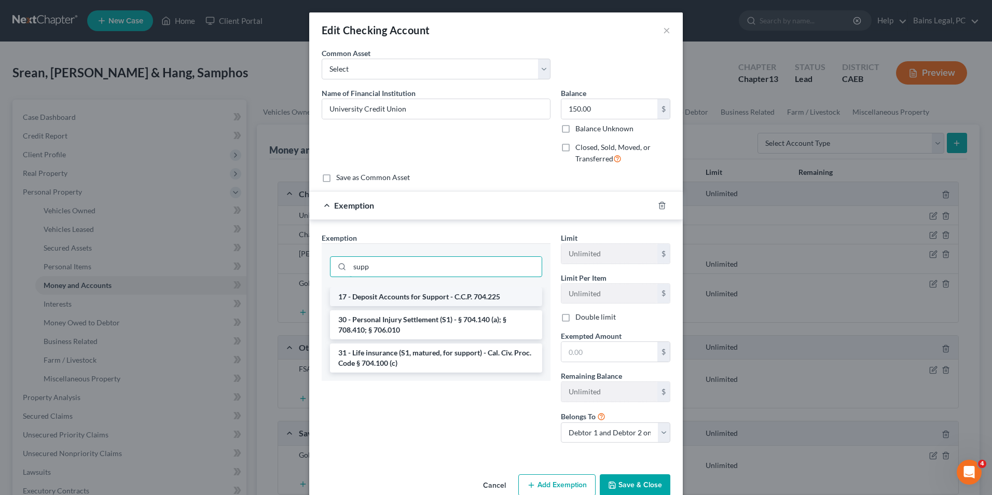
type input "supp"
click at [481, 293] on li "17 - Deposit Accounts for Support - C.C.P. 704.225" at bounding box center [436, 296] width 212 height 19
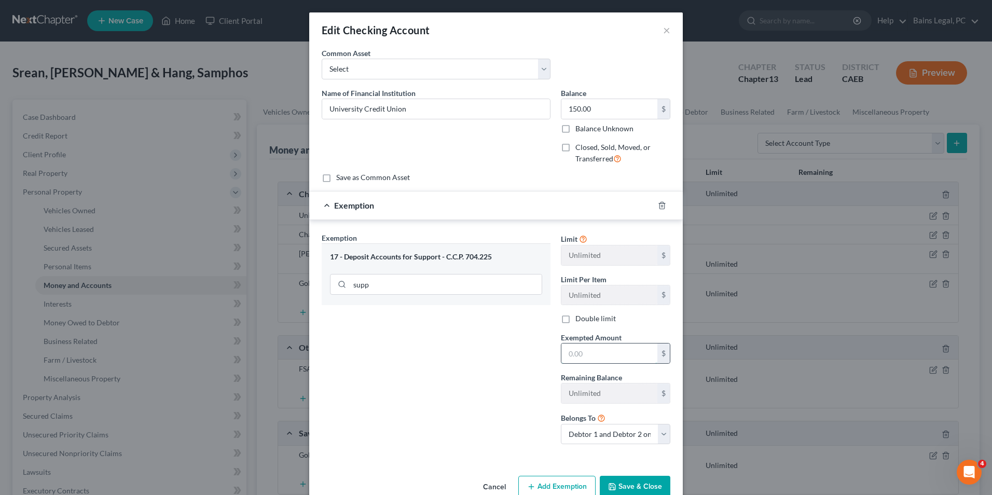
click at [598, 346] on input "text" at bounding box center [609, 353] width 96 height 20
type input "150"
click at [520, 355] on div "Exemption Set must be selected for CA. Exemption * 17 - Deposit Accounts for Su…" at bounding box center [435, 342] width 239 height 220
click at [642, 485] on button "Save & Close" at bounding box center [635, 487] width 71 height 22
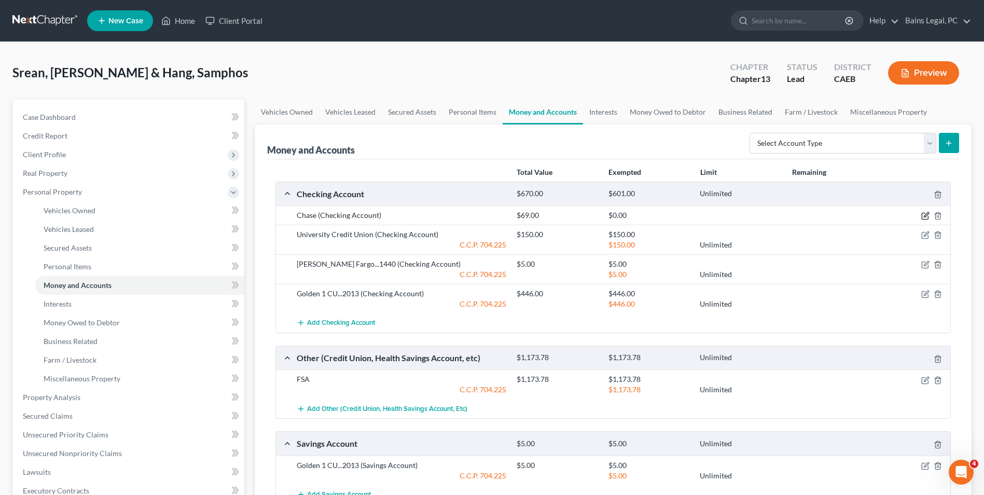
click at [922, 214] on icon "button" at bounding box center [925, 216] width 8 height 8
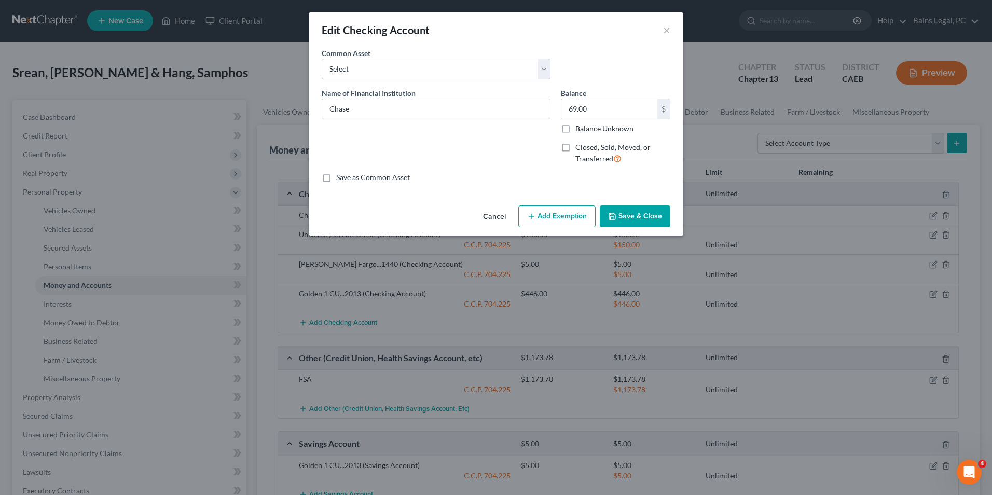
click at [586, 214] on button "Add Exemption" at bounding box center [556, 216] width 77 height 22
select select "2"
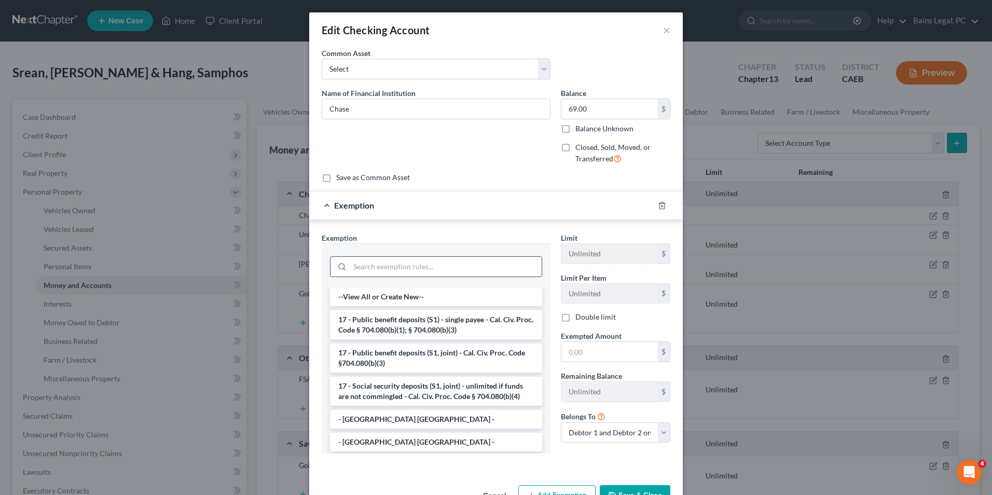
click at [474, 267] on input "search" at bounding box center [446, 267] width 192 height 20
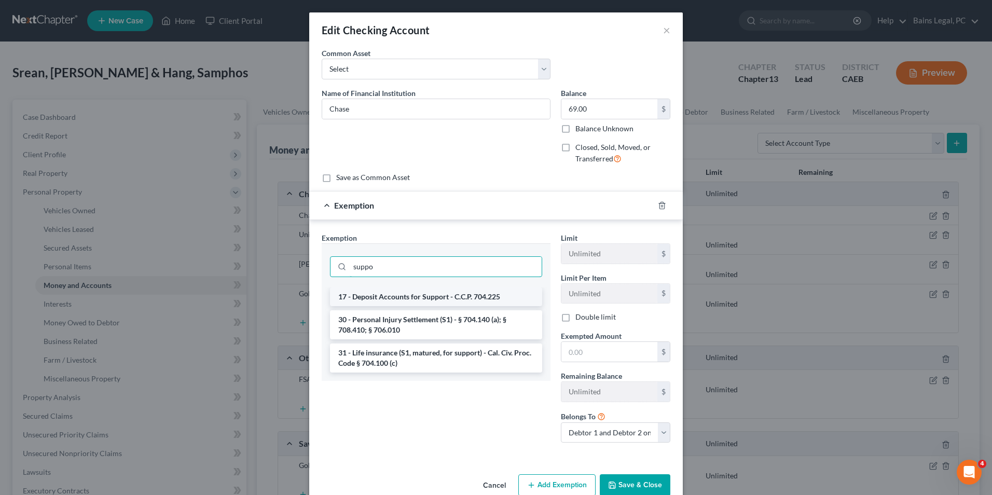
type input "suppo"
click at [472, 290] on li "17 - Deposit Accounts for Support - C.C.P. 704.225" at bounding box center [436, 296] width 212 height 19
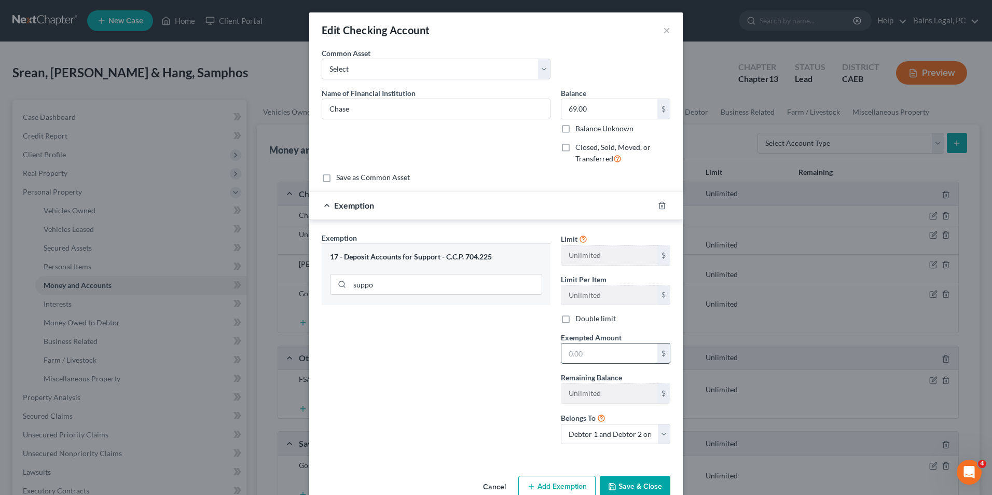
click at [587, 349] on input "text" at bounding box center [609, 353] width 96 height 20
type input "69"
click at [482, 357] on div "Exemption Set must be selected for CA. Exemption * 17 - Deposit Accounts for Su…" at bounding box center [435, 342] width 239 height 220
click at [640, 485] on button "Save & Close" at bounding box center [635, 487] width 71 height 22
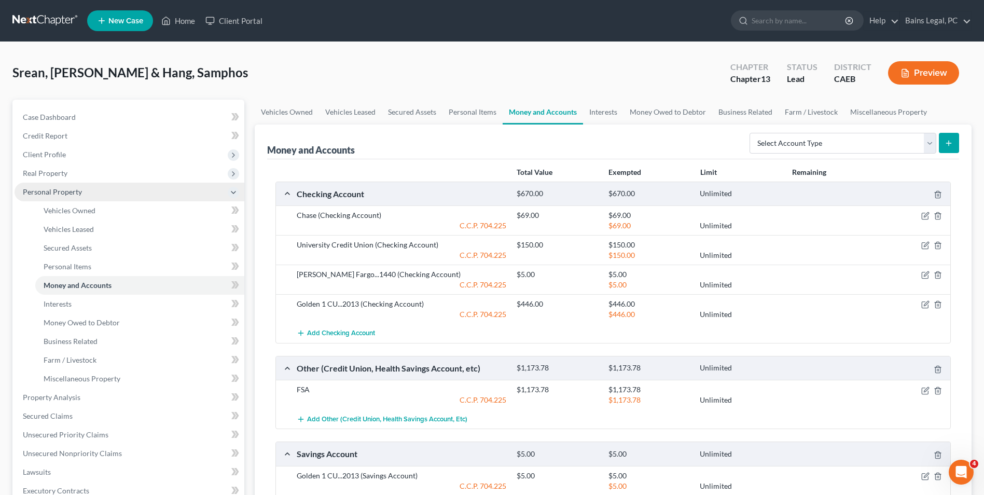
click at [64, 186] on span "Personal Property" at bounding box center [130, 192] width 230 height 19
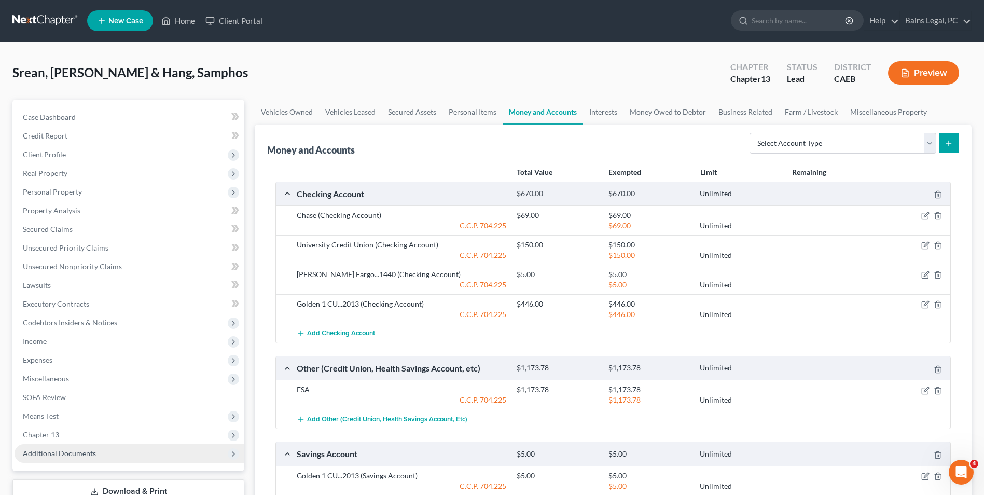
click at [76, 449] on span "Additional Documents" at bounding box center [59, 453] width 73 height 9
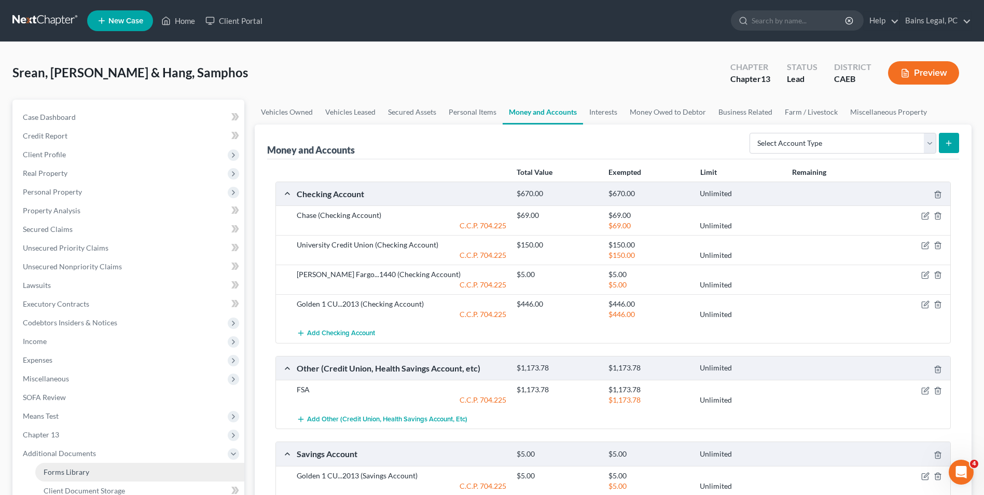
click at [77, 470] on span "Forms Library" at bounding box center [67, 471] width 46 height 9
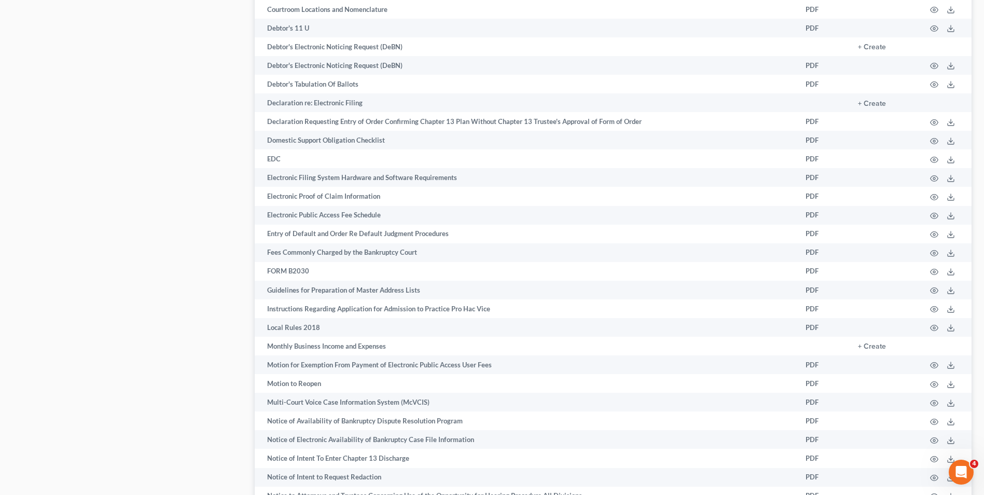
scroll to position [1513, 0]
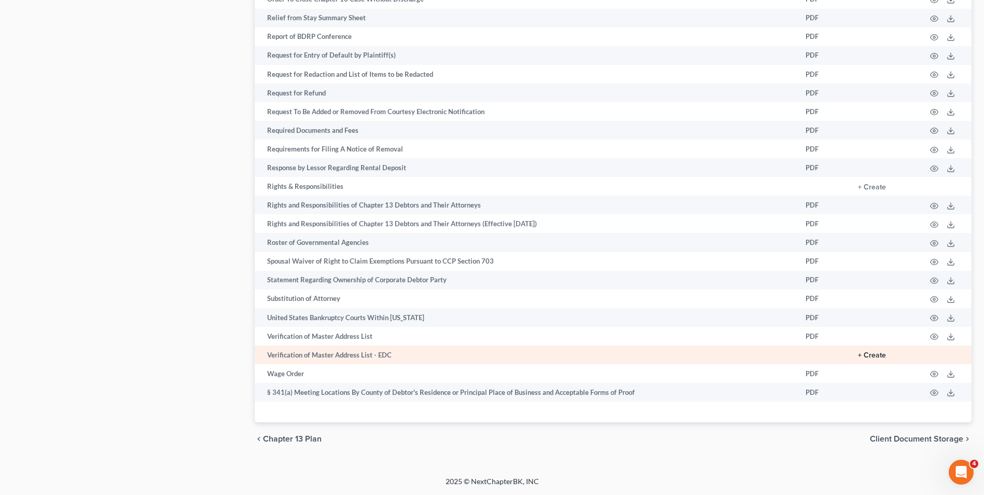
click at [869, 353] on button "+ Create" at bounding box center [872, 355] width 28 height 7
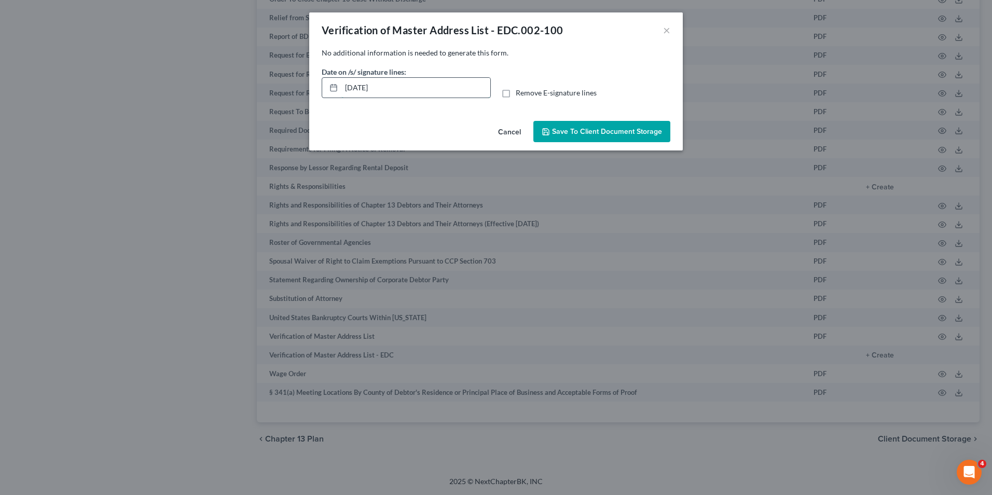
click at [420, 88] on input "09/18/2025" at bounding box center [415, 88] width 149 height 20
drag, startPoint x: 420, startPoint y: 88, endPoint x: 173, endPoint y: 105, distance: 248.1
click at [173, 105] on div "Verification of Master Address List - EDC.002-100 × No additional information i…" at bounding box center [496, 247] width 992 height 495
click at [516, 93] on label "Remove E-signature lines" at bounding box center [556, 93] width 81 height 10
click at [520, 93] on input "Remove E-signature lines" at bounding box center [523, 91] width 7 height 7
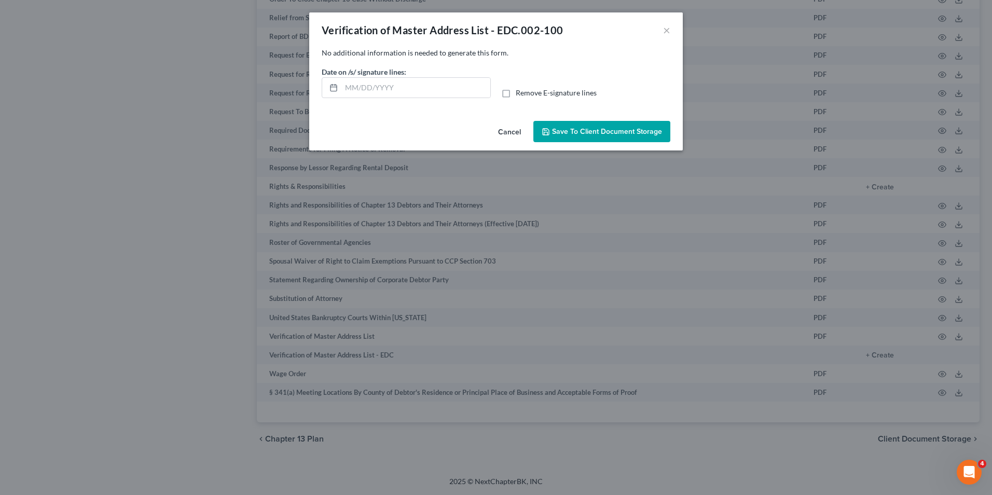
checkbox input "true"
click at [557, 134] on span "Save to Client Document Storage" at bounding box center [607, 131] width 110 height 9
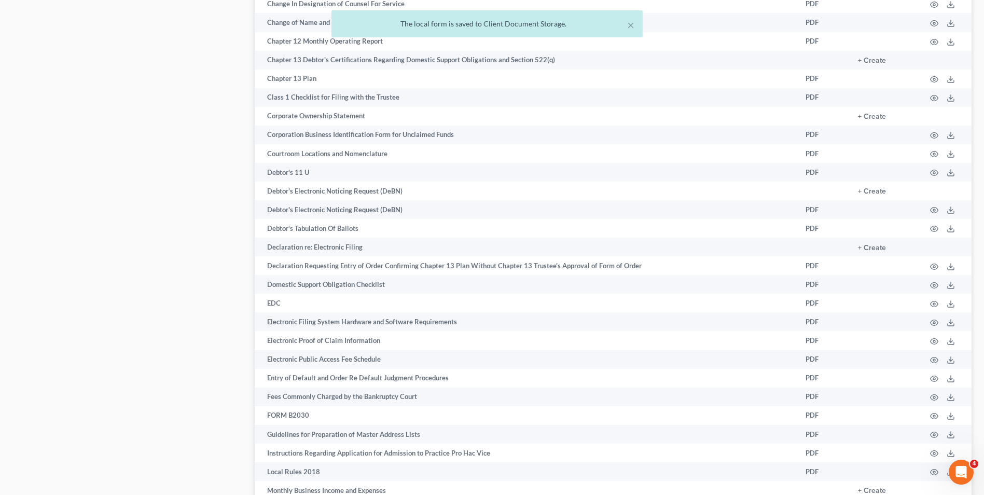
scroll to position [215, 0]
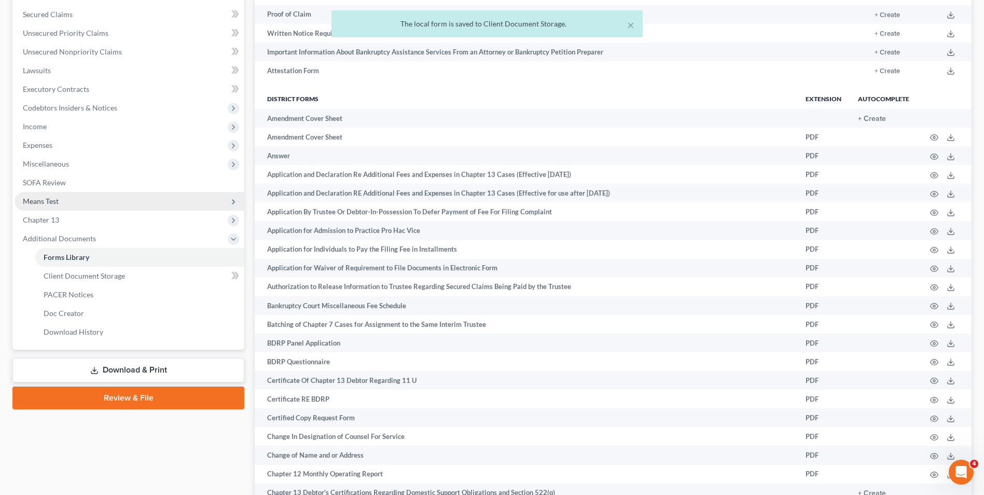
click at [70, 206] on span "Means Test" at bounding box center [130, 201] width 230 height 19
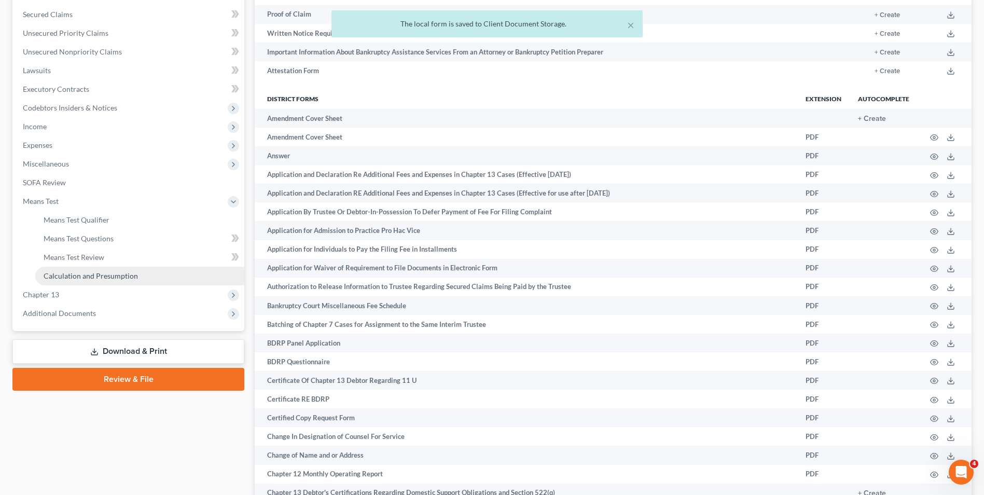
click at [75, 277] on span "Calculation and Presumption" at bounding box center [91, 275] width 94 height 9
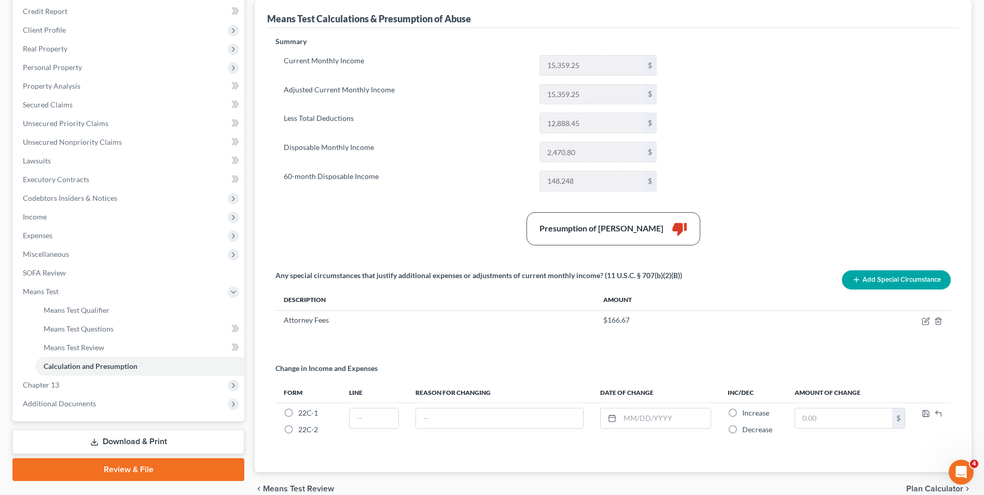
scroll to position [145, 0]
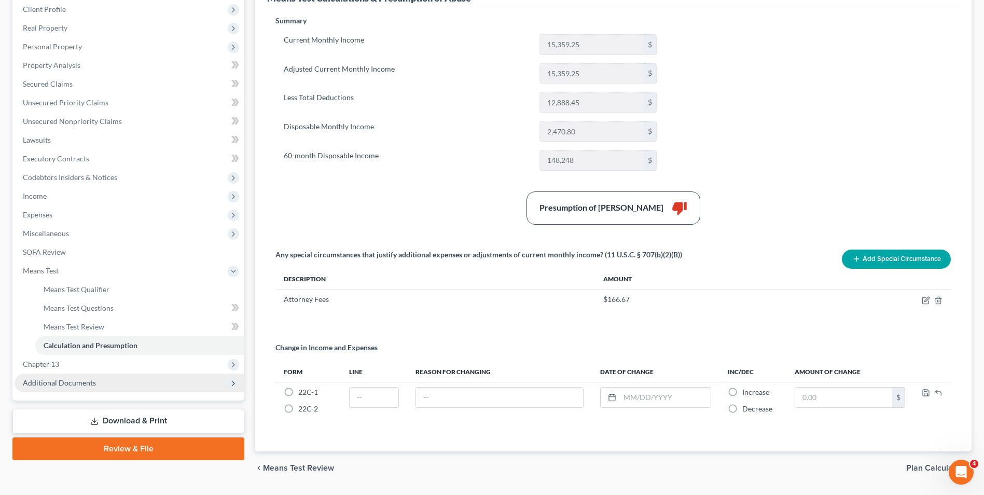
click at [118, 383] on span "Additional Documents" at bounding box center [130, 383] width 230 height 19
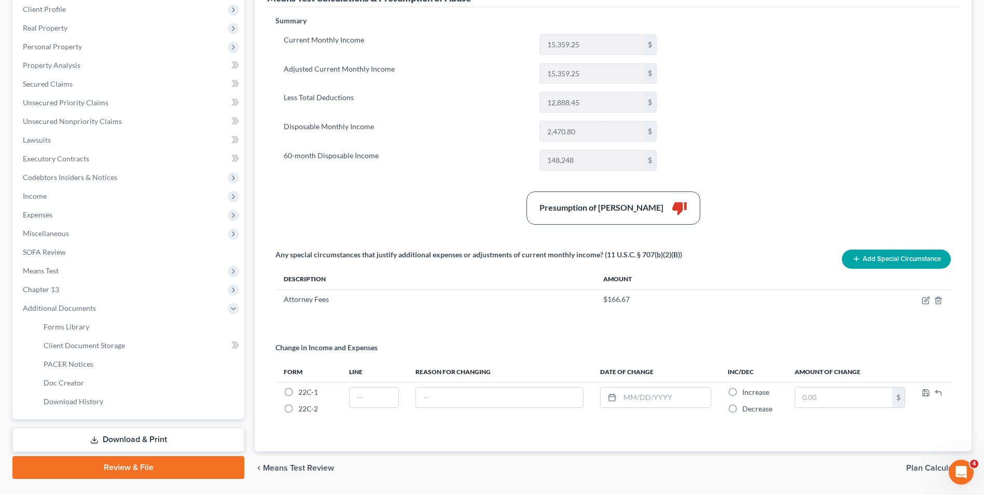
click at [108, 438] on link "Download & Print" at bounding box center [128, 439] width 232 height 24
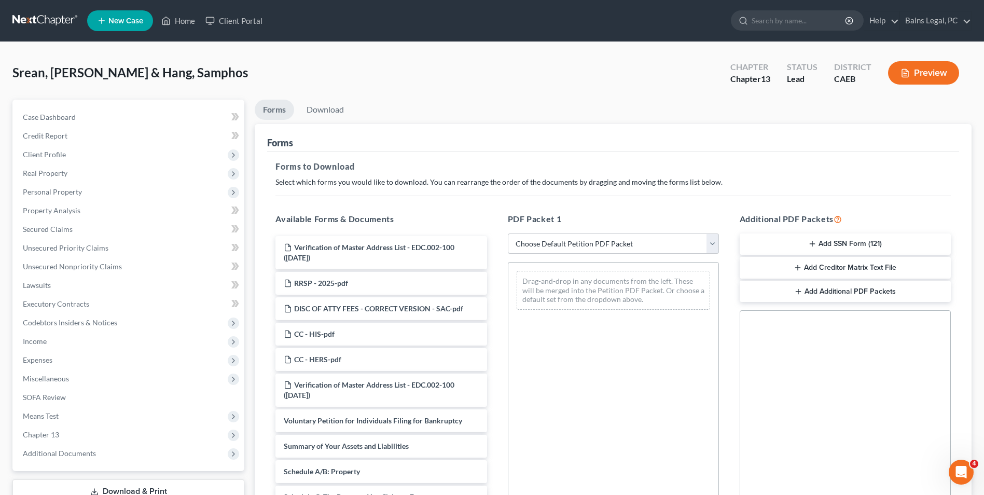
click at [678, 241] on select "Choose Default Petition PDF Packet Complete Bankruptcy Petition (all forms and …" at bounding box center [613, 243] width 211 height 21
click at [72, 155] on span "Client Profile" at bounding box center [130, 154] width 230 height 19
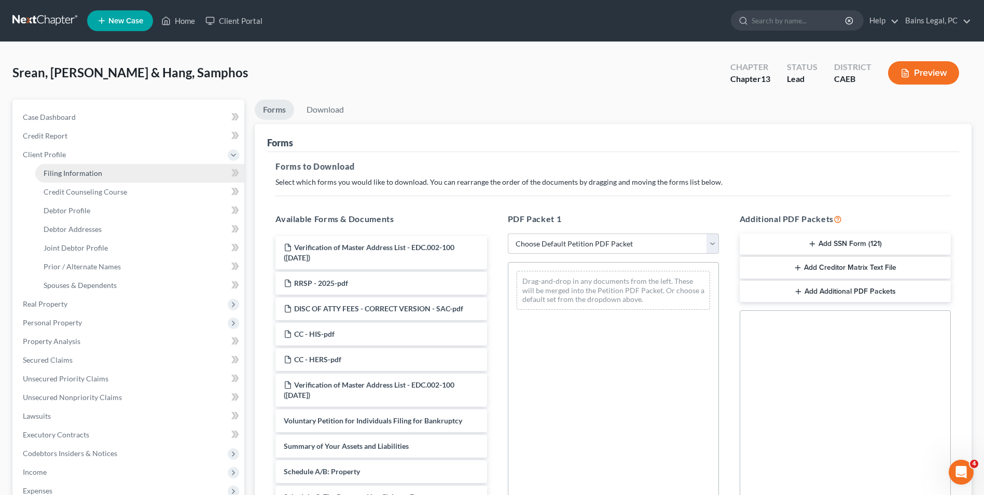
click at [74, 173] on span "Filing Information" at bounding box center [73, 173] width 59 height 9
select select "1"
select select "3"
select select "4"
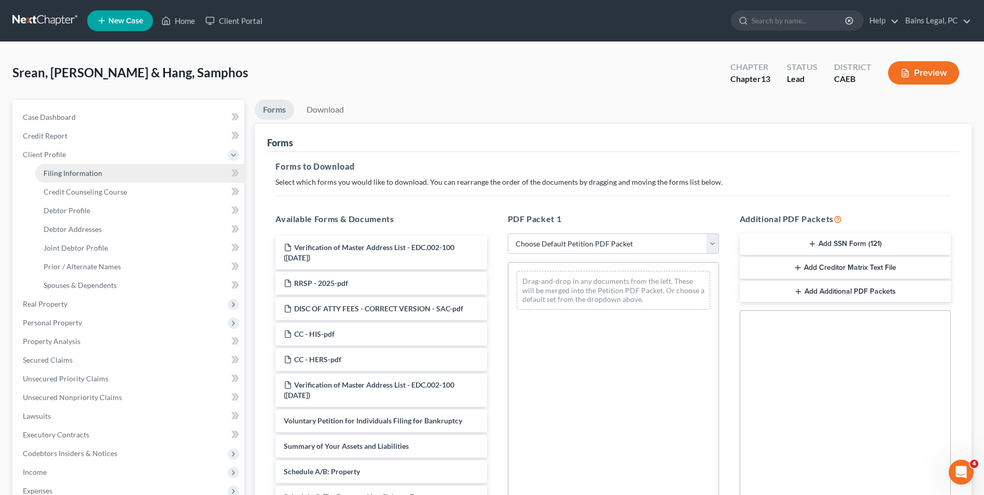
select select "1"
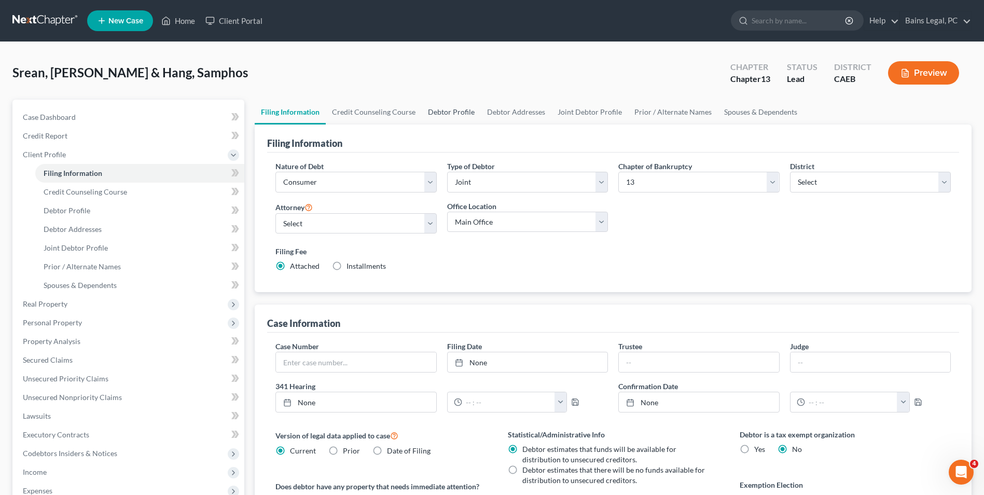
click at [442, 108] on link "Debtor Profile" at bounding box center [451, 112] width 59 height 25
select select "1"
select select "2"
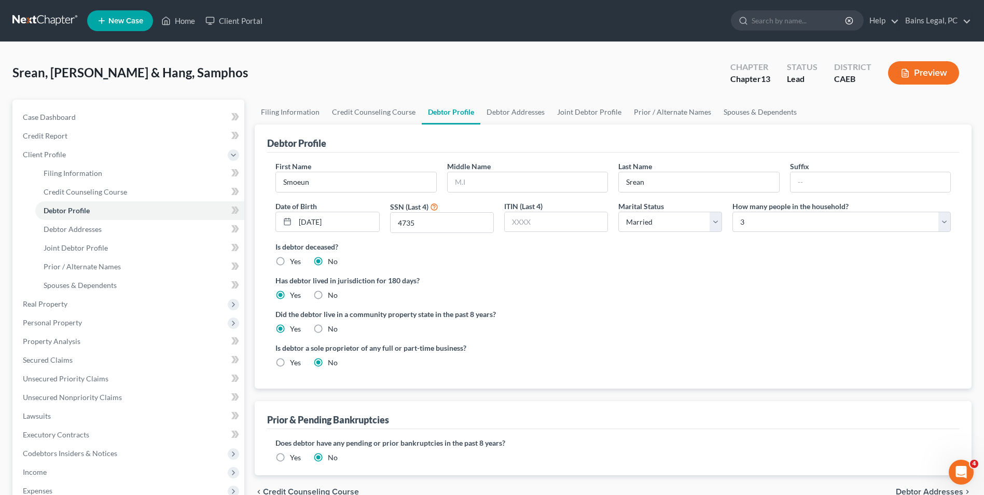
click at [290, 459] on label "Yes" at bounding box center [295, 457] width 11 height 10
click at [294, 459] on input "Yes" at bounding box center [297, 455] width 7 height 7
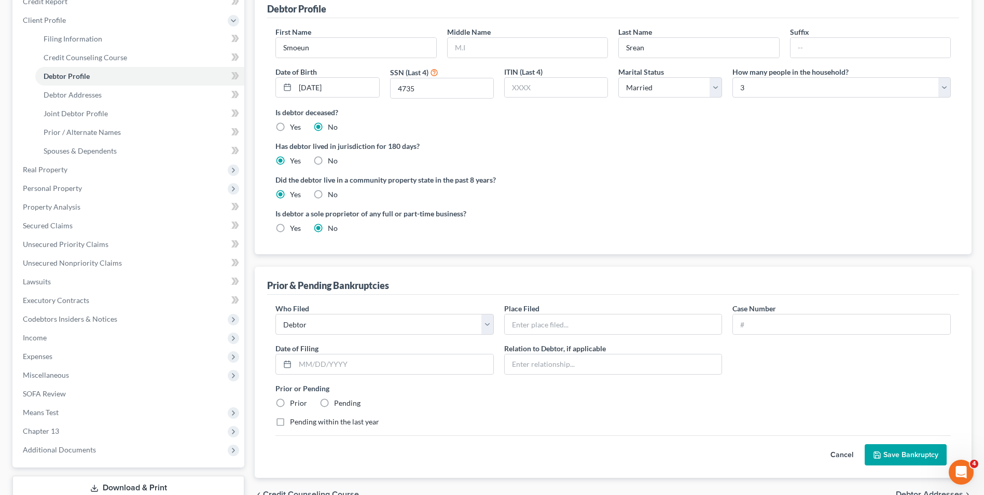
scroll to position [206, 0]
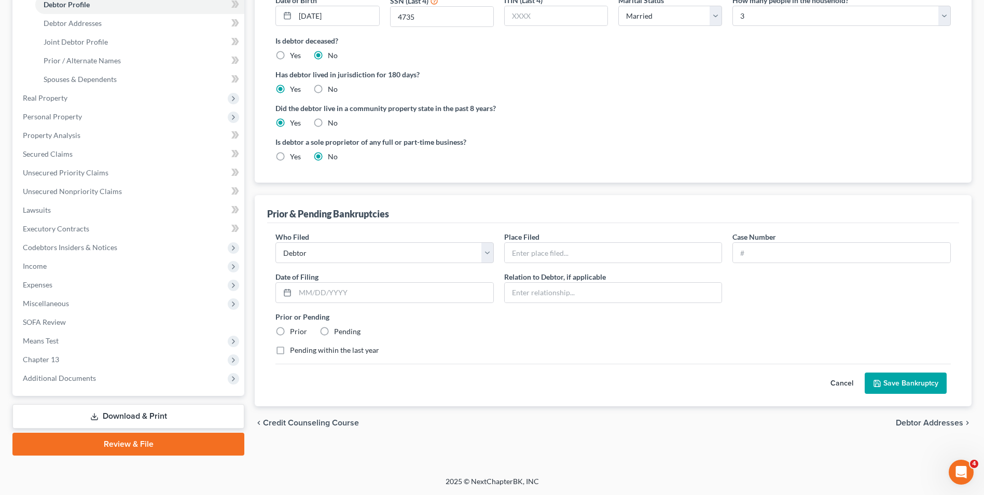
click at [408, 236] on div "Who Filed * Debtor Other" at bounding box center [384, 247] width 229 height 32
click at [406, 247] on select "Debtor Other" at bounding box center [384, 252] width 218 height 21
select select "other"
click at [275, 242] on select "Debtor Other" at bounding box center [384, 252] width 218 height 21
click at [534, 253] on input "text" at bounding box center [613, 253] width 217 height 20
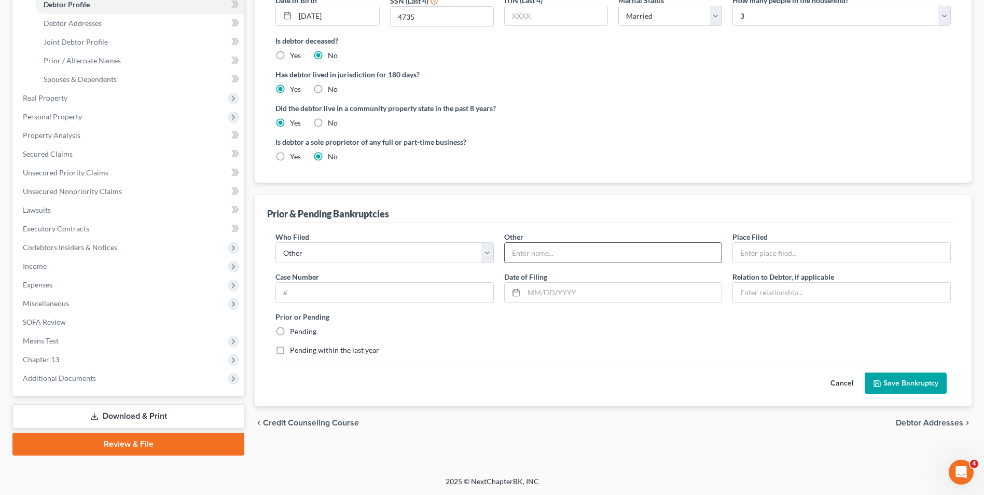
type input "Debtor and Joint Debtor"
click at [780, 250] on input "text" at bounding box center [841, 253] width 217 height 20
type input "Eastern District of CA"
click at [571, 294] on input "text" at bounding box center [623, 293] width 198 height 20
type input "04/22/2020"
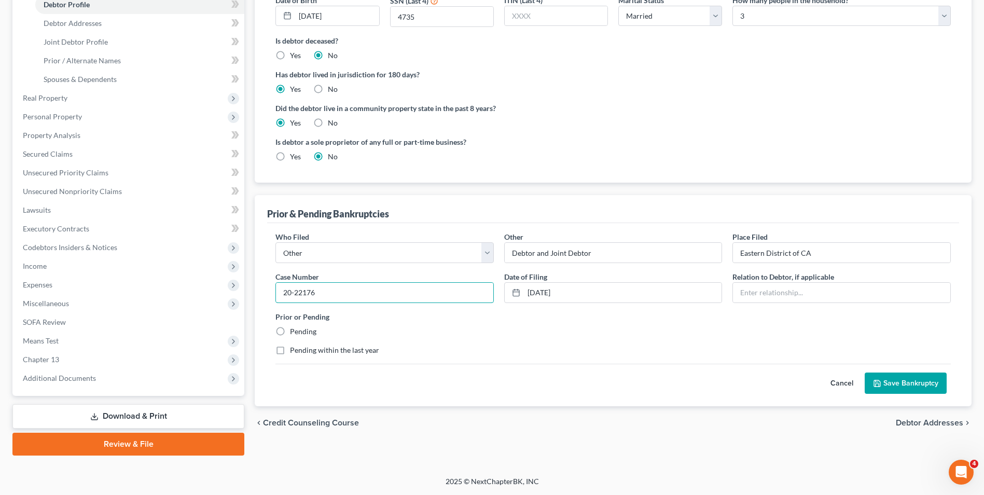
type input "20-22176"
click at [916, 385] on button "Save Bankruptcy" at bounding box center [906, 383] width 82 height 22
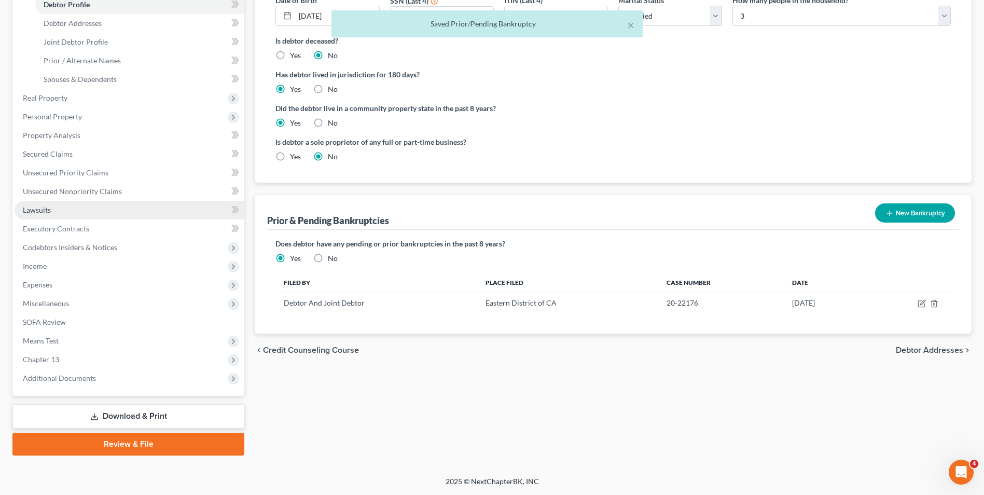
click at [59, 204] on link "Lawsuits" at bounding box center [130, 210] width 230 height 19
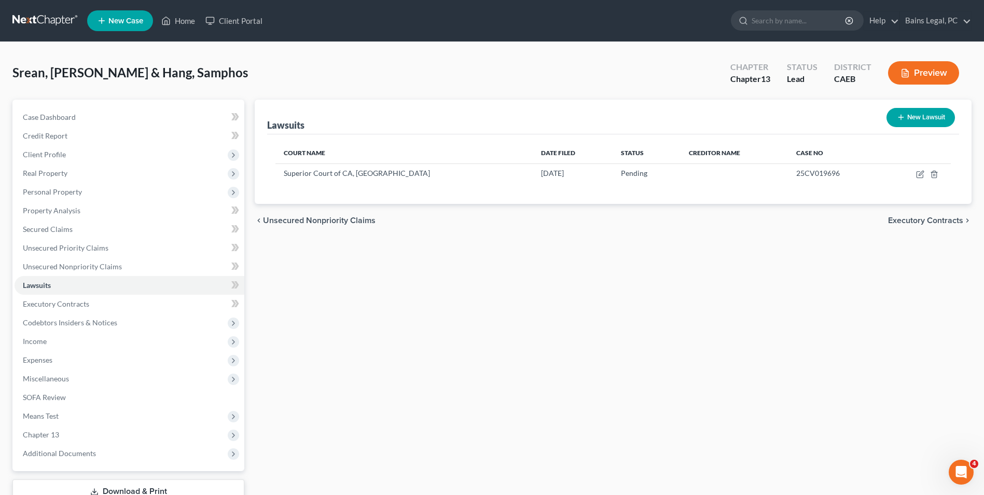
scroll to position [75, 0]
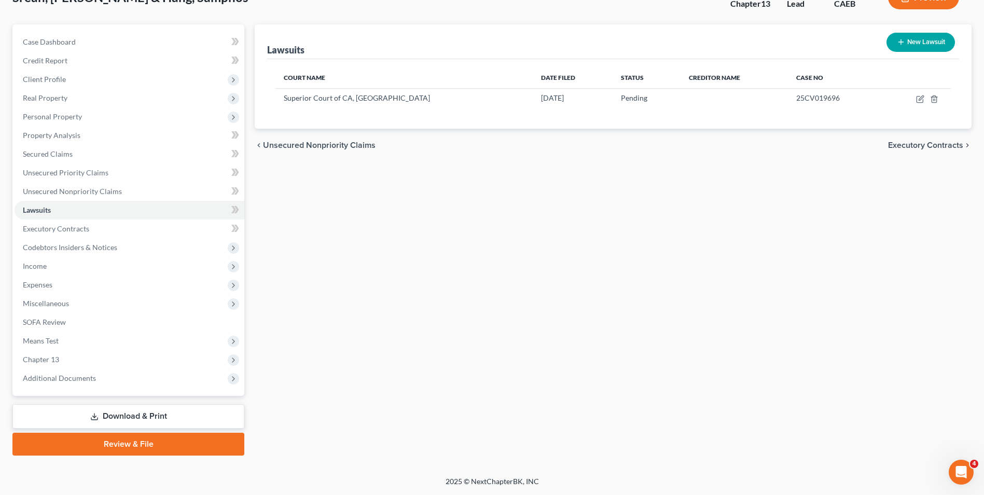
click at [106, 418] on link "Download & Print" at bounding box center [128, 416] width 232 height 24
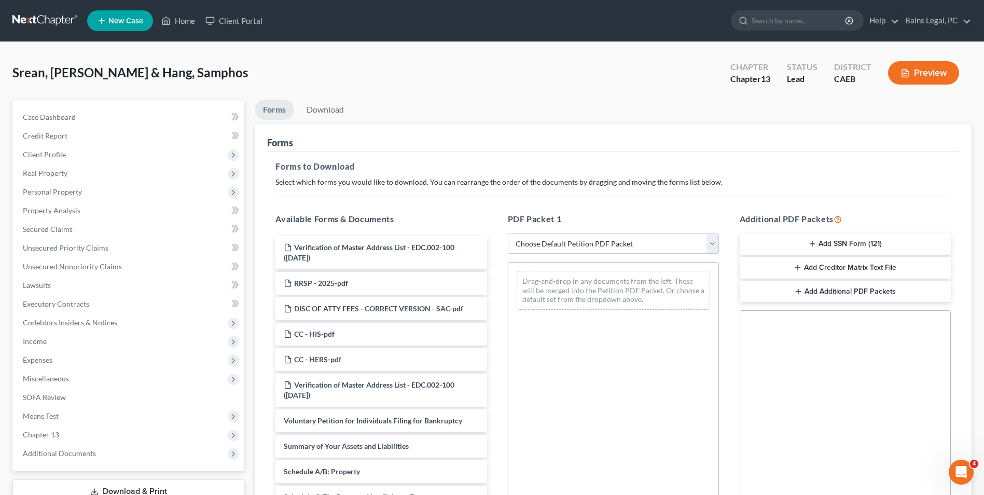
click at [629, 246] on select "Choose Default Petition PDF Packet Complete Bankruptcy Petition (all forms and …" at bounding box center [613, 243] width 211 height 21
select select "0"
click at [508, 233] on select "Choose Default Petition PDF Packet Complete Bankruptcy Petition (all forms and …" at bounding box center [613, 243] width 211 height 21
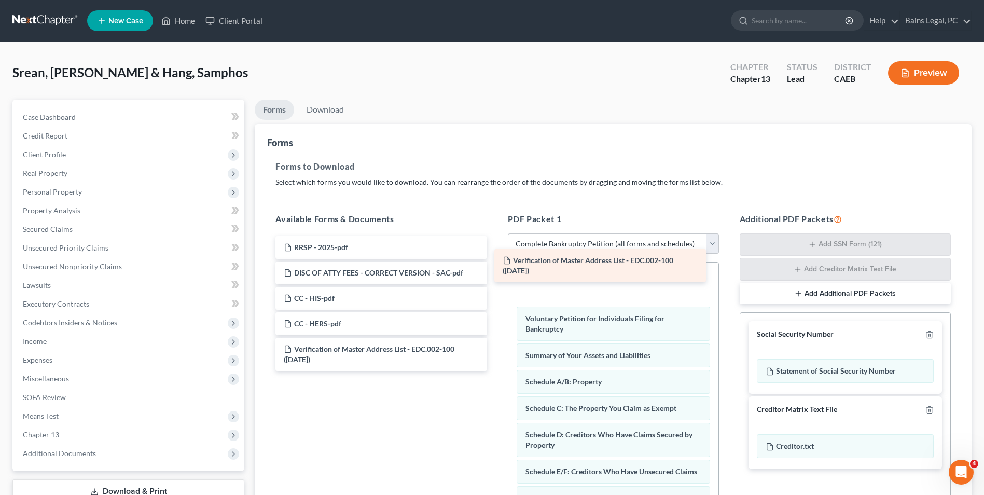
drag, startPoint x: 405, startPoint y: 244, endPoint x: 624, endPoint y: 257, distance: 219.3
click at [495, 257] on div "Verification of Master Address List - EDC.002-100 (09/18/2025) Verification of …" at bounding box center [381, 303] width 228 height 135
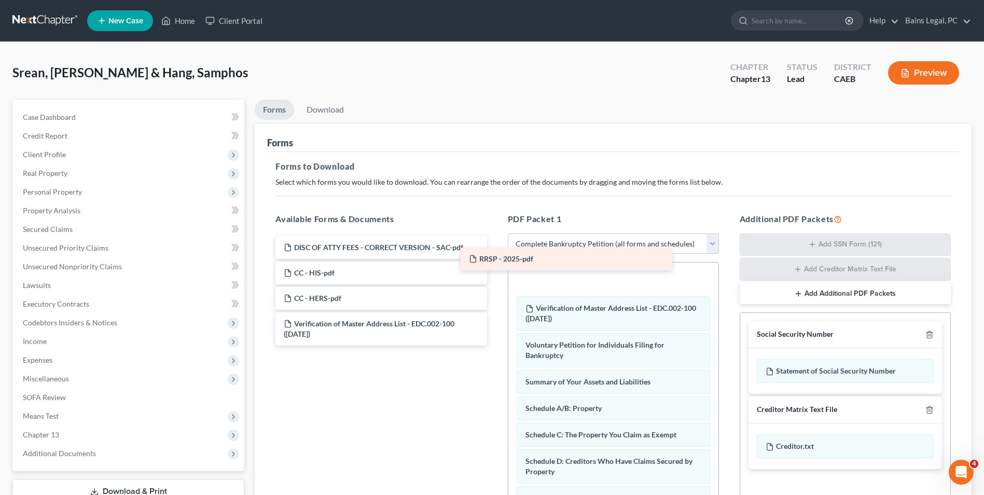
drag, startPoint x: 450, startPoint y: 246, endPoint x: 635, endPoint y: 257, distance: 185.6
click at [495, 257] on div "RRSP - 2025-pdf RRSP - 2025-pdf DISC OF ATTY FEES - CORRECT VERSION - SAC-pdf C…" at bounding box center [381, 290] width 228 height 109
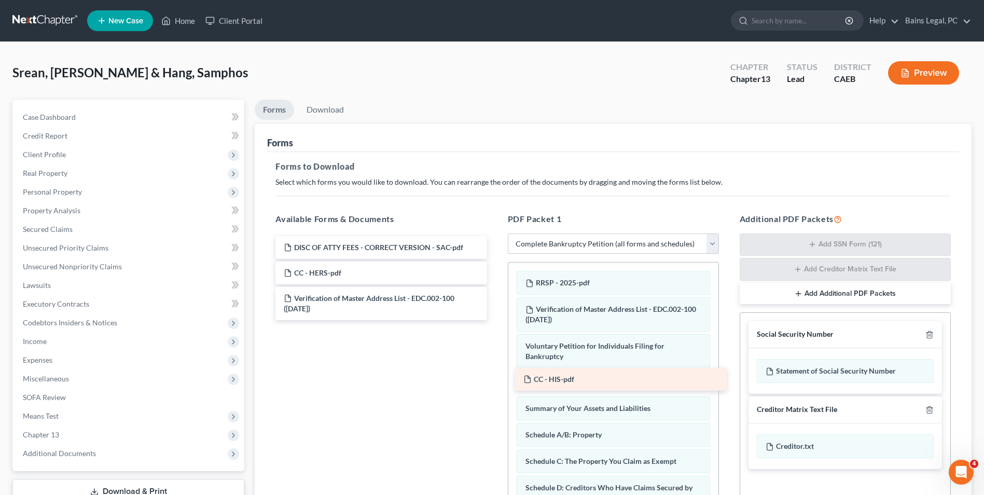
drag, startPoint x: 439, startPoint y: 263, endPoint x: 679, endPoint y: 369, distance: 262.2
click at [495, 320] on div "CC - HIS-pdf DISC OF ATTY FEES - CORRECT VERSION - SAC-pdf CC - HIS-pdf CC - HE…" at bounding box center [381, 278] width 228 height 84
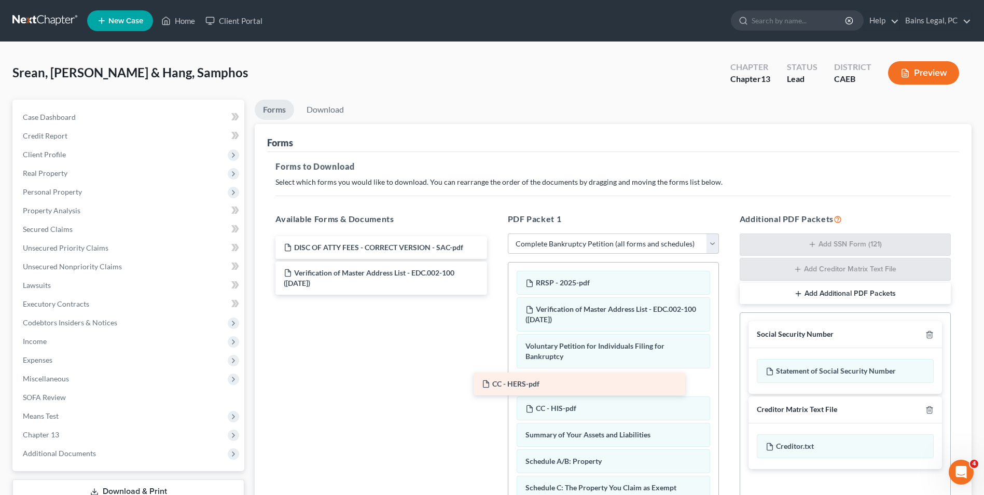
drag, startPoint x: 404, startPoint y: 268, endPoint x: 602, endPoint y: 379, distance: 227.2
click at [495, 295] on div "CC - HERS-pdf DISC OF ATTY FEES - CORRECT VERSION - SAC-pdf CC - HERS-pdf Verif…" at bounding box center [381, 265] width 228 height 59
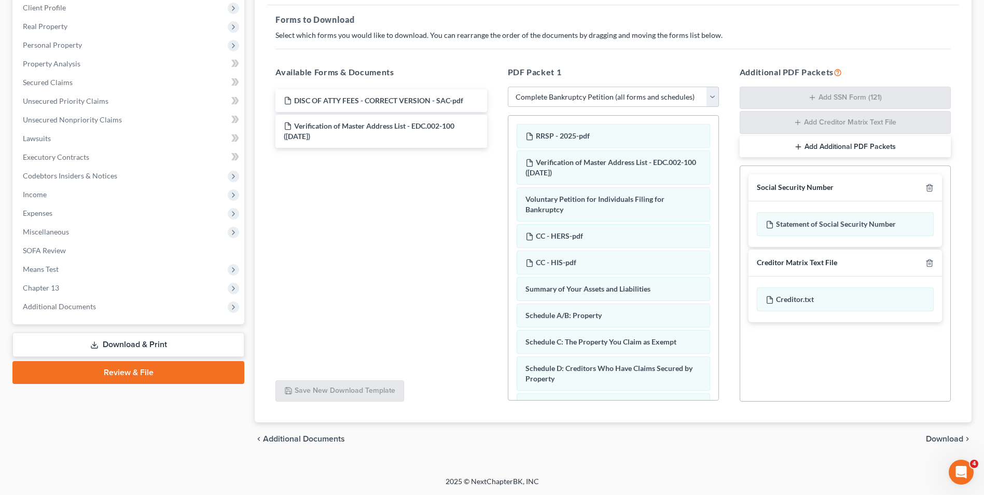
click at [719, 380] on div "RRSP - 2025-pdf Verification of Master Address List - EDC.002-100 (09/18/2025) …" at bounding box center [613, 257] width 211 height 285
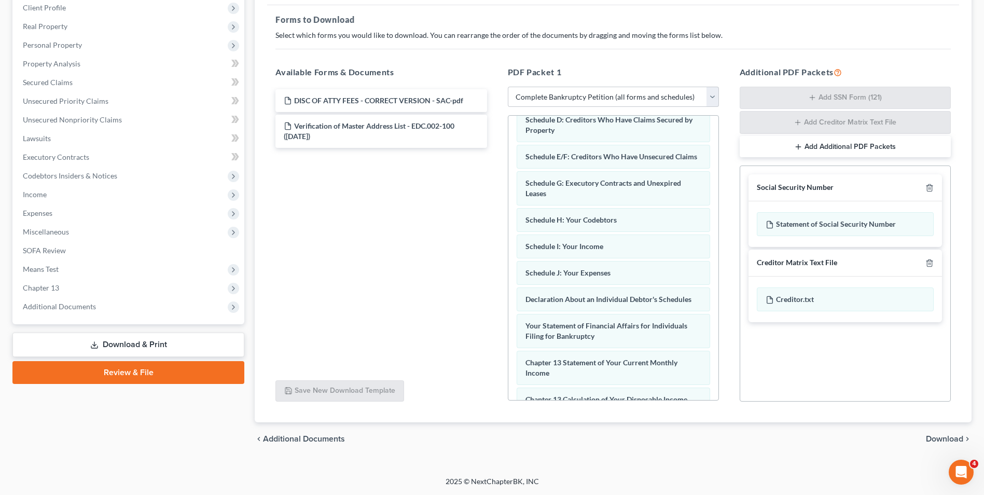
scroll to position [436, 0]
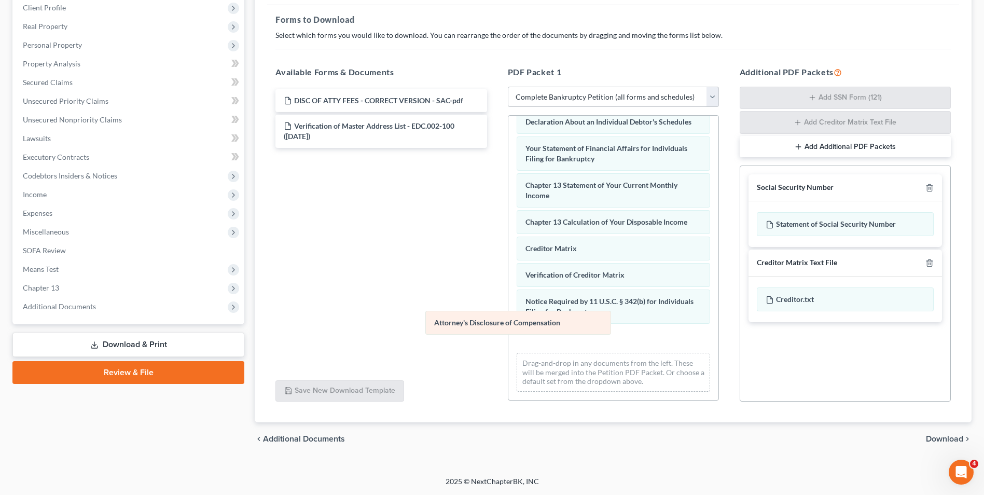
drag, startPoint x: 590, startPoint y: 338, endPoint x: 420, endPoint y: 288, distance: 177.4
click at [508, 288] on div "Attorney's Disclosure of Compensation RRSP - 2025-pdf Verification of Master Ad…" at bounding box center [613, 45] width 210 height 710
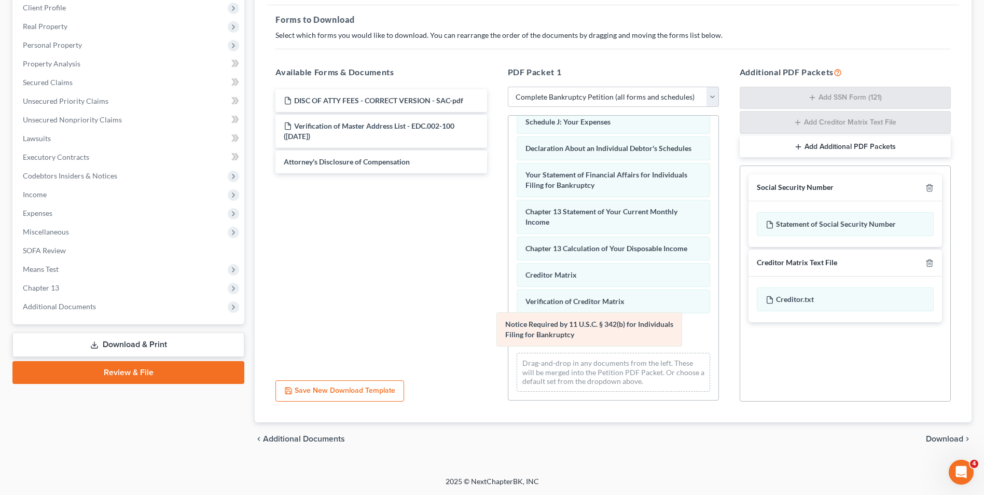
scroll to position [373, 0]
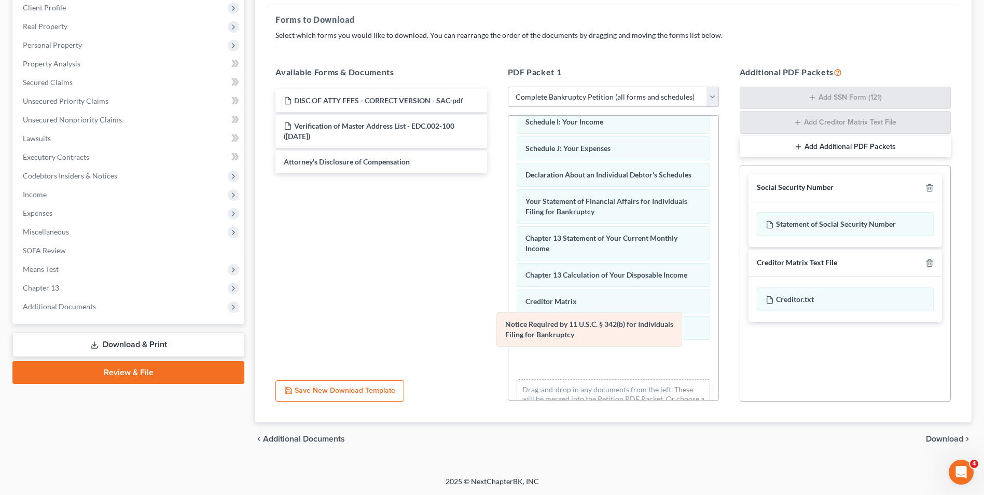
drag, startPoint x: 573, startPoint y: 330, endPoint x: 396, endPoint y: 270, distance: 186.4
click at [508, 270] on div "Notice Required by 11 U.S.C. § 342(b) for Individuals Filing for Bankruptcy RRS…" at bounding box center [613, 85] width 210 height 684
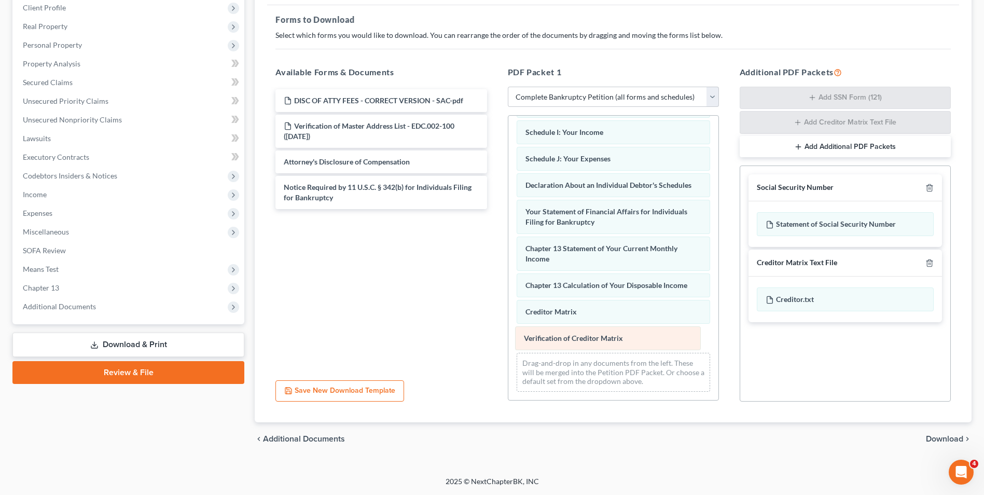
scroll to position [347, 0]
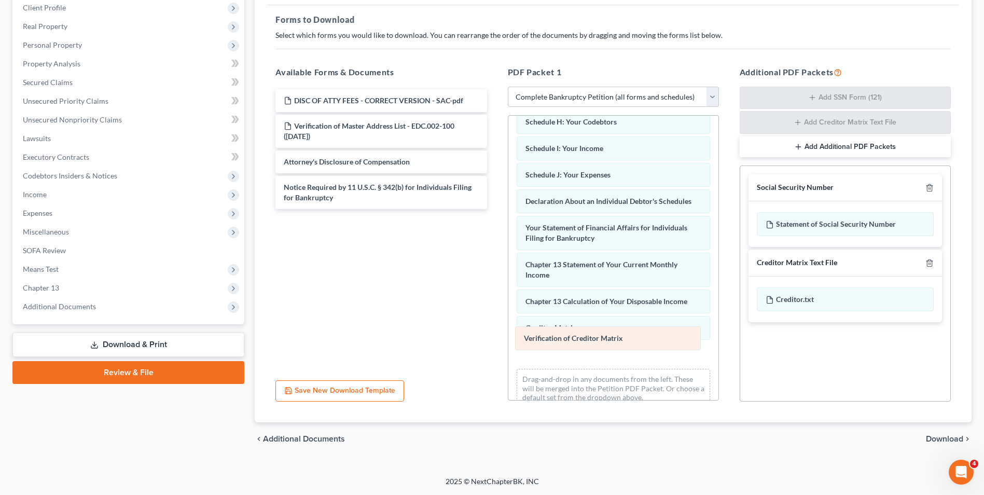
drag, startPoint x: 560, startPoint y: 332, endPoint x: 400, endPoint y: 291, distance: 165.0
click at [508, 291] on div "Verification of Creditor Matrix RRSP - 2025-pdf Verification of Master Address …" at bounding box center [613, 92] width 210 height 647
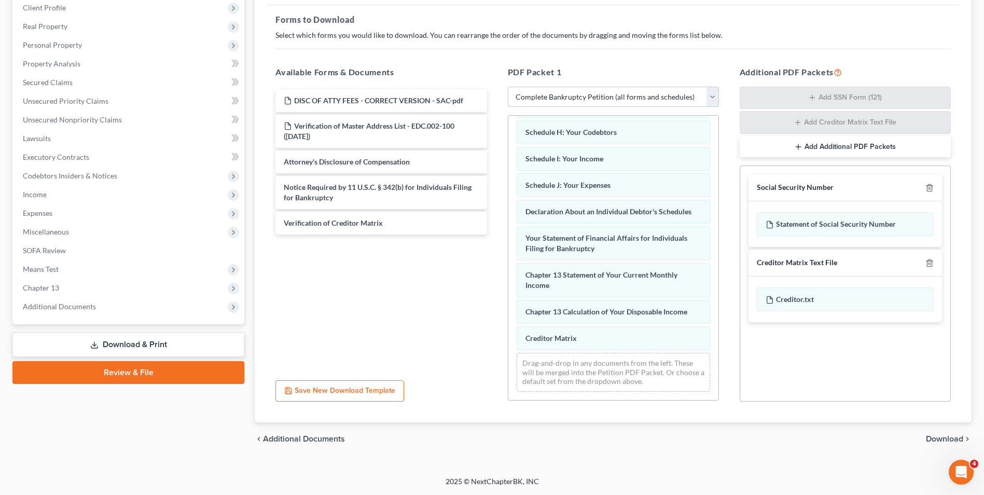
scroll to position [320, 0]
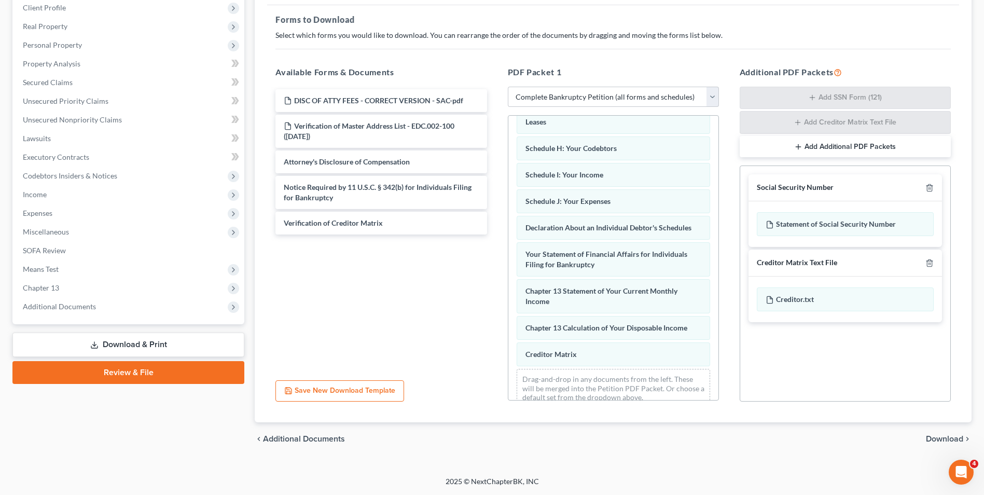
click at [508, 301] on div "RRSP - 2025-pdf Verification of Master Address List - EDC.002-100 (09/18/2025) …" at bounding box center [613, 106] width 210 height 620
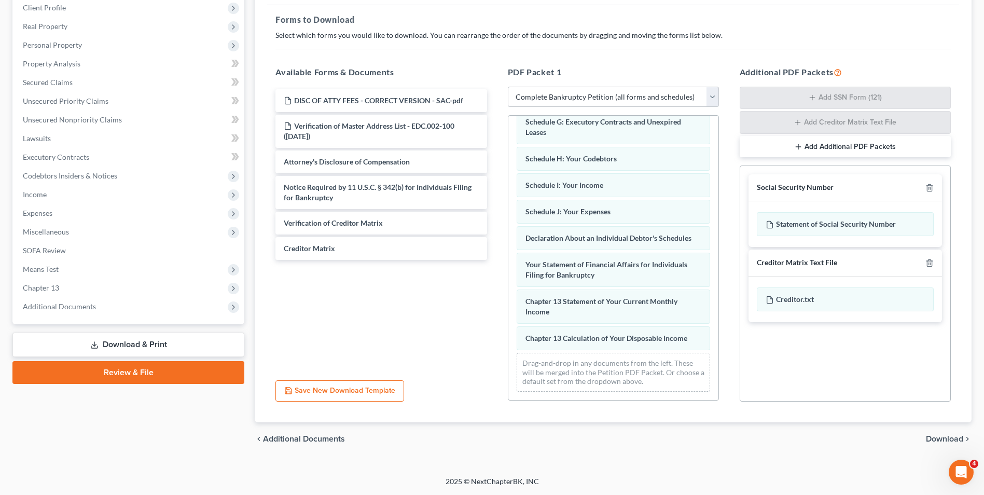
click at [945, 436] on span "Download" at bounding box center [944, 439] width 37 height 8
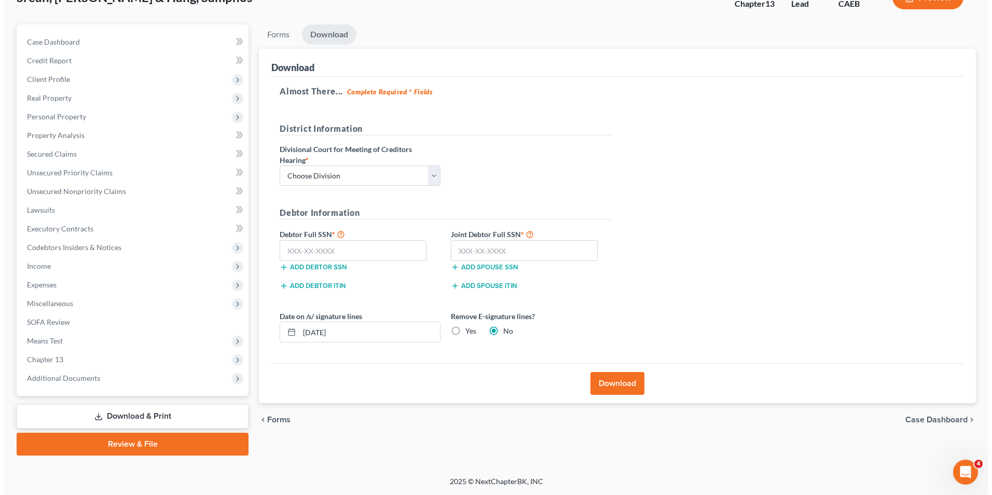
scroll to position [75, 0]
click at [383, 177] on select "Choose Division Fresno Modesto Sacramento" at bounding box center [355, 175] width 161 height 21
select select "2"
click at [275, 165] on select "Choose Division Fresno Modesto Sacramento" at bounding box center [355, 175] width 161 height 21
click at [332, 250] on input "text" at bounding box center [348, 250] width 147 height 21
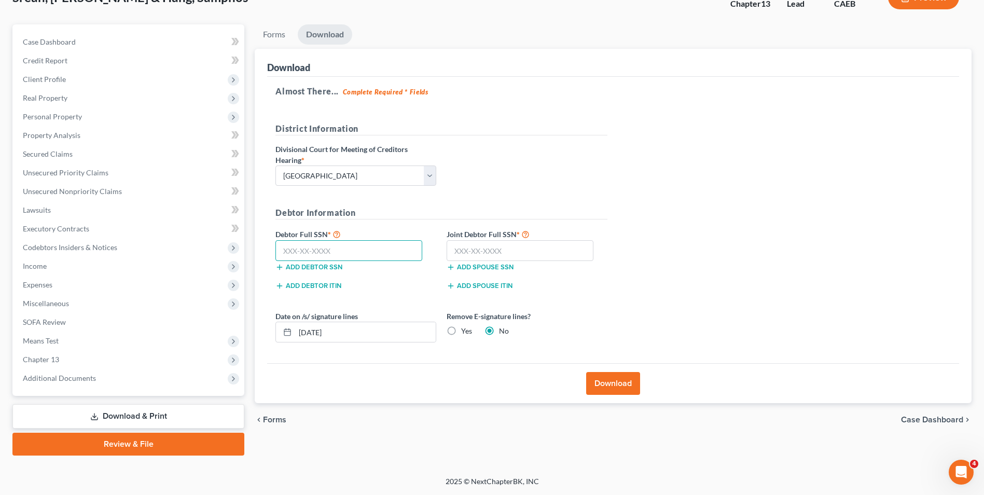
click at [377, 251] on input "text" at bounding box center [348, 250] width 147 height 21
type input "226-23-4735"
type input "570-79-8923"
click at [466, 331] on label "Yes" at bounding box center [466, 331] width 11 height 10
click at [466, 331] on input "Yes" at bounding box center [468, 329] width 7 height 7
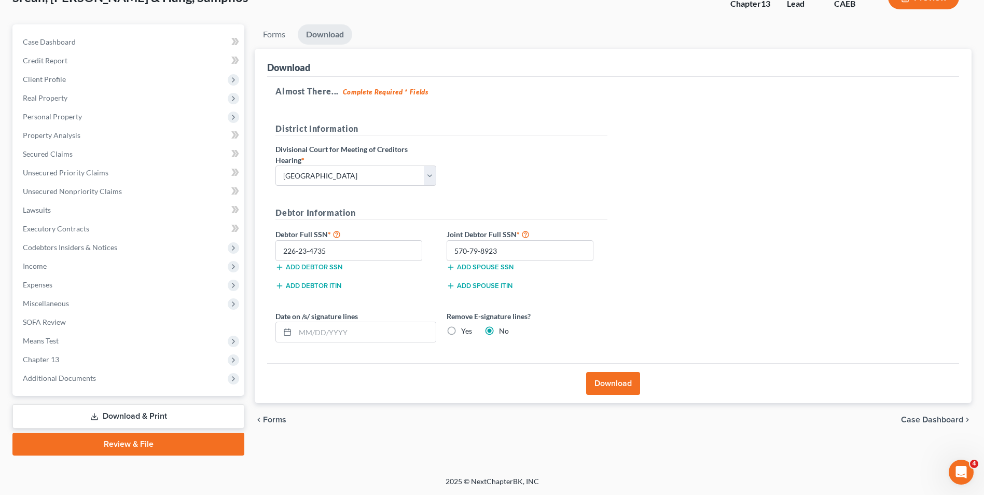
radio input "true"
radio input "false"
click at [609, 377] on button "Download" at bounding box center [613, 383] width 54 height 23
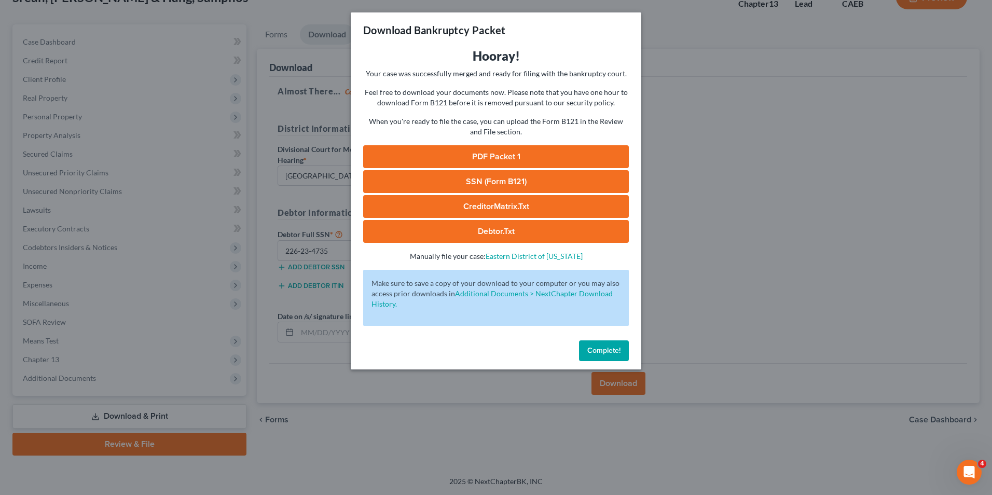
click at [470, 156] on link "PDF Packet 1" at bounding box center [496, 156] width 266 height 23
click at [529, 185] on link "SSN (Form B121)" at bounding box center [496, 181] width 266 height 23
